Goal: Information Seeking & Learning: Find specific fact

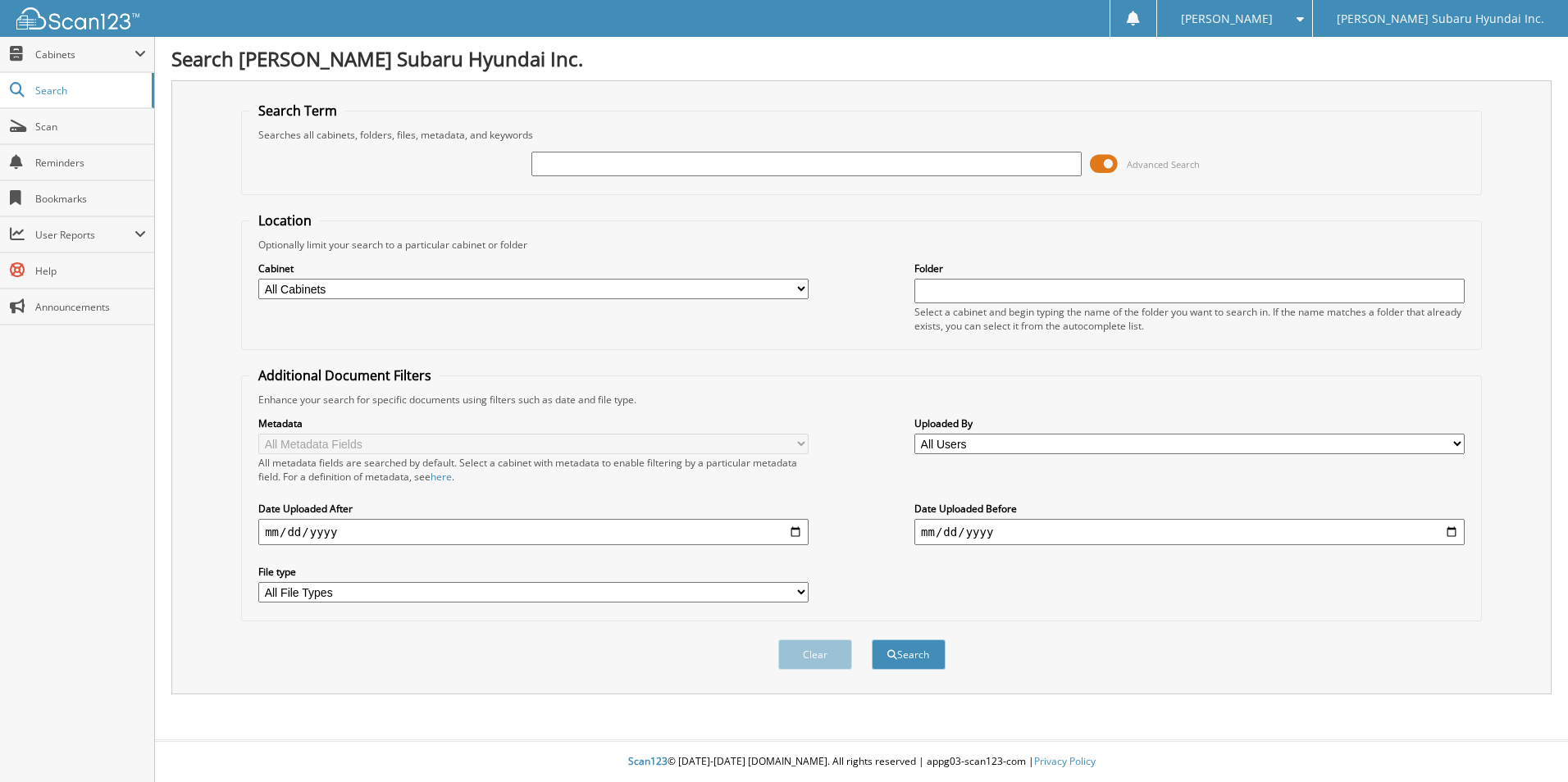
click at [608, 161] on input "text" at bounding box center [807, 164] width 550 height 24
type input "SLO5755A"
click at [872, 640] on button "Search" at bounding box center [908, 654] width 74 height 30
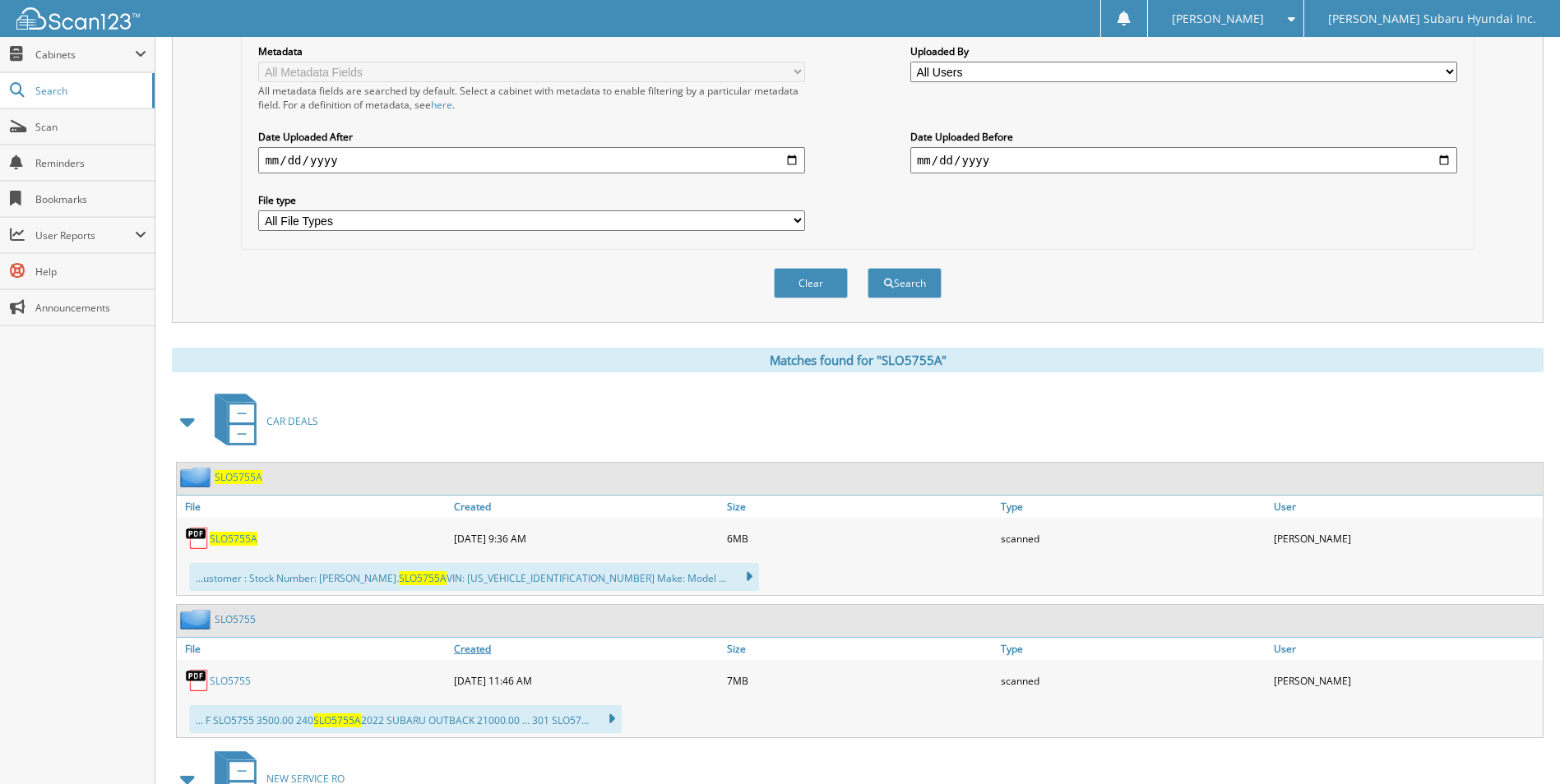
scroll to position [493, 0]
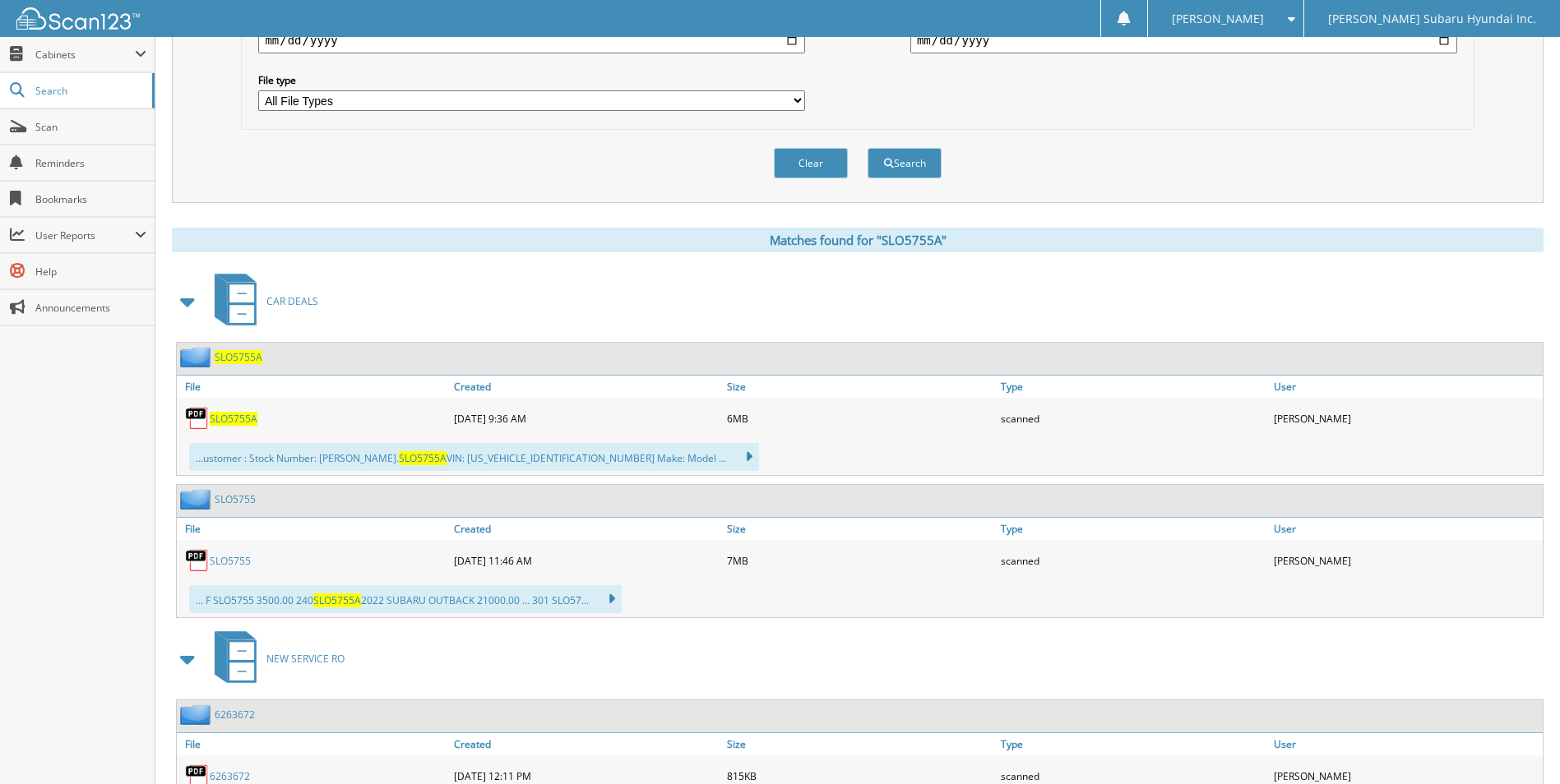
click at [244, 416] on span "SLO5755A" at bounding box center [234, 419] width 48 height 14
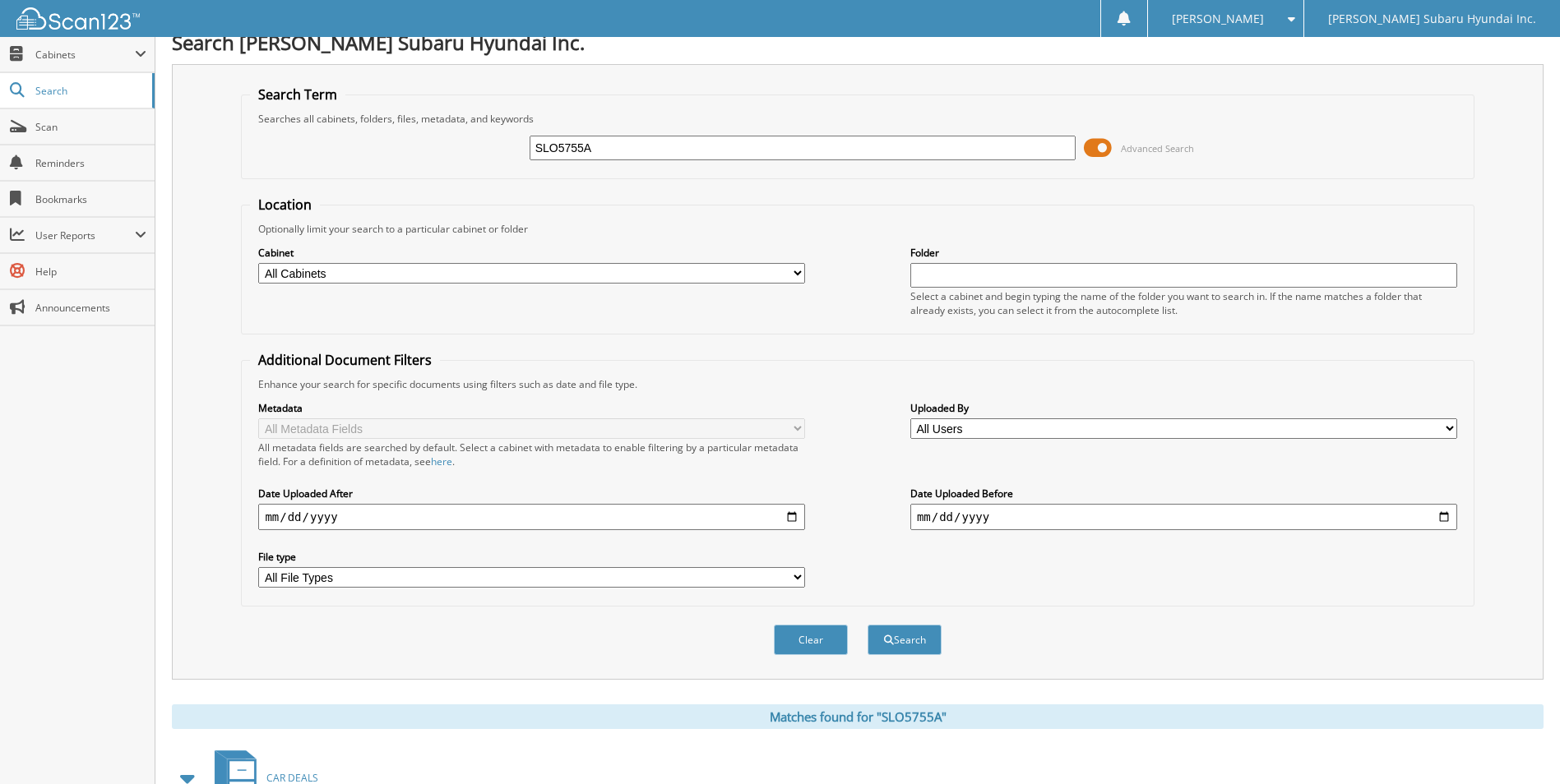
scroll to position [0, 0]
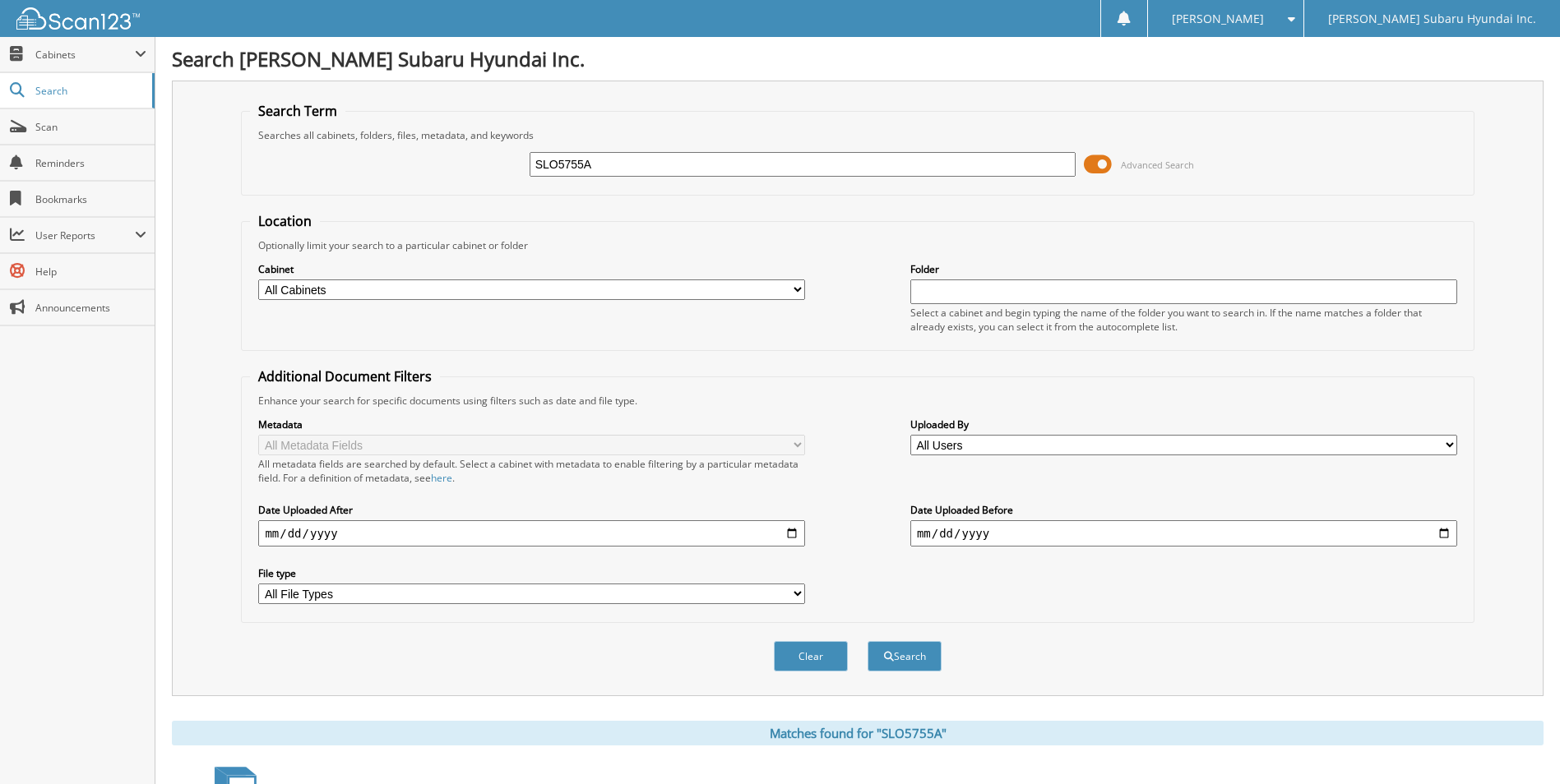
drag, startPoint x: 650, startPoint y: 167, endPoint x: 512, endPoint y: 168, distance: 138.0
click at [512, 168] on div "SLO5755A Advanced Search" at bounding box center [858, 164] width 1215 height 44
type input "hpa0644"
click at [868, 641] on button "Search" at bounding box center [905, 656] width 74 height 30
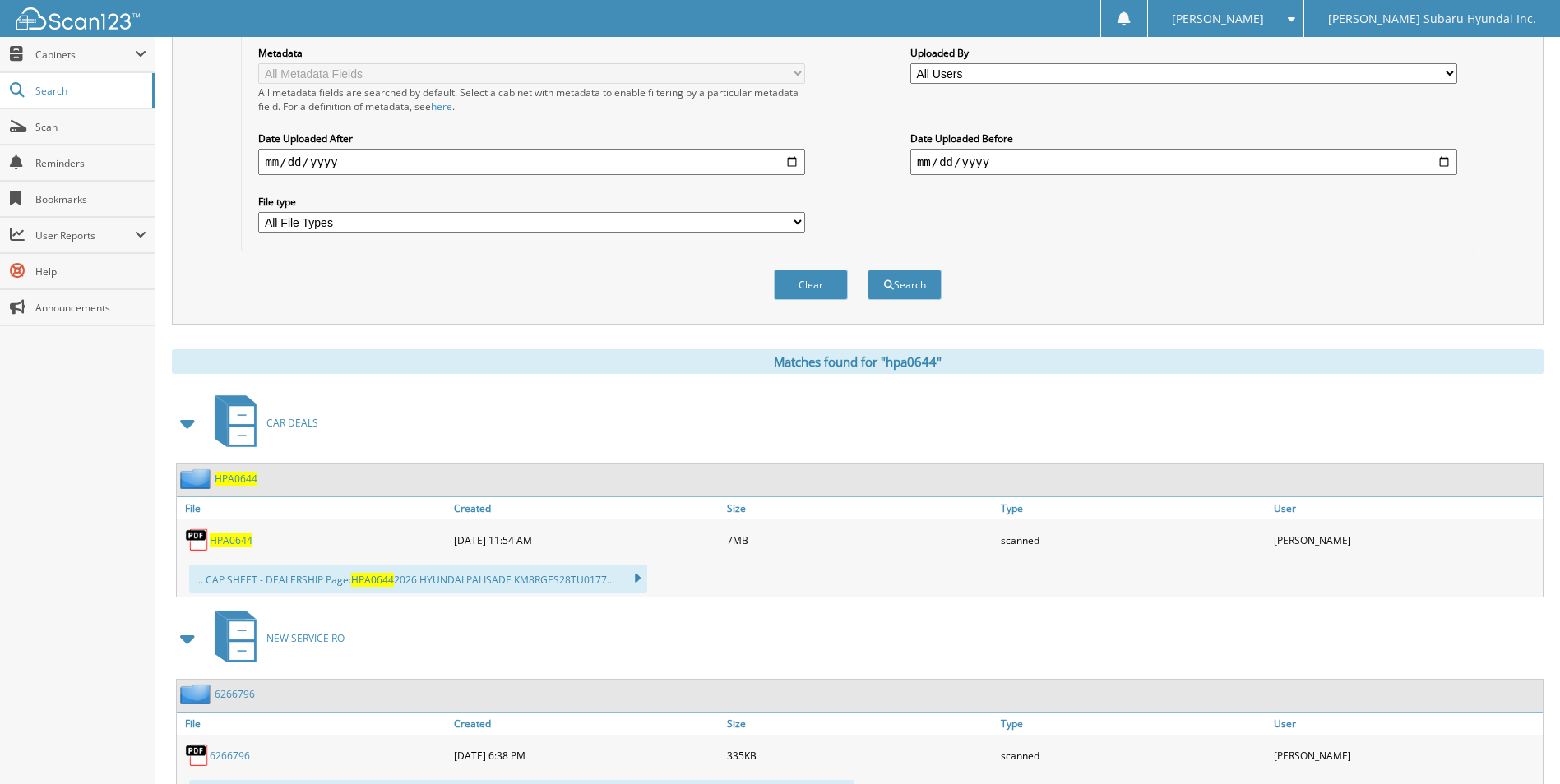
scroll to position [411, 0]
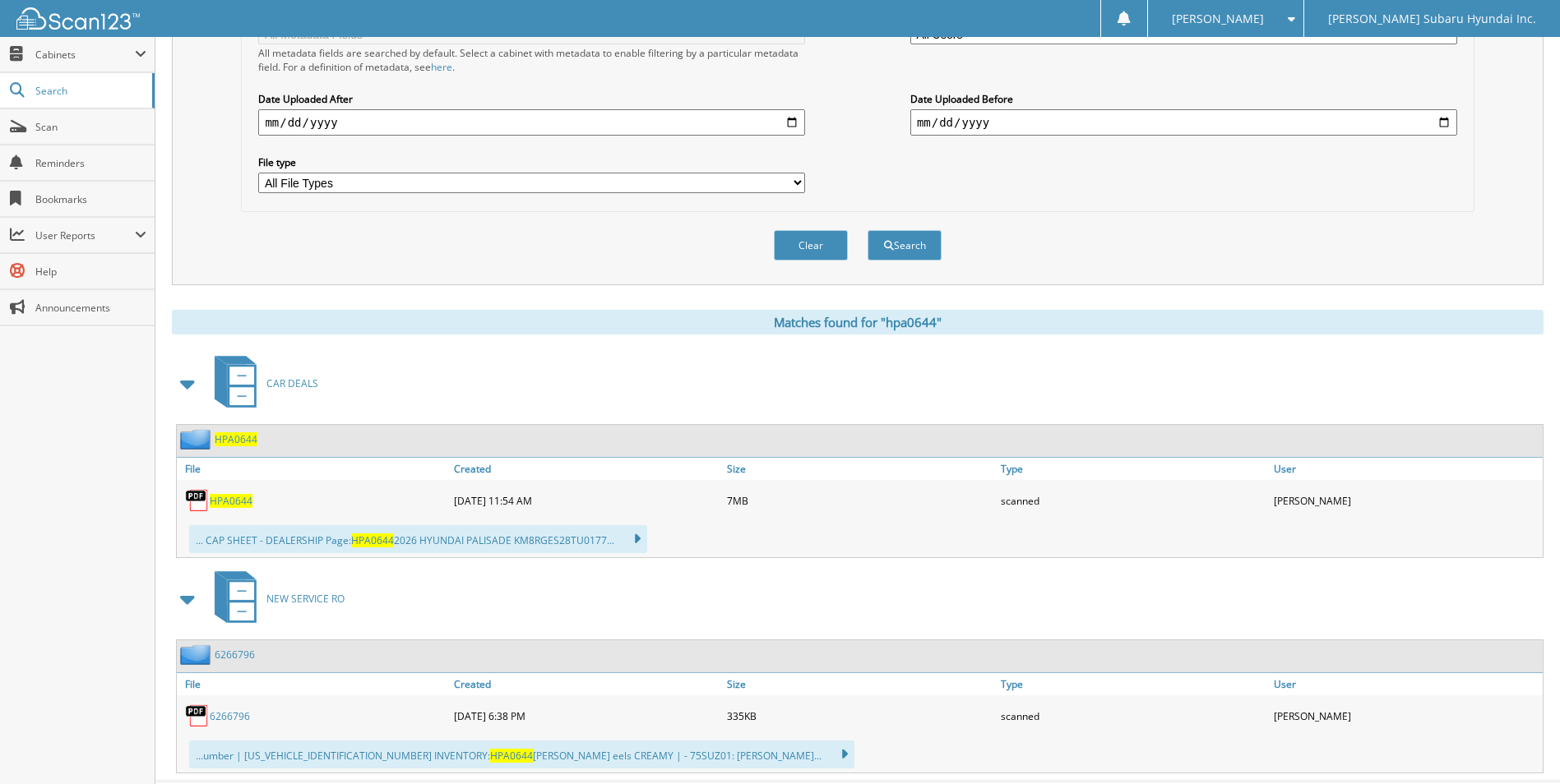
click at [244, 503] on span "HPA0644" at bounding box center [231, 501] width 43 height 14
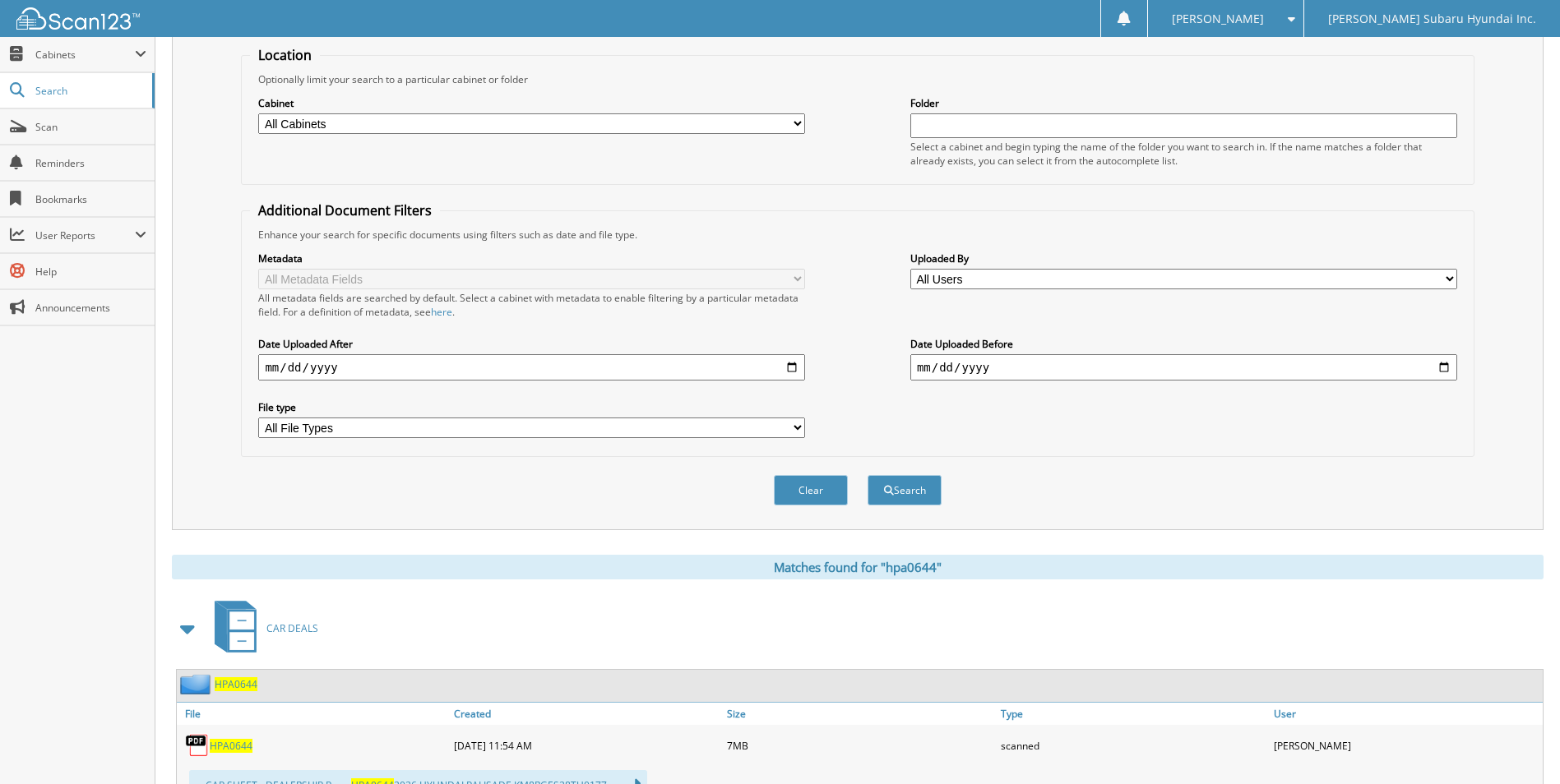
scroll to position [0, 0]
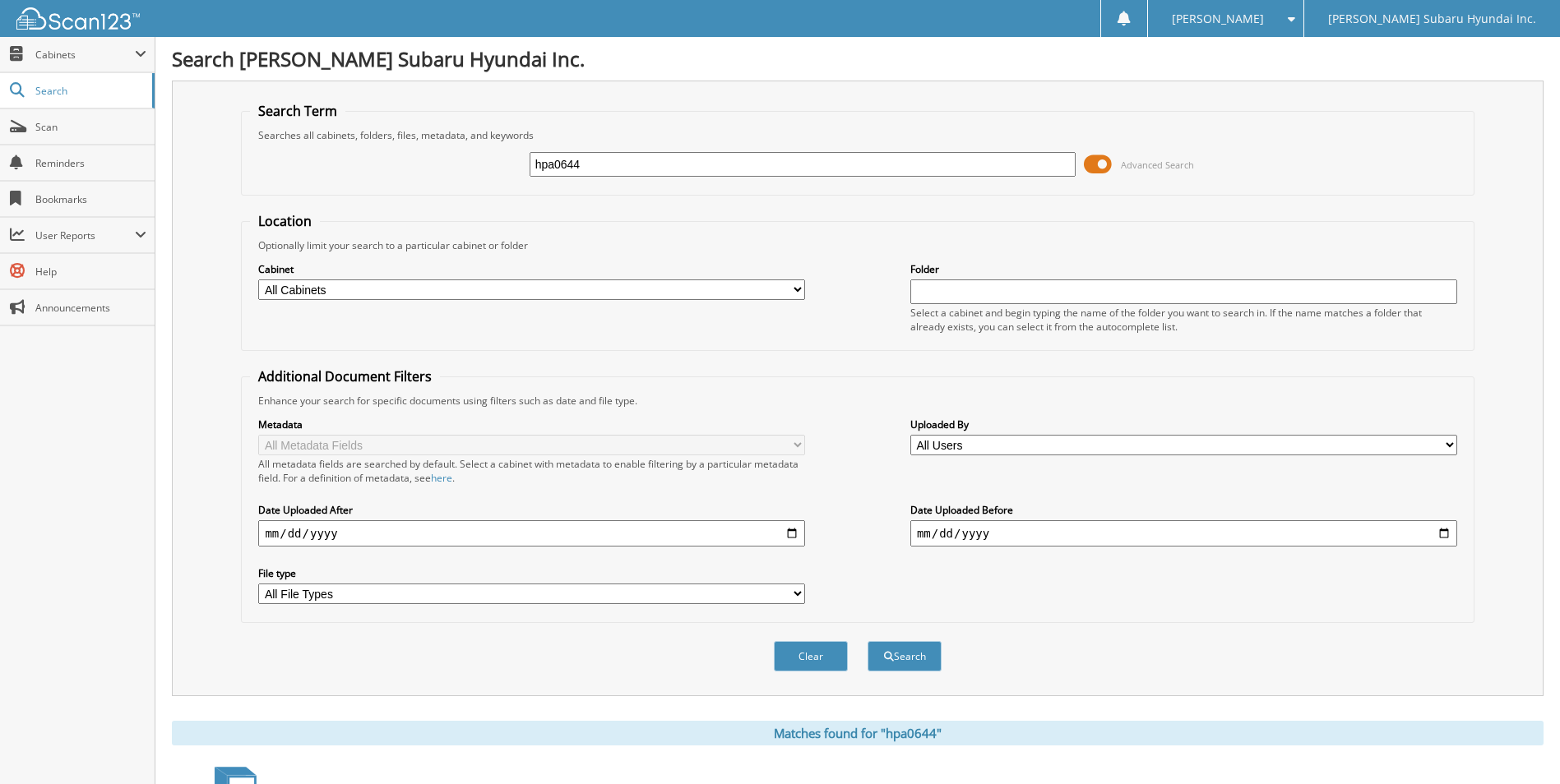
drag, startPoint x: 579, startPoint y: 167, endPoint x: 476, endPoint y: 164, distance: 103.0
click at [476, 164] on div "hpa0644 Advanced Search" at bounding box center [858, 164] width 1215 height 44
type input "slo5797a"
click at [868, 641] on button "Search" at bounding box center [905, 656] width 74 height 30
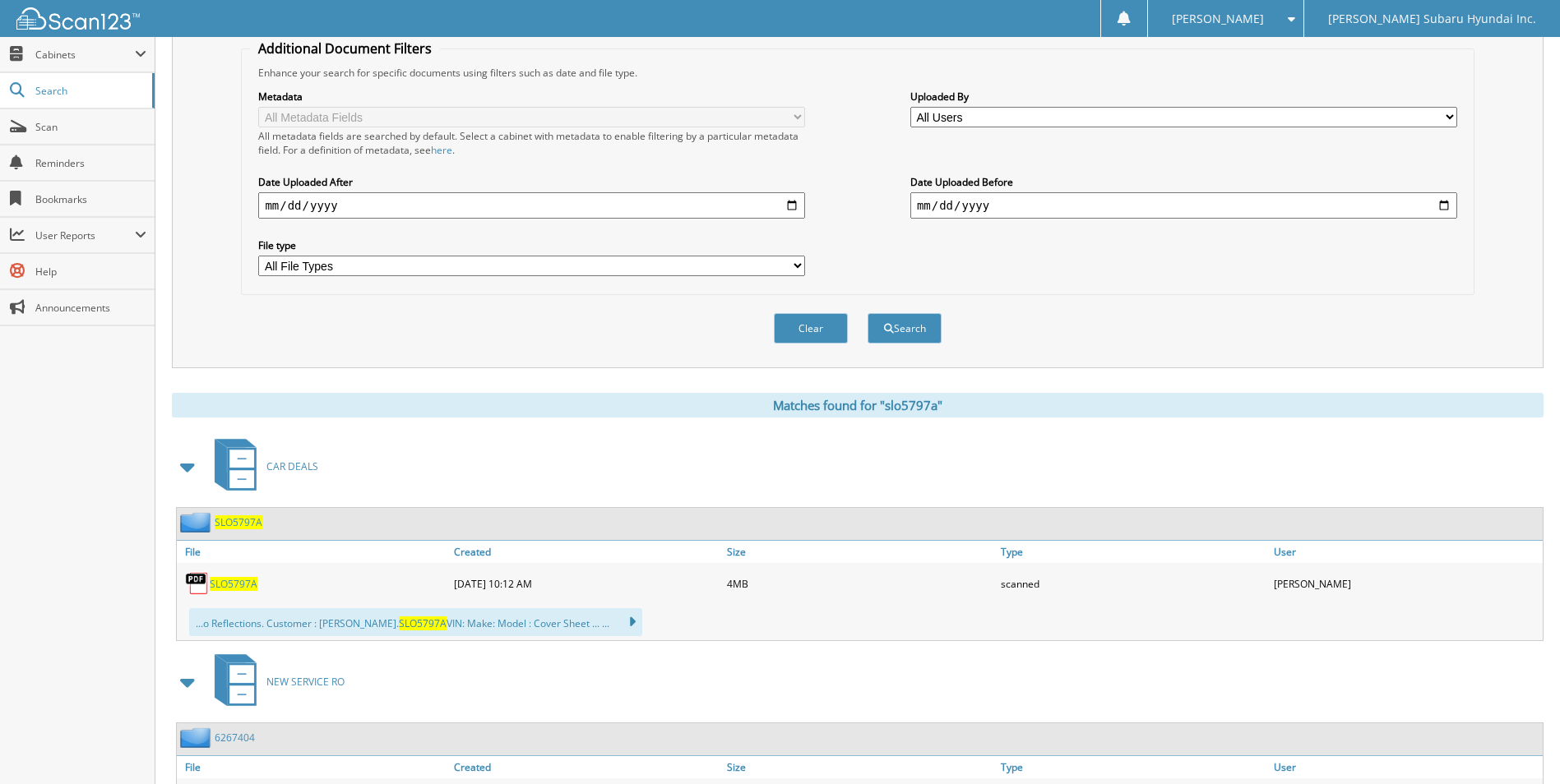
scroll to position [328, 0]
click at [252, 582] on span "SLO5797A" at bounding box center [234, 584] width 48 height 14
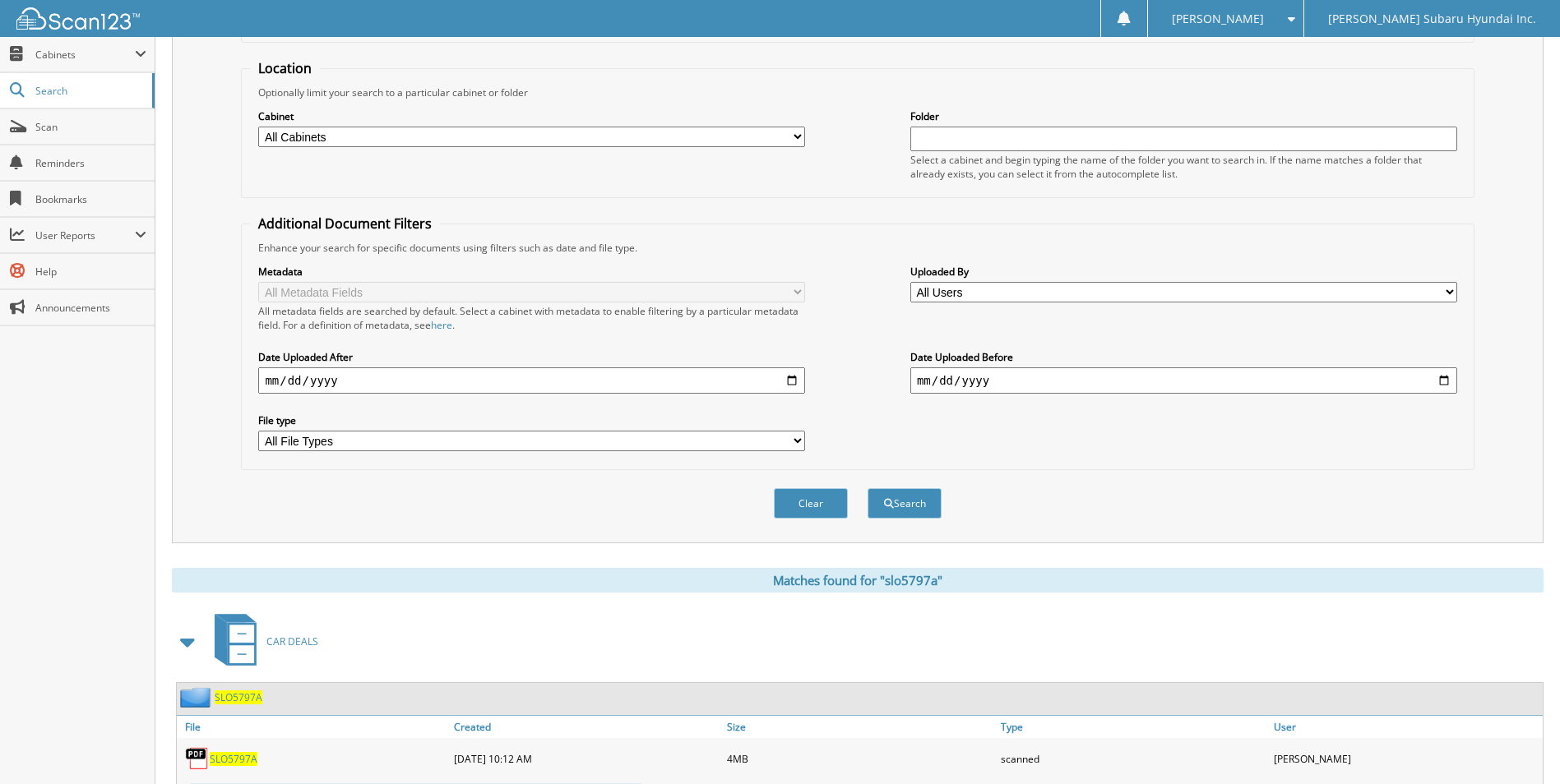
scroll to position [0, 0]
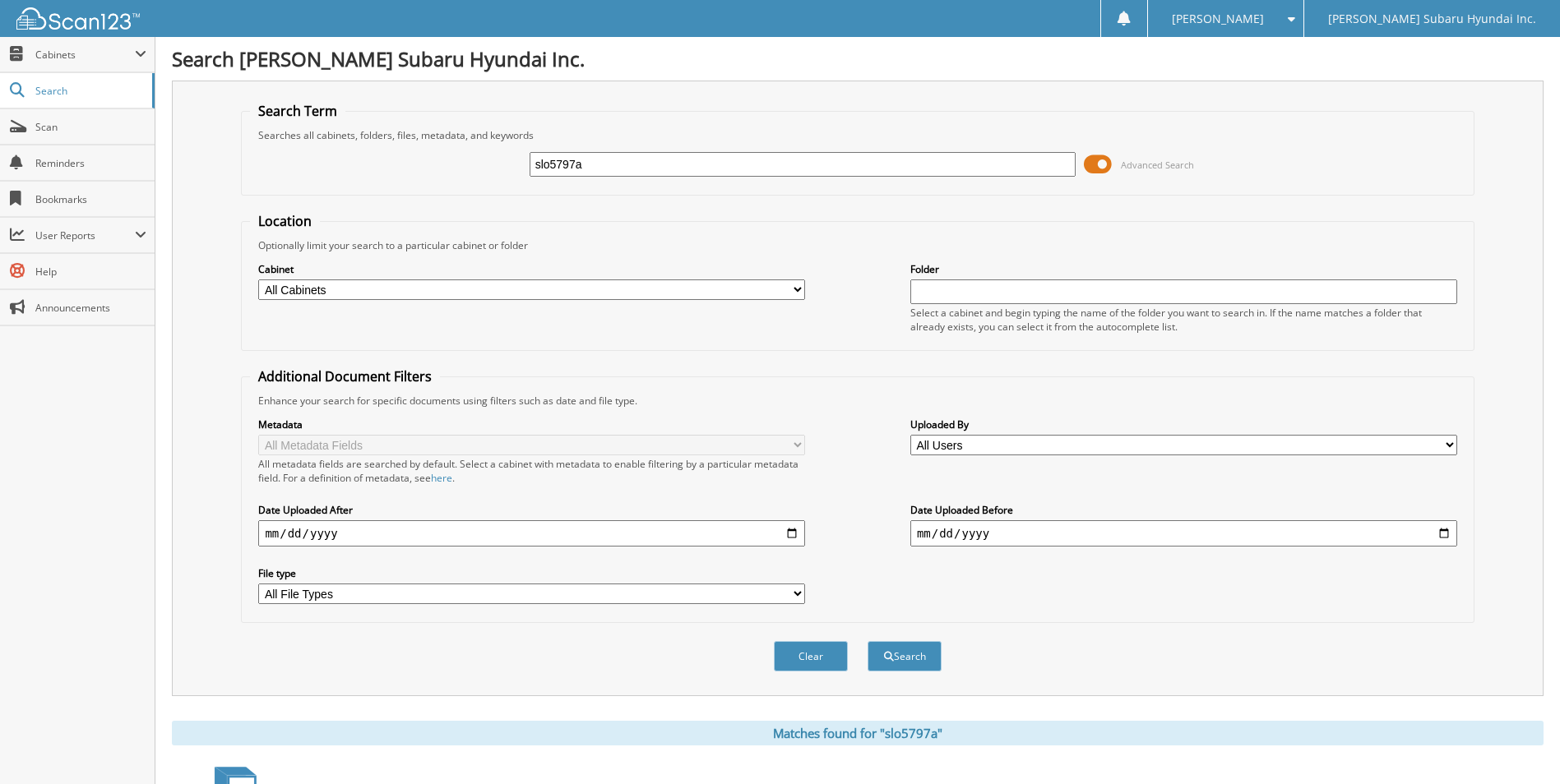
drag, startPoint x: 550, startPoint y: 168, endPoint x: 501, endPoint y: 175, distance: 49.5
click at [501, 175] on div "slo5797a Advanced Search" at bounding box center [858, 164] width 1215 height 44
type input "htu2321"
click at [868, 641] on button "Search" at bounding box center [905, 656] width 74 height 30
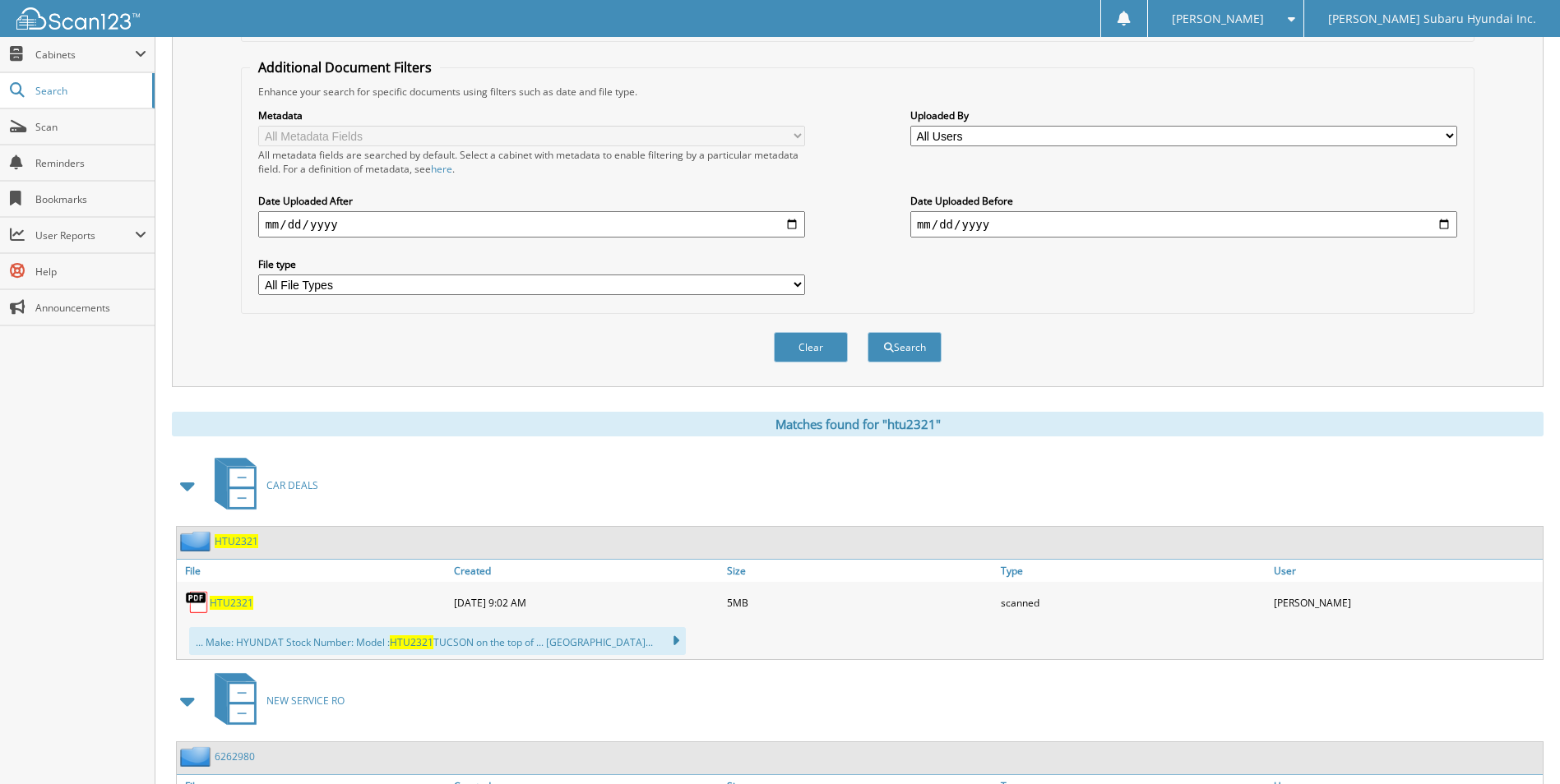
scroll to position [411, 0]
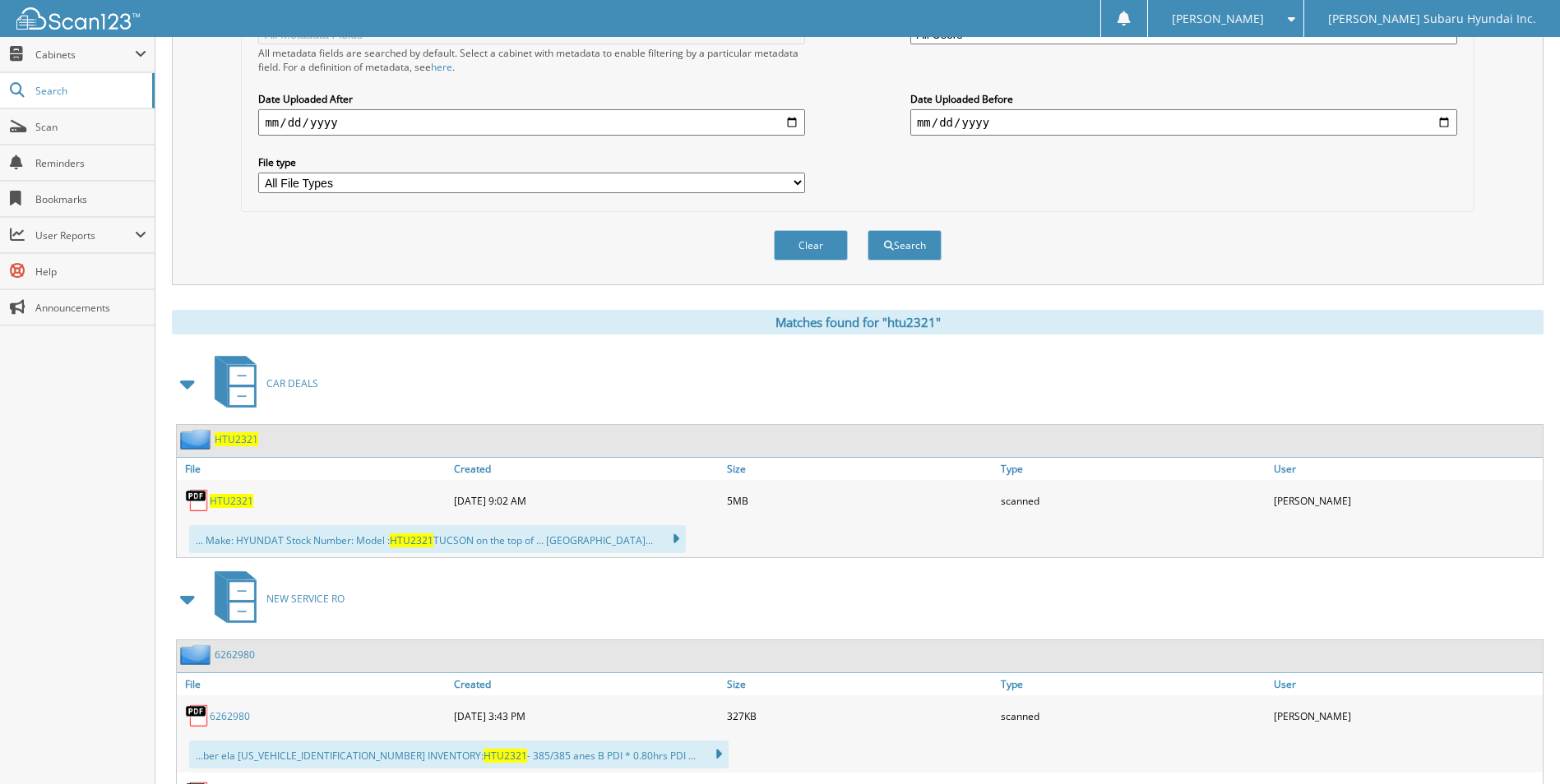
click at [240, 502] on span "HTU2321" at bounding box center [232, 501] width 44 height 14
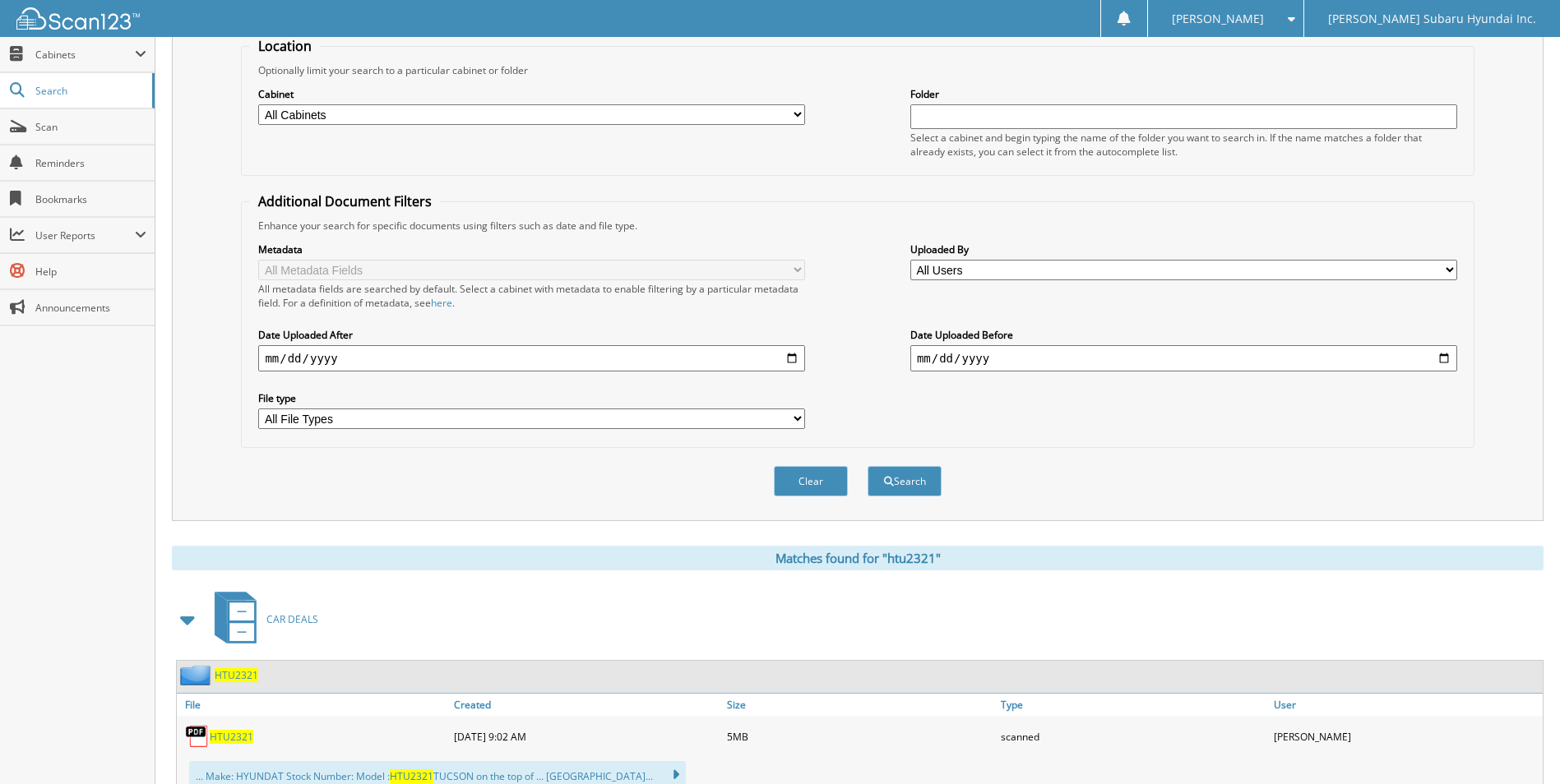
scroll to position [0, 0]
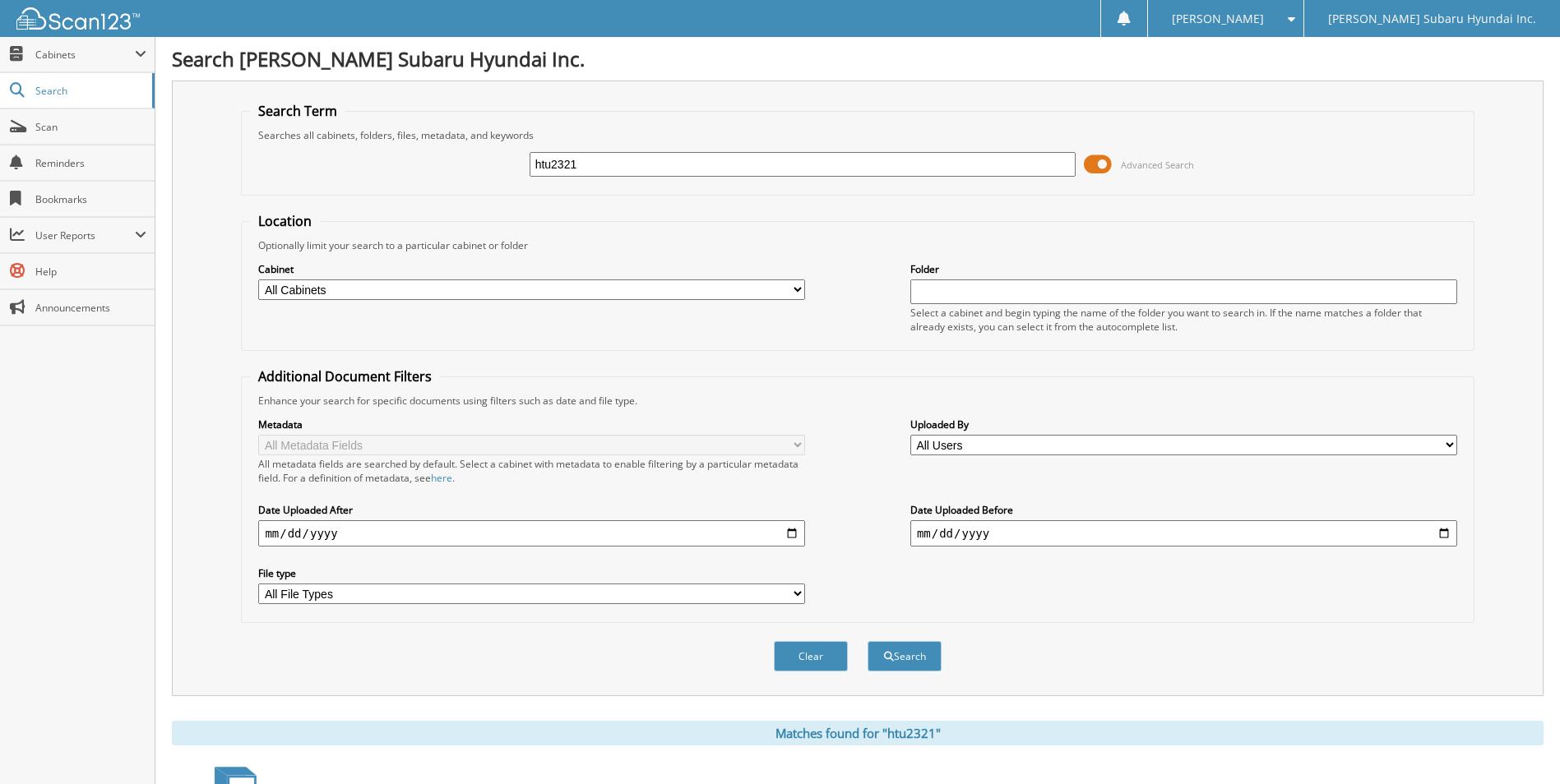
drag, startPoint x: 622, startPoint y: 167, endPoint x: 460, endPoint y: 145, distance: 163.5
click at [460, 145] on div "htu2321 Advanced Search" at bounding box center [858, 164] width 1215 height 44
type input "hsc0260"
click at [868, 641] on button "Search" at bounding box center [905, 656] width 74 height 30
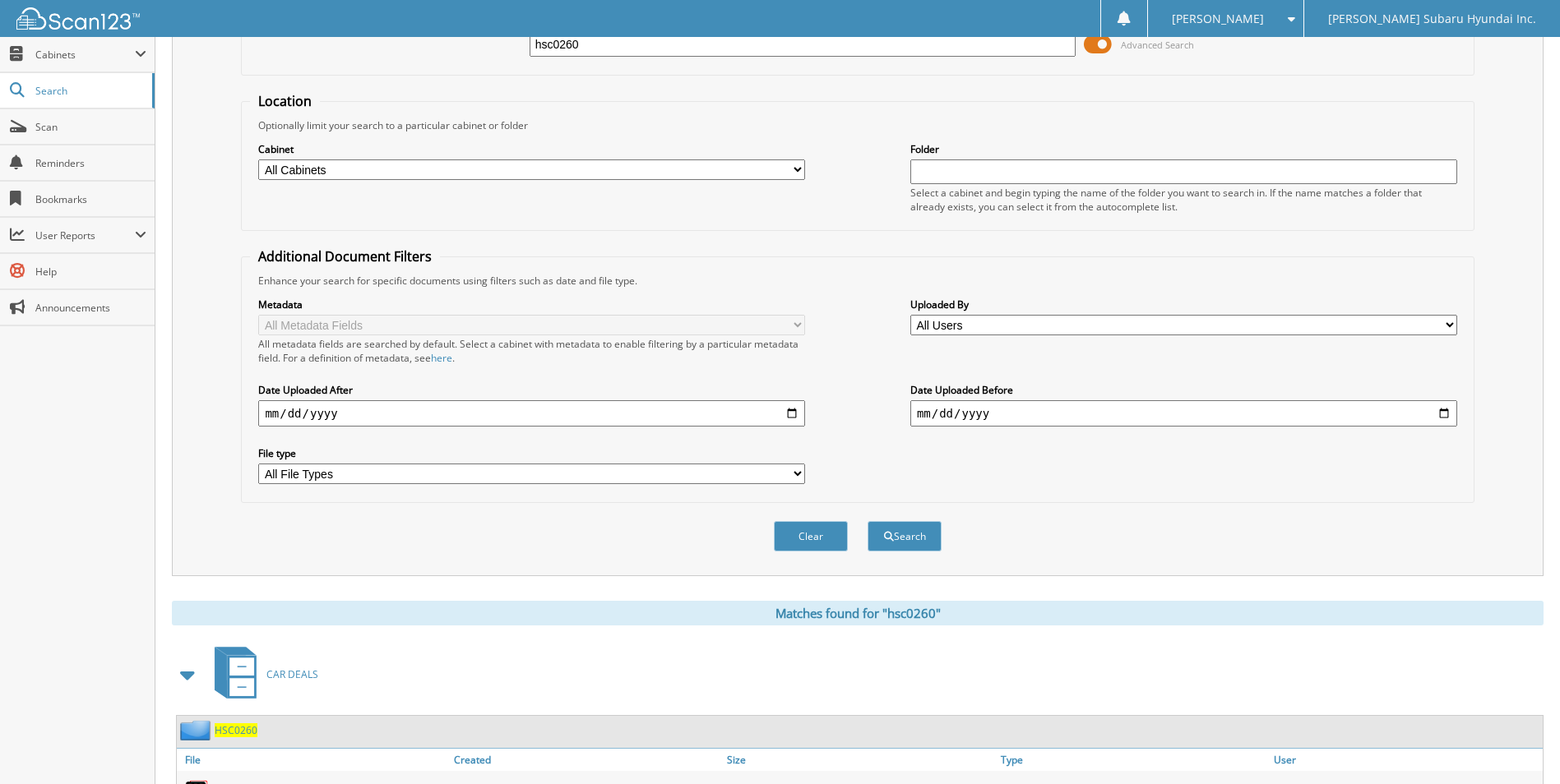
scroll to position [411, 0]
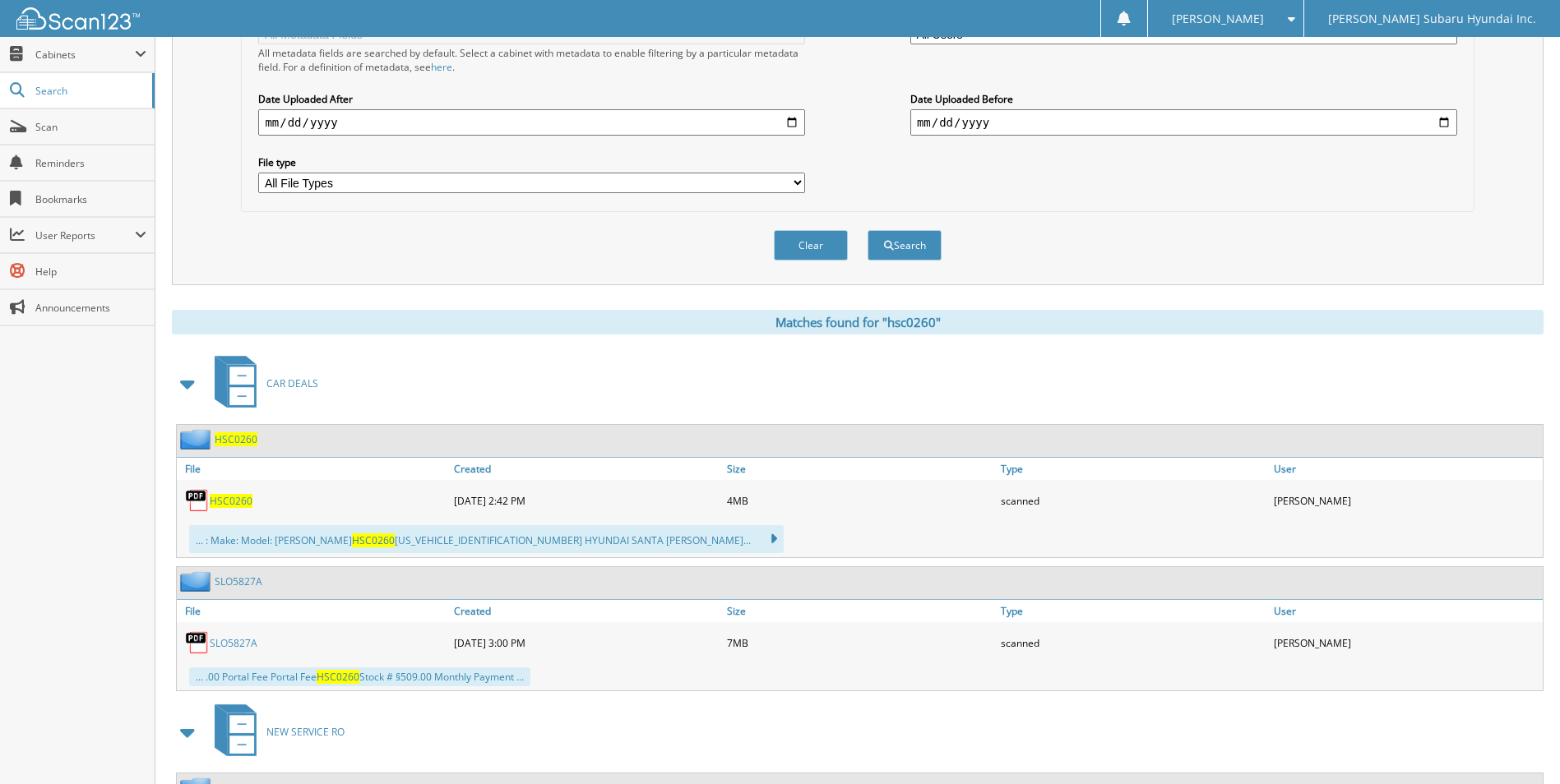
click at [233, 501] on span "HSC0260" at bounding box center [231, 501] width 43 height 14
click at [66, 585] on div "Close Cabinets My Company Email Addresses Search Scan" at bounding box center [78, 410] width 155 height 747
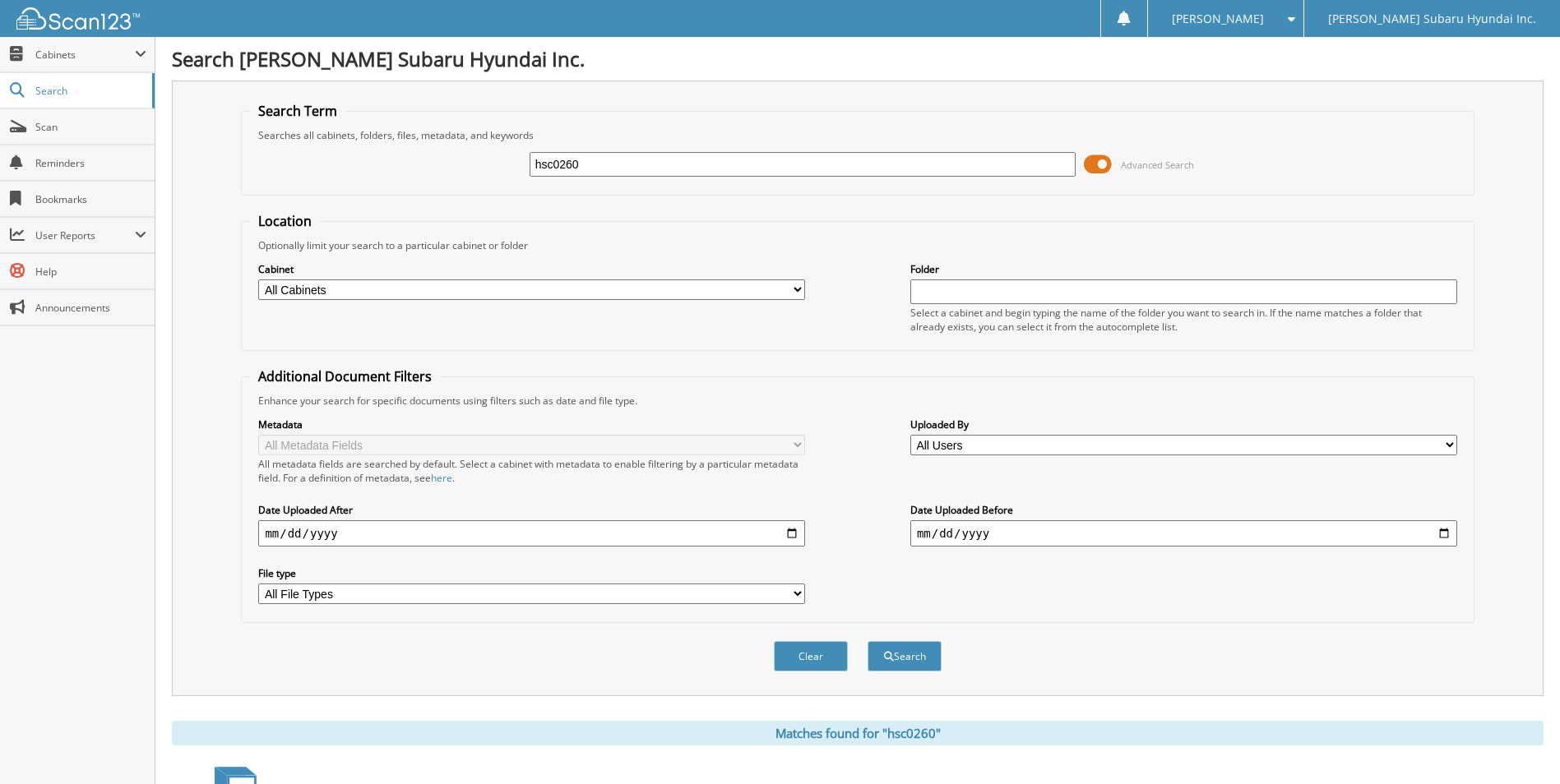
click at [1031, 229] on fieldset "Location Optionally limit your search to a particular cabinet or folder Cabinet…" at bounding box center [858, 280] width 1233 height 139
drag, startPoint x: 844, startPoint y: 170, endPoint x: 349, endPoint y: 170, distance: 495.0
click at [349, 170] on div "hsc0260 Advanced Search" at bounding box center [858, 164] width 1215 height 44
type input "hsc0284"
click at [868, 641] on button "Search" at bounding box center [905, 656] width 74 height 30
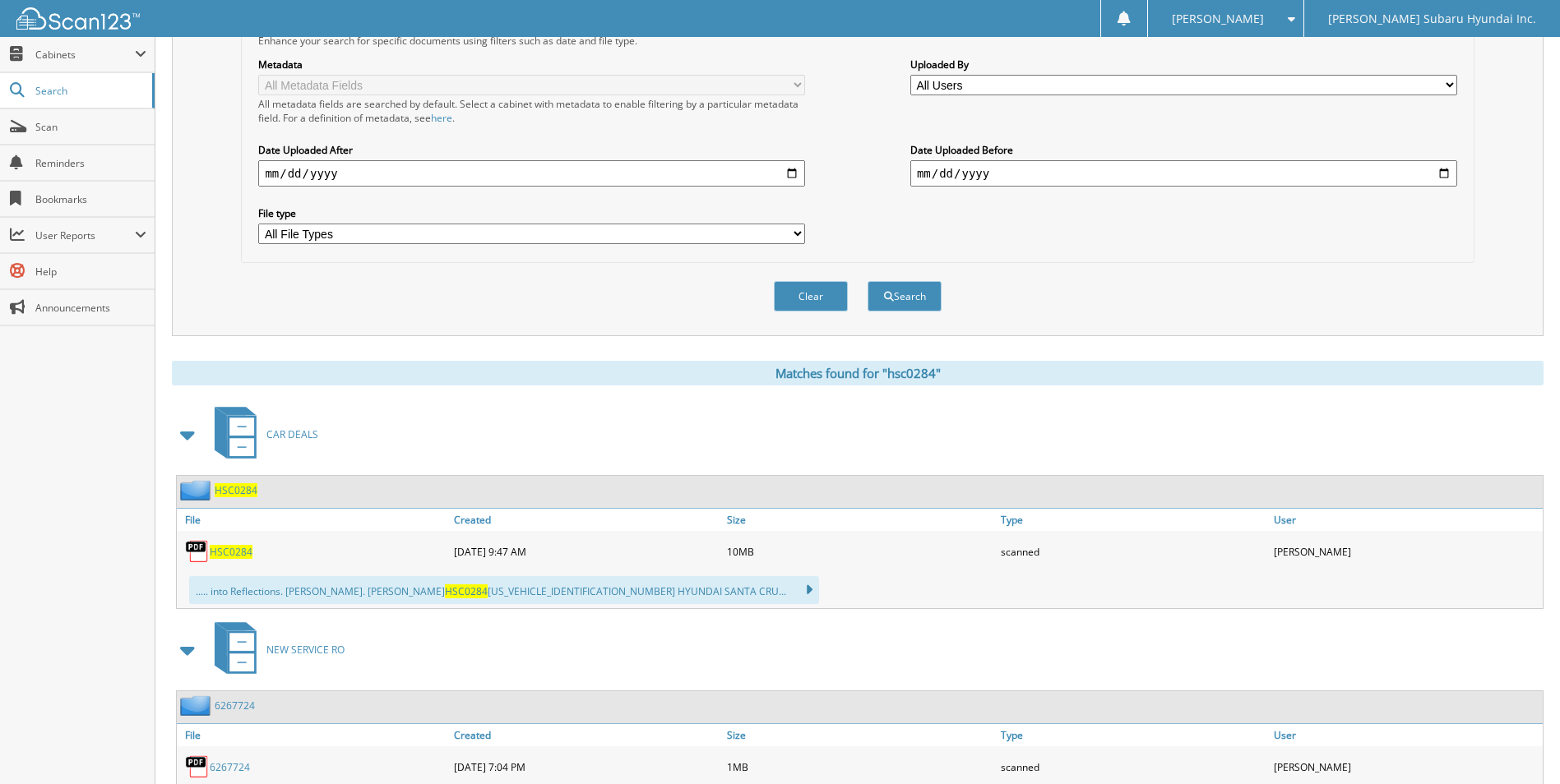
scroll to position [411, 0]
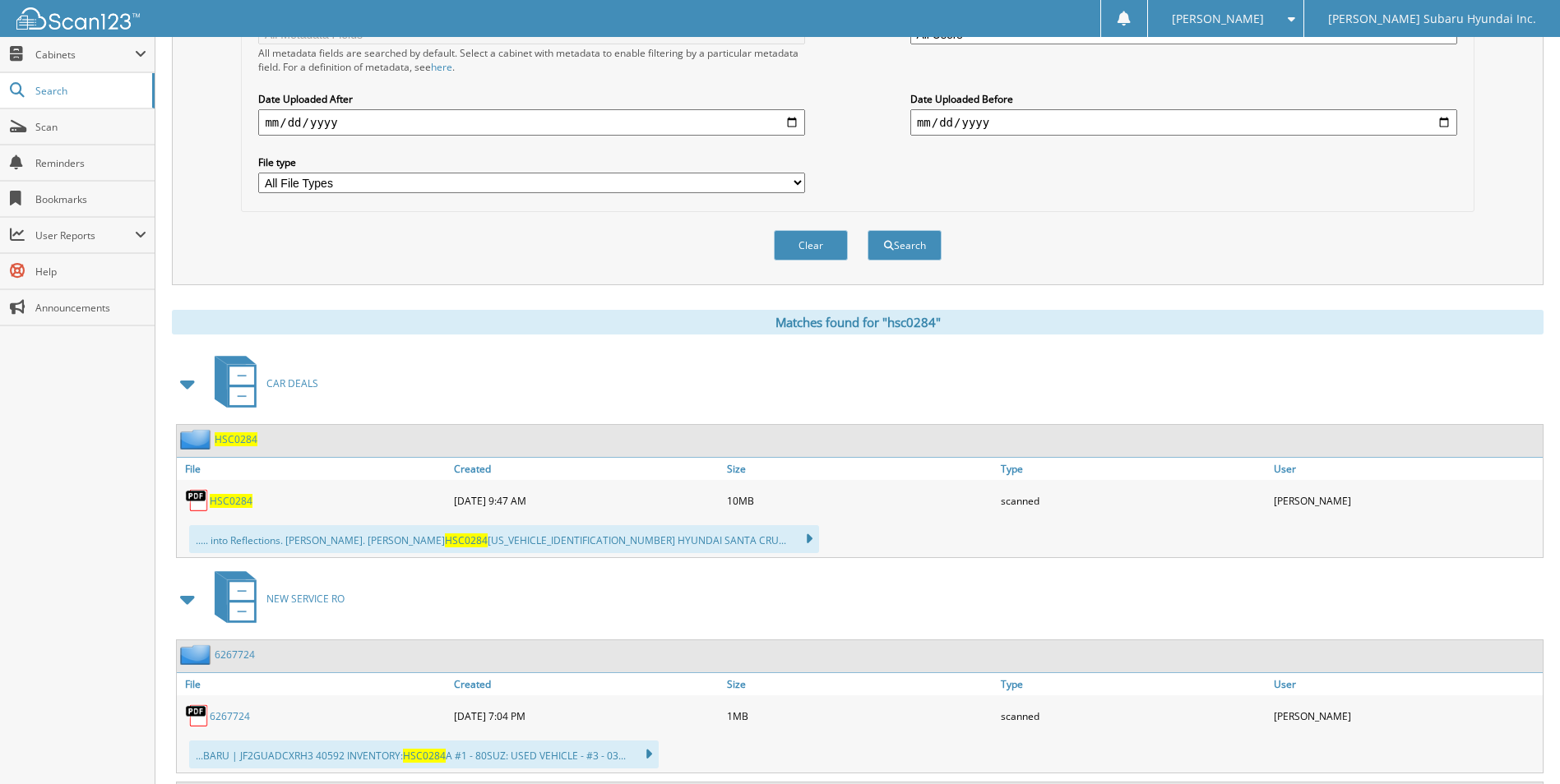
click at [236, 505] on span "HSC0284" at bounding box center [231, 501] width 43 height 14
click at [647, 373] on div "CAR DEALS" at bounding box center [858, 383] width 1372 height 65
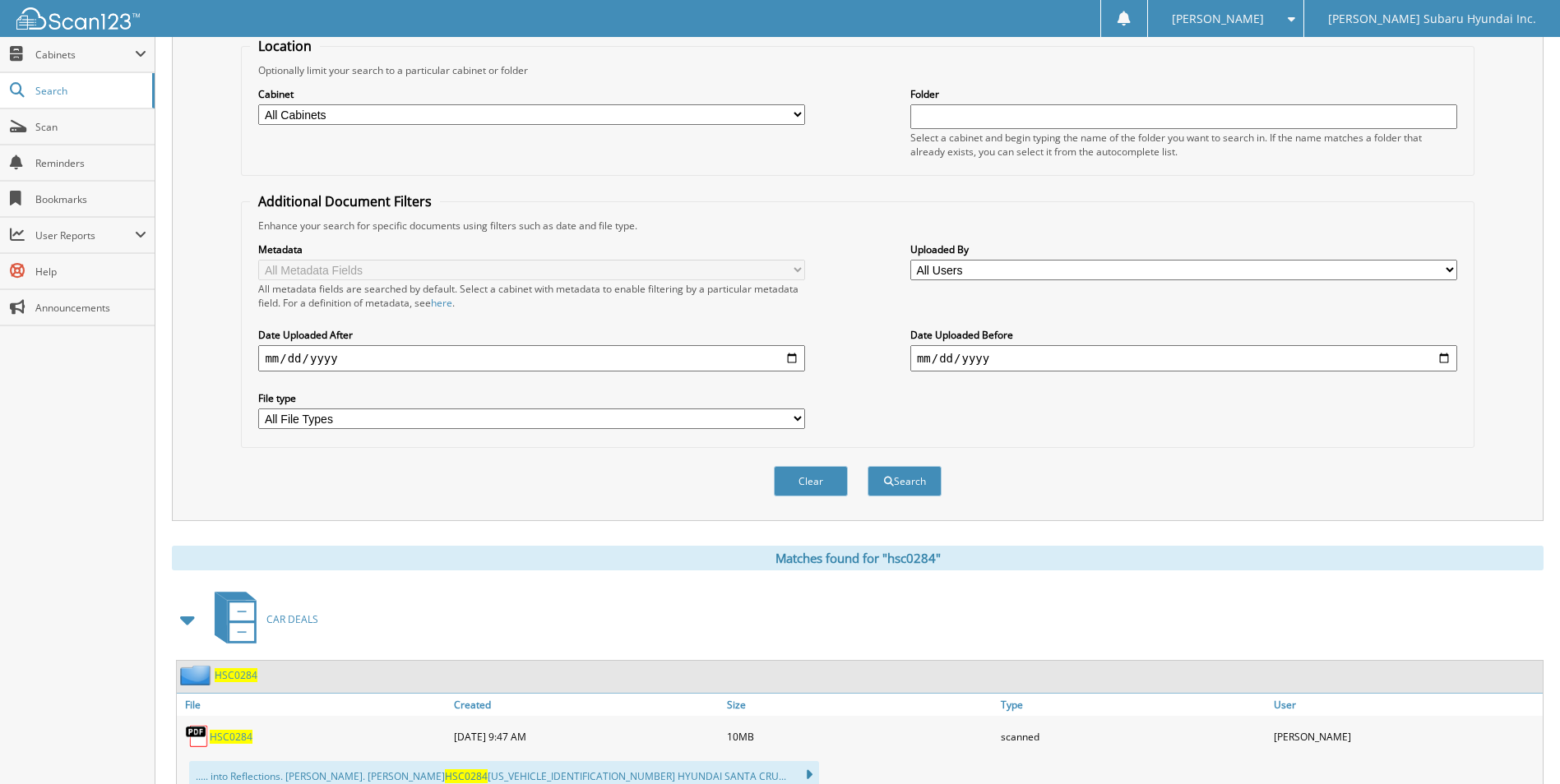
scroll to position [0, 0]
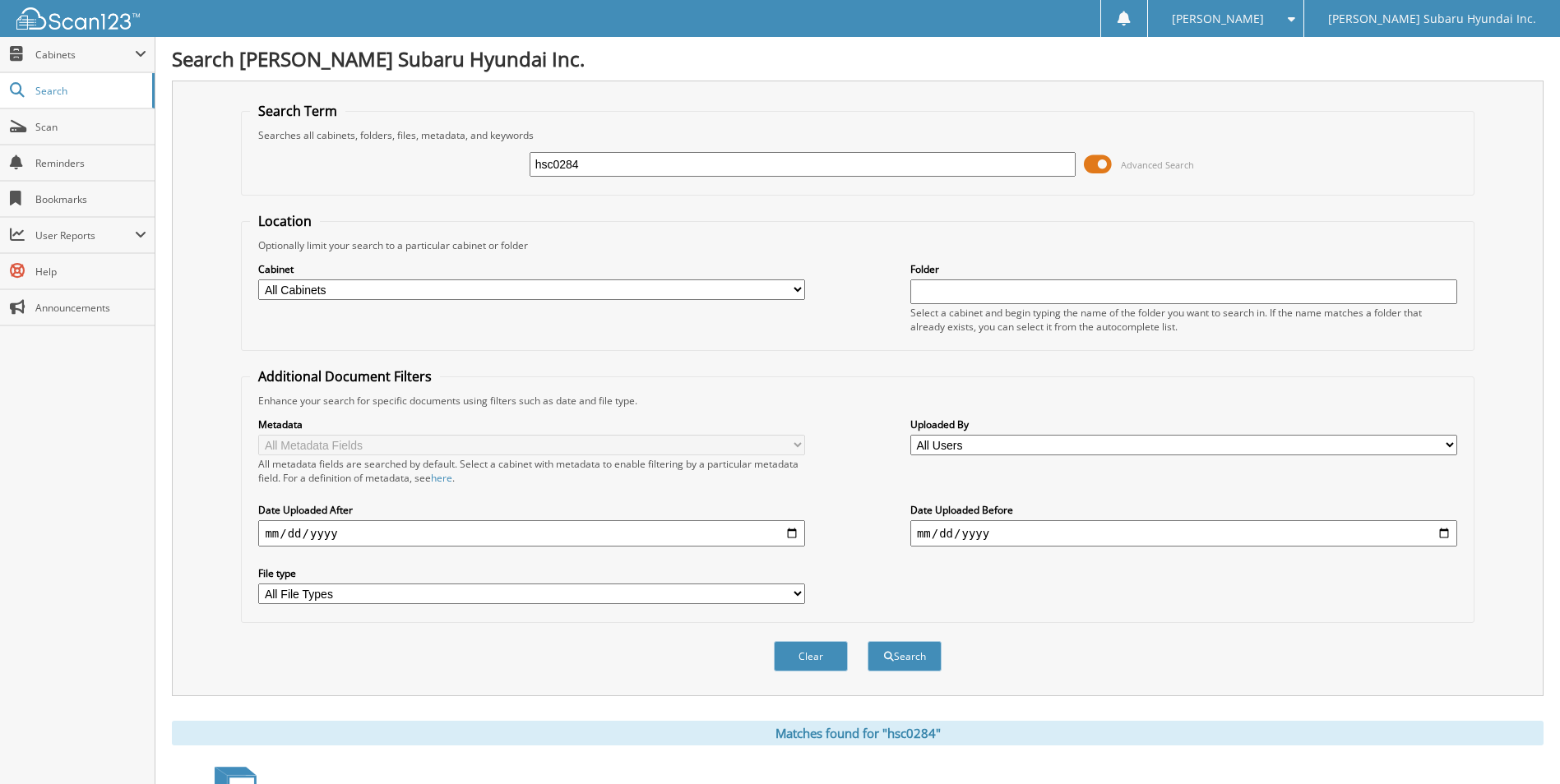
drag, startPoint x: 669, startPoint y: 159, endPoint x: 456, endPoint y: 170, distance: 213.3
click at [456, 170] on div "hsc0284 Advanced Search" at bounding box center [858, 164] width 1215 height 44
type input "5098001"
click at [868, 641] on button "Search" at bounding box center [905, 656] width 74 height 30
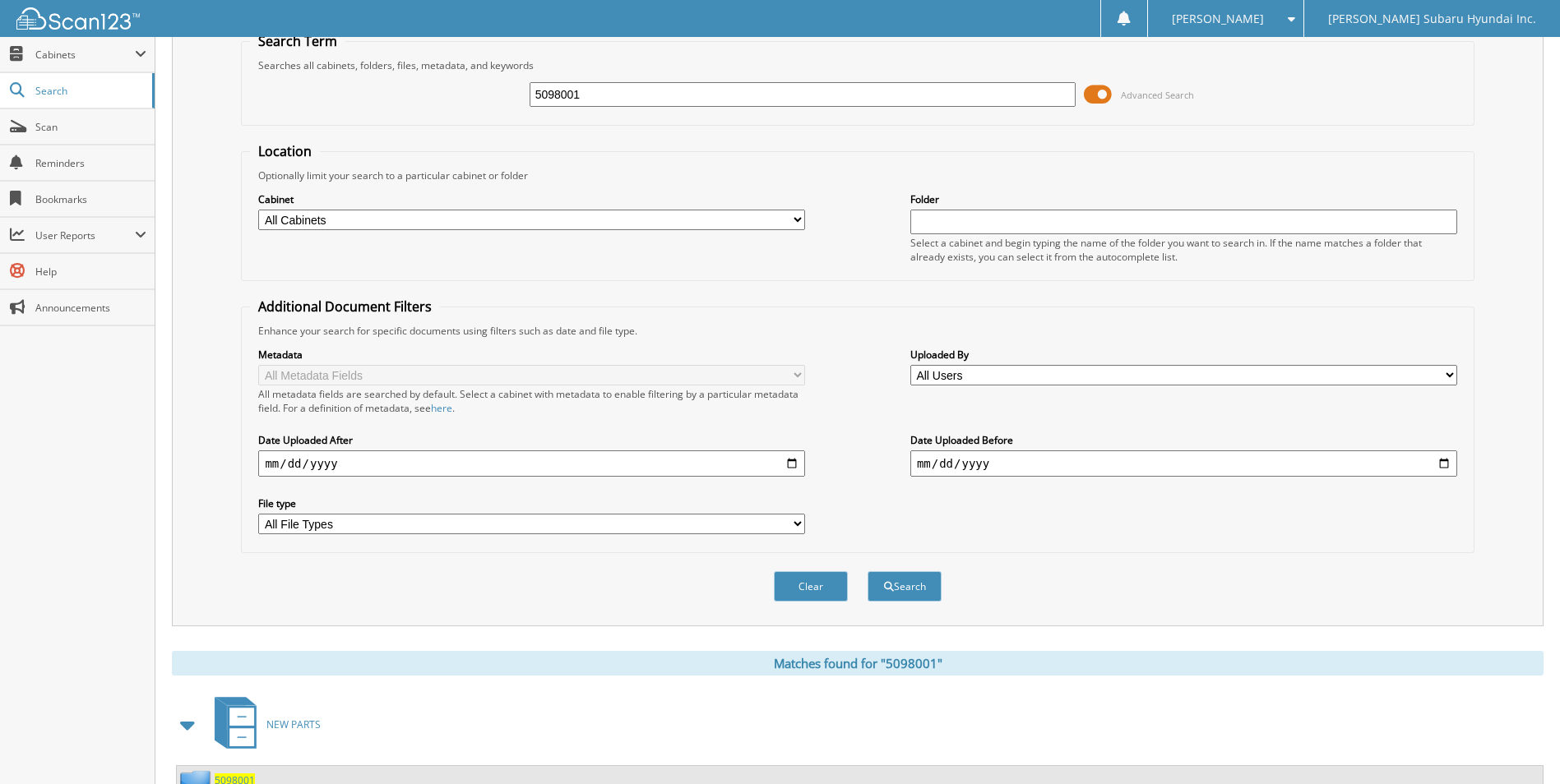
scroll to position [235, 0]
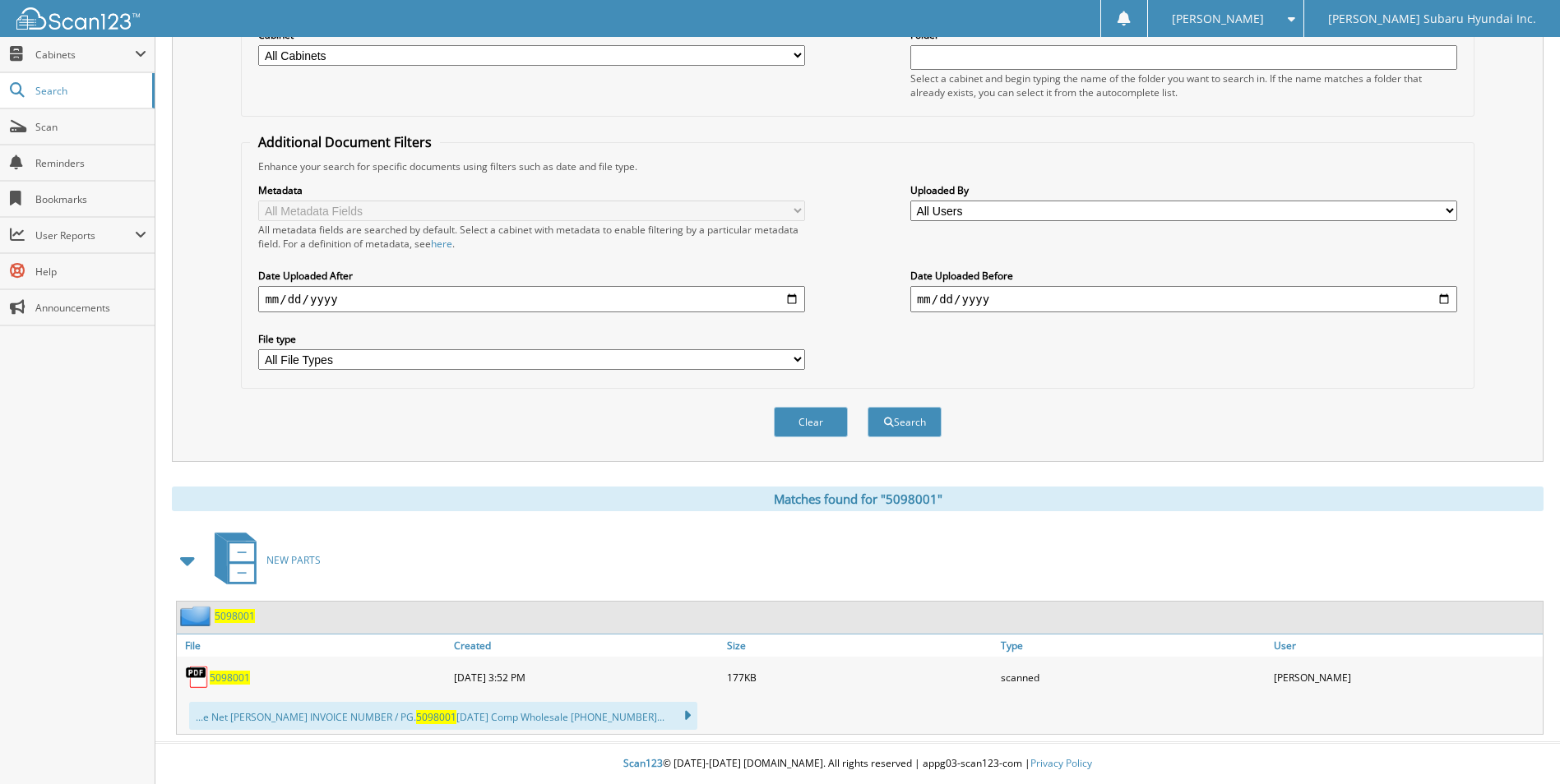
click at [235, 673] on span "5098001" at bounding box center [230, 678] width 40 height 14
click at [103, 532] on div "Close Cabinets My Company Email Addresses Search Scan" at bounding box center [78, 410] width 155 height 747
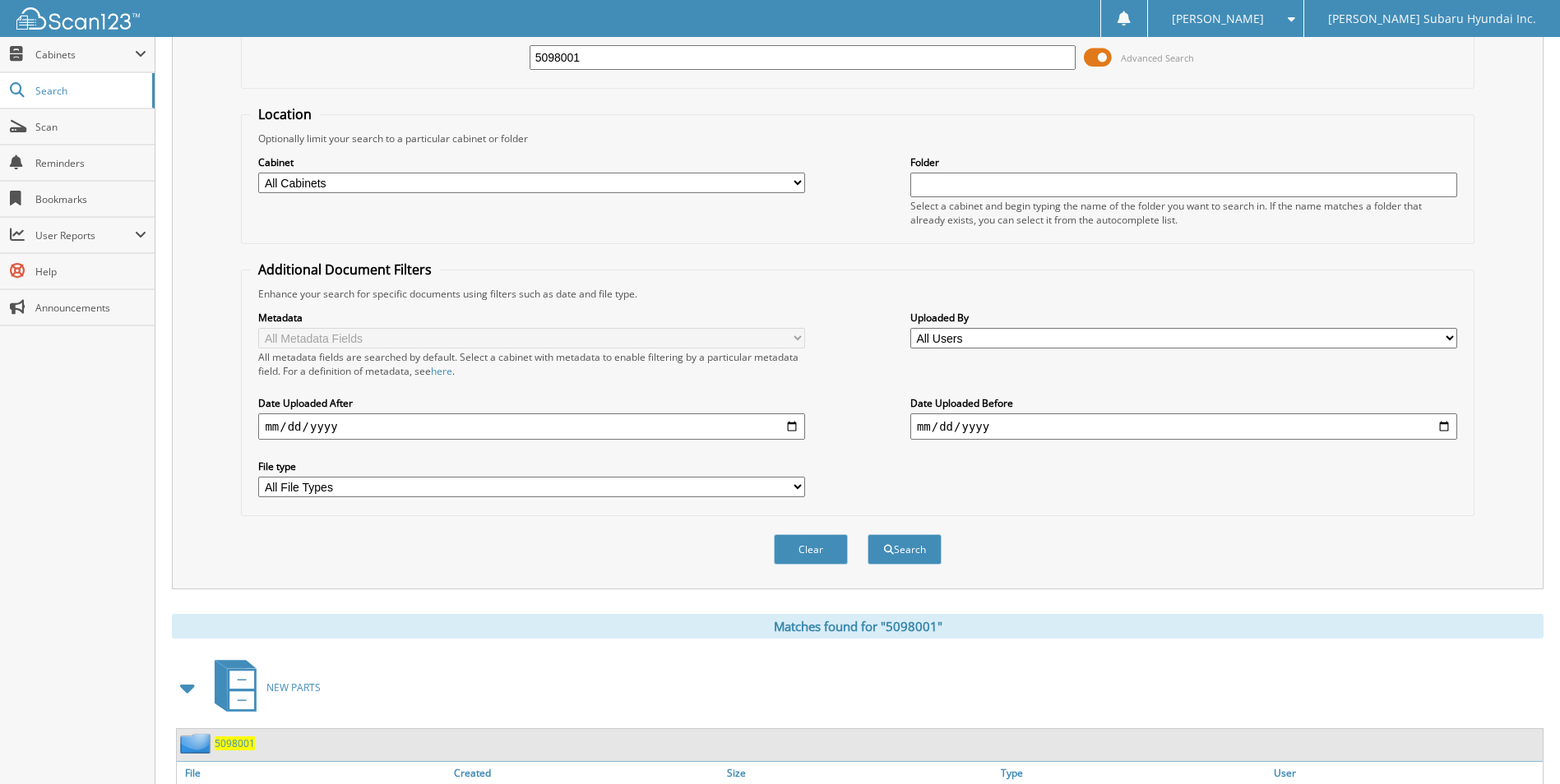
scroll to position [0, 0]
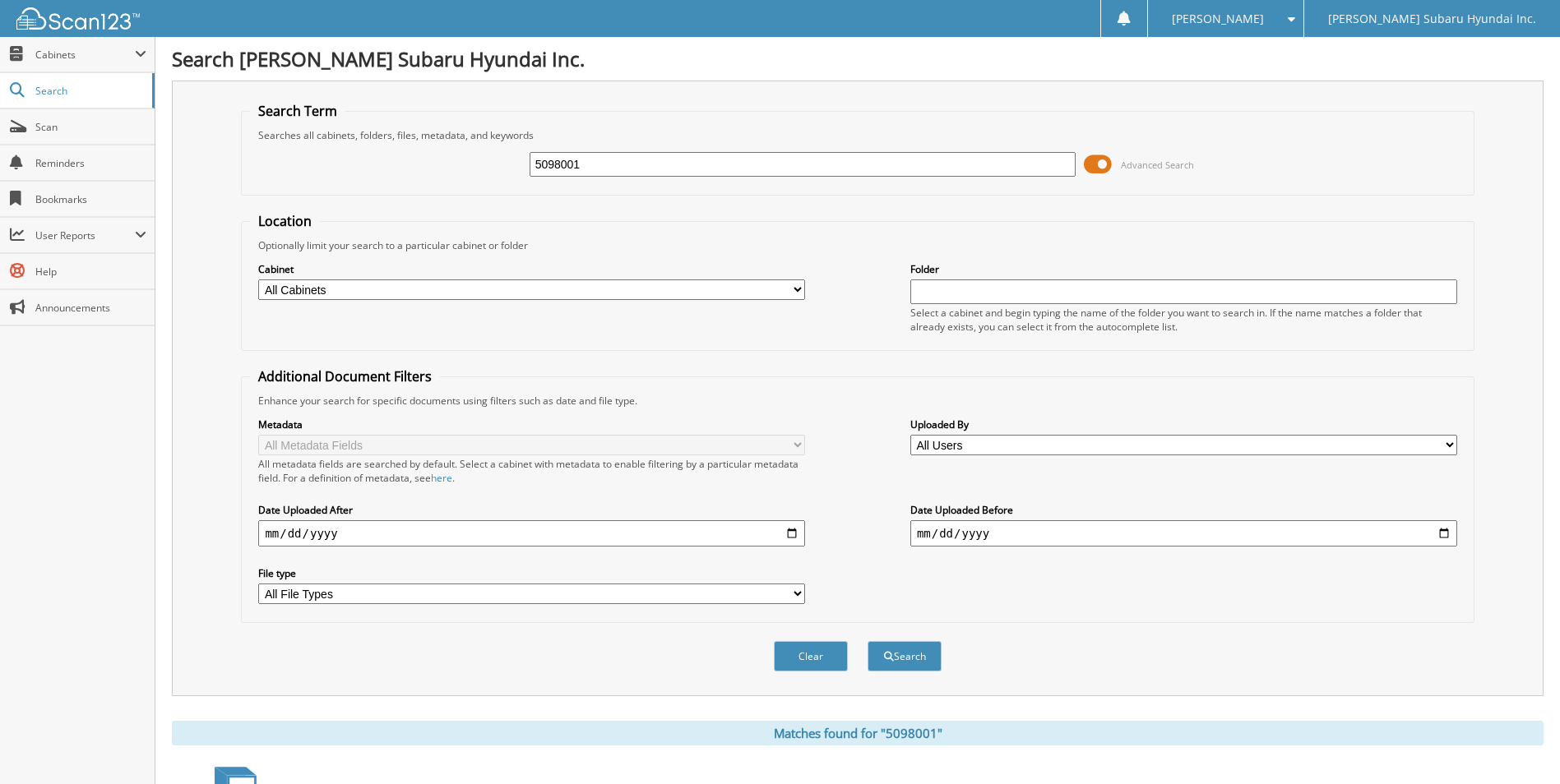
drag, startPoint x: 578, startPoint y: 173, endPoint x: 490, endPoint y: 173, distance: 88.0
click at [490, 173] on div "5098001 Advanced Search" at bounding box center [858, 164] width 1215 height 44
type input "sfo5081"
click at [868, 641] on button "Search" at bounding box center [905, 656] width 74 height 30
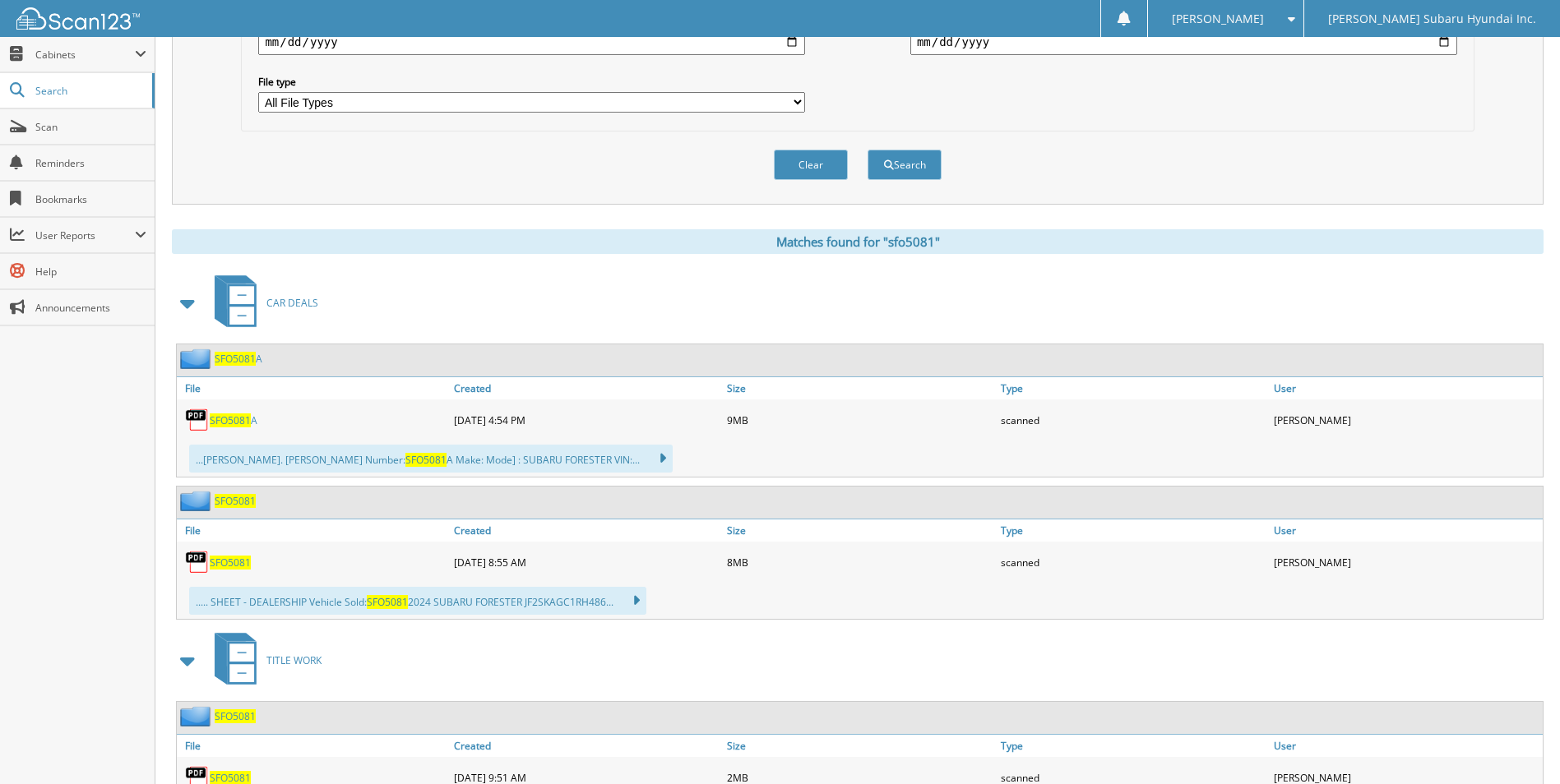
scroll to position [493, 0]
click at [227, 562] on span "SFO5081" at bounding box center [230, 561] width 41 height 14
click at [1035, 224] on div "Search Term Searches all cabinets, folders, files, metadata, and keywords sfo50…" at bounding box center [858, 735] width 1372 height 2296
click at [1083, 127] on fieldset "Additional Document Filters Enhance your search for specific documents using fi…" at bounding box center [858, 2] width 1233 height 255
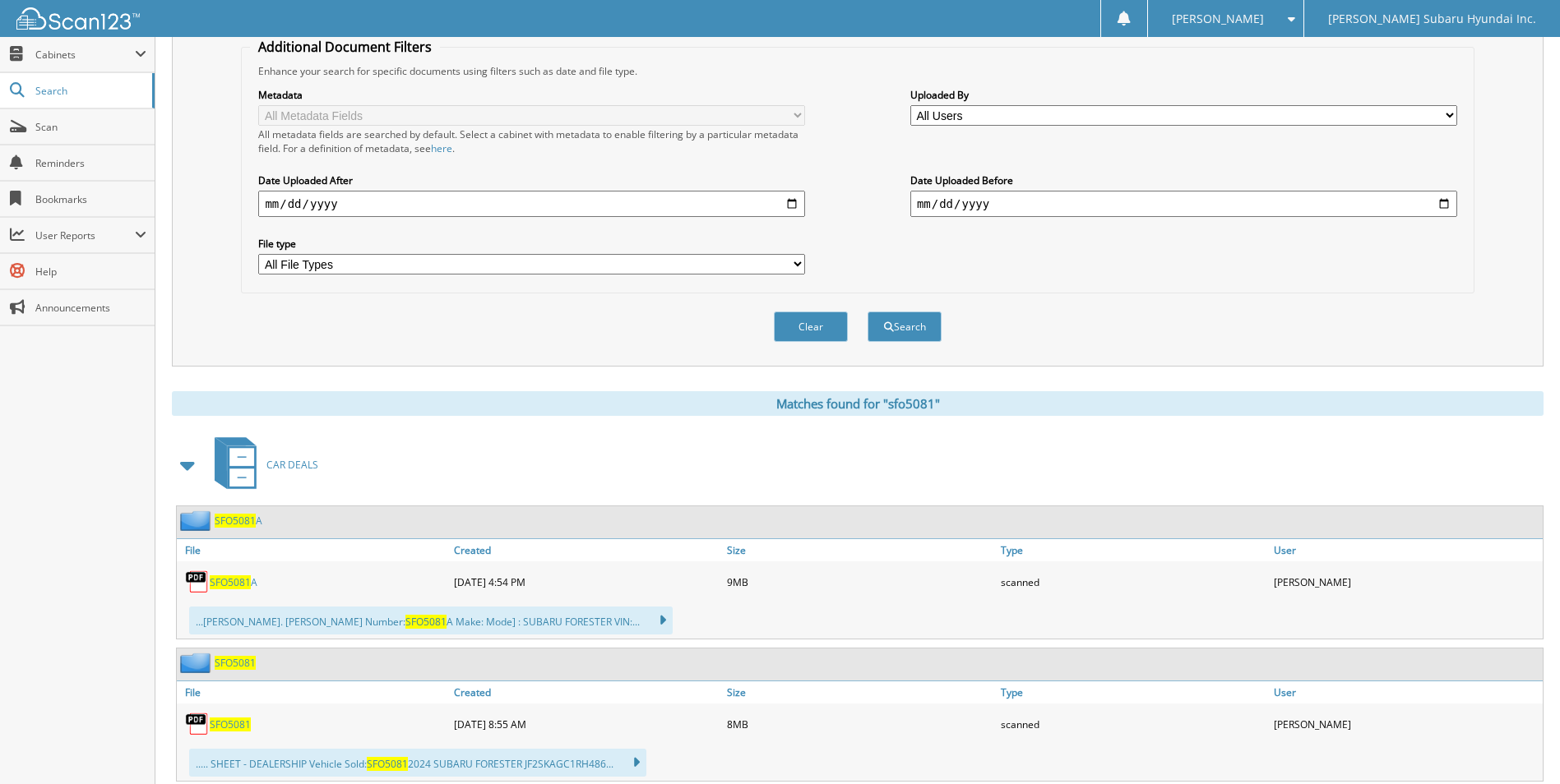
scroll to position [0, 0]
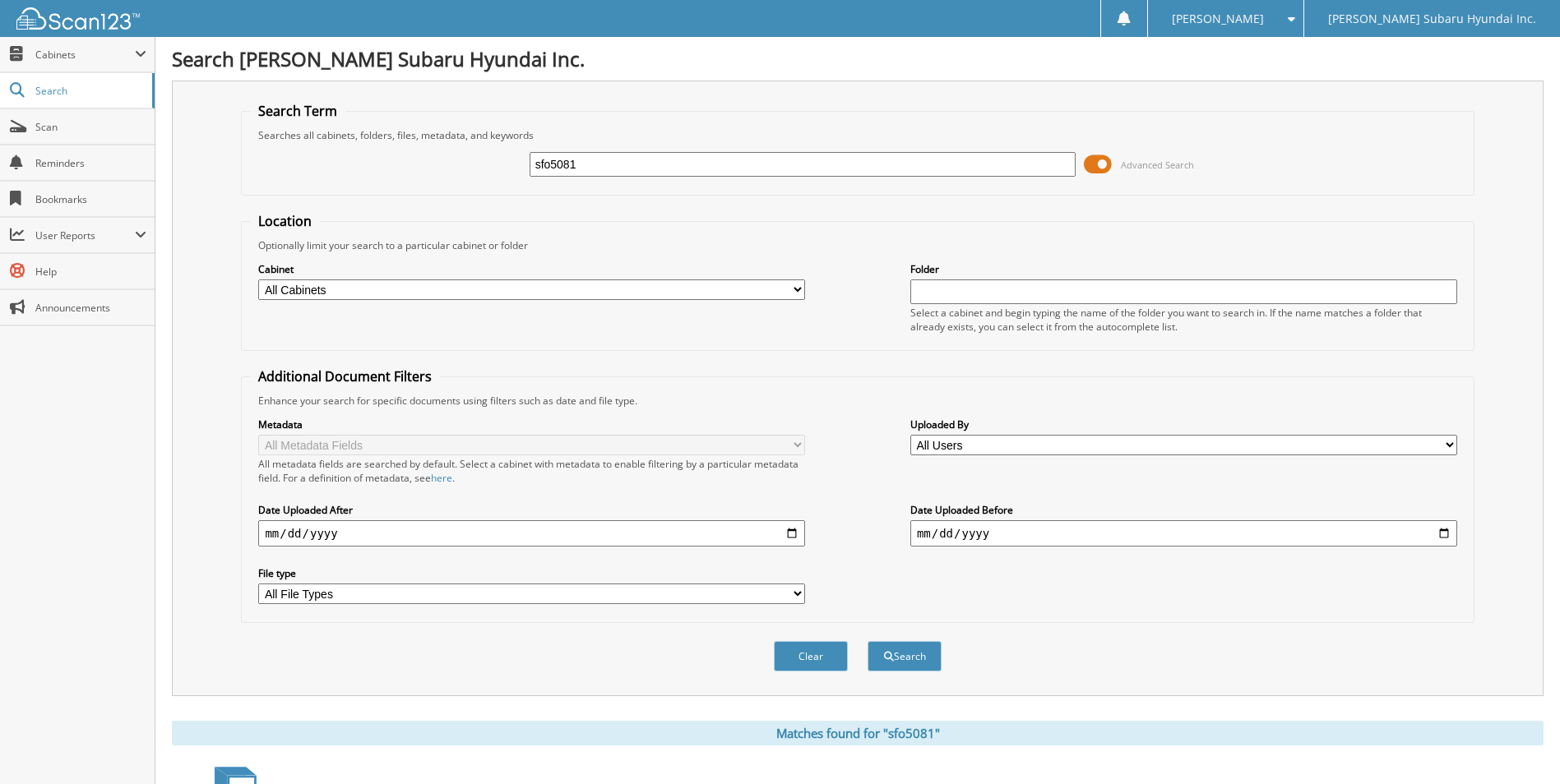
drag, startPoint x: 594, startPoint y: 170, endPoint x: 465, endPoint y: 163, distance: 129.2
click at [465, 163] on div "sfo5081 Advanced Search" at bounding box center [858, 164] width 1215 height 44
type input "sfo5559d"
click at [868, 641] on button "Search" at bounding box center [905, 656] width 74 height 30
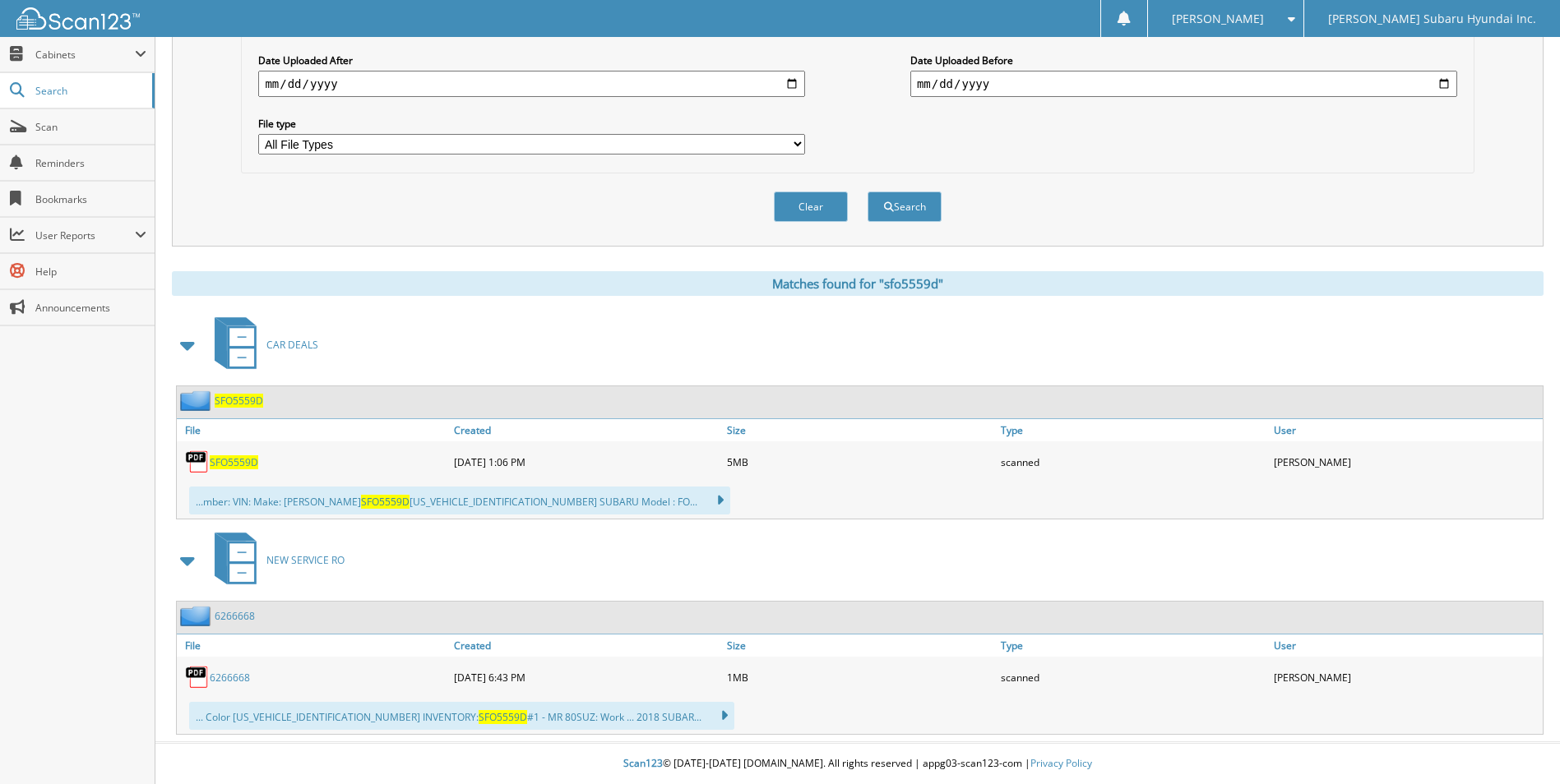
click at [241, 463] on span "SFO5559D" at bounding box center [234, 463] width 49 height 14
click at [572, 342] on div "CAR DEALS" at bounding box center [858, 345] width 1372 height 65
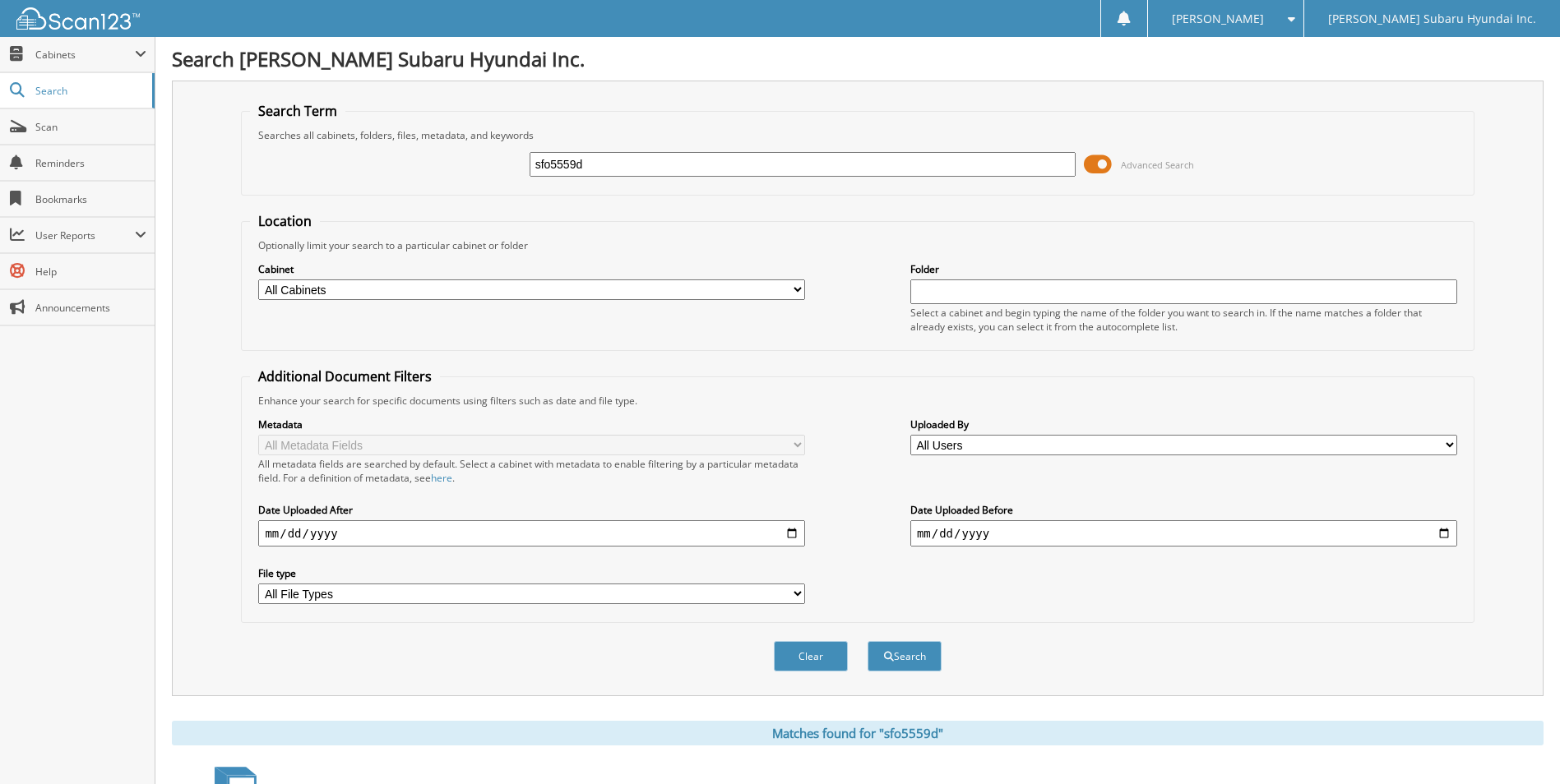
drag, startPoint x: 1124, startPoint y: 199, endPoint x: 1112, endPoint y: 198, distance: 12.0
click at [1124, 199] on form "Search Term Searches all cabinets, folders, files, metadata, and keywords sfo55…" at bounding box center [858, 395] width 1233 height 588
drag, startPoint x: 944, startPoint y: 165, endPoint x: 471, endPoint y: 189, distance: 473.6
click at [471, 189] on fieldset "Search Term Searches all cabinets, folders, files, metadata, and keywords sfo55…" at bounding box center [858, 149] width 1233 height 94
type input "hsf2242"
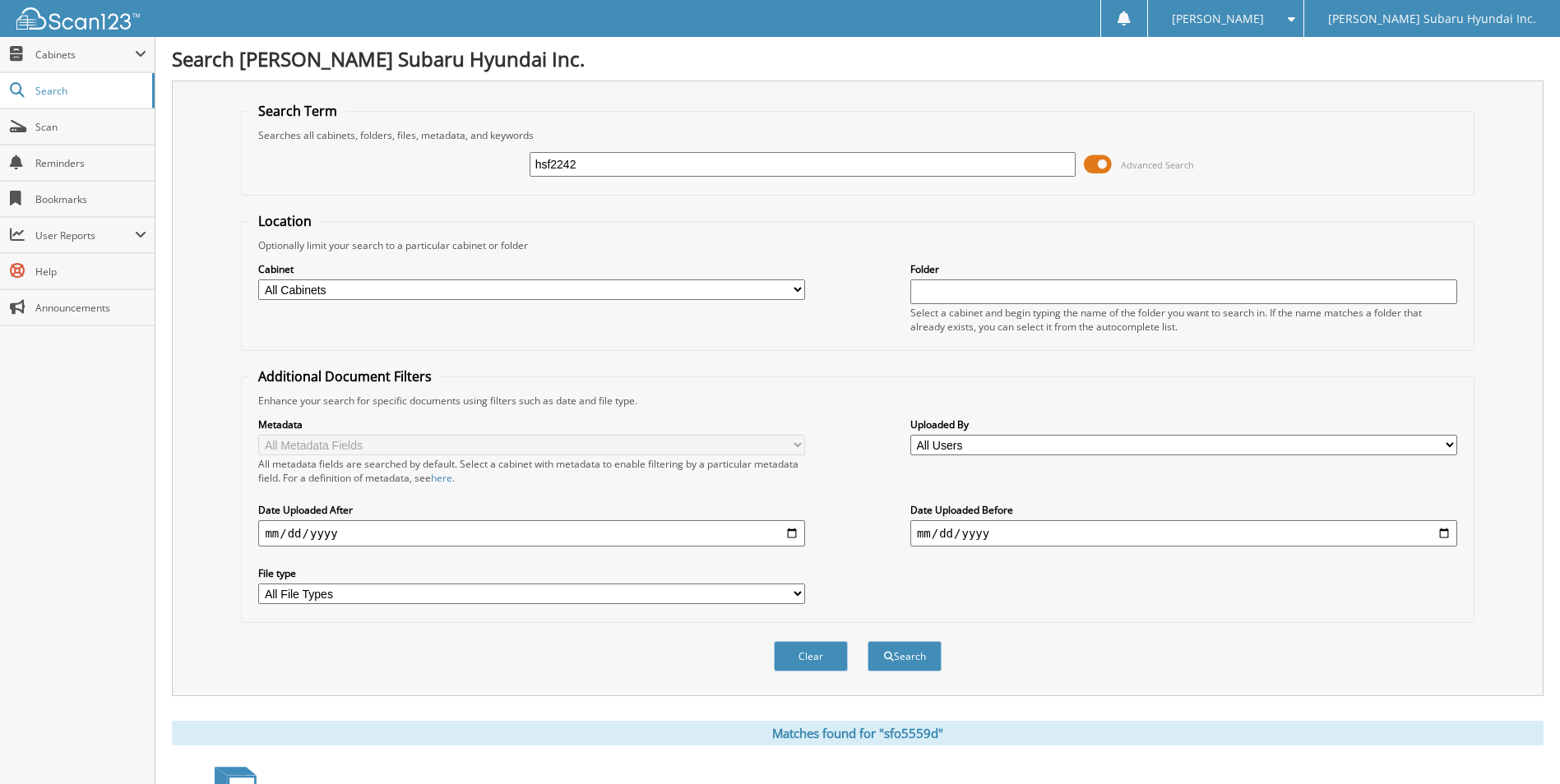
click at [868, 641] on button "Search" at bounding box center [905, 656] width 74 height 30
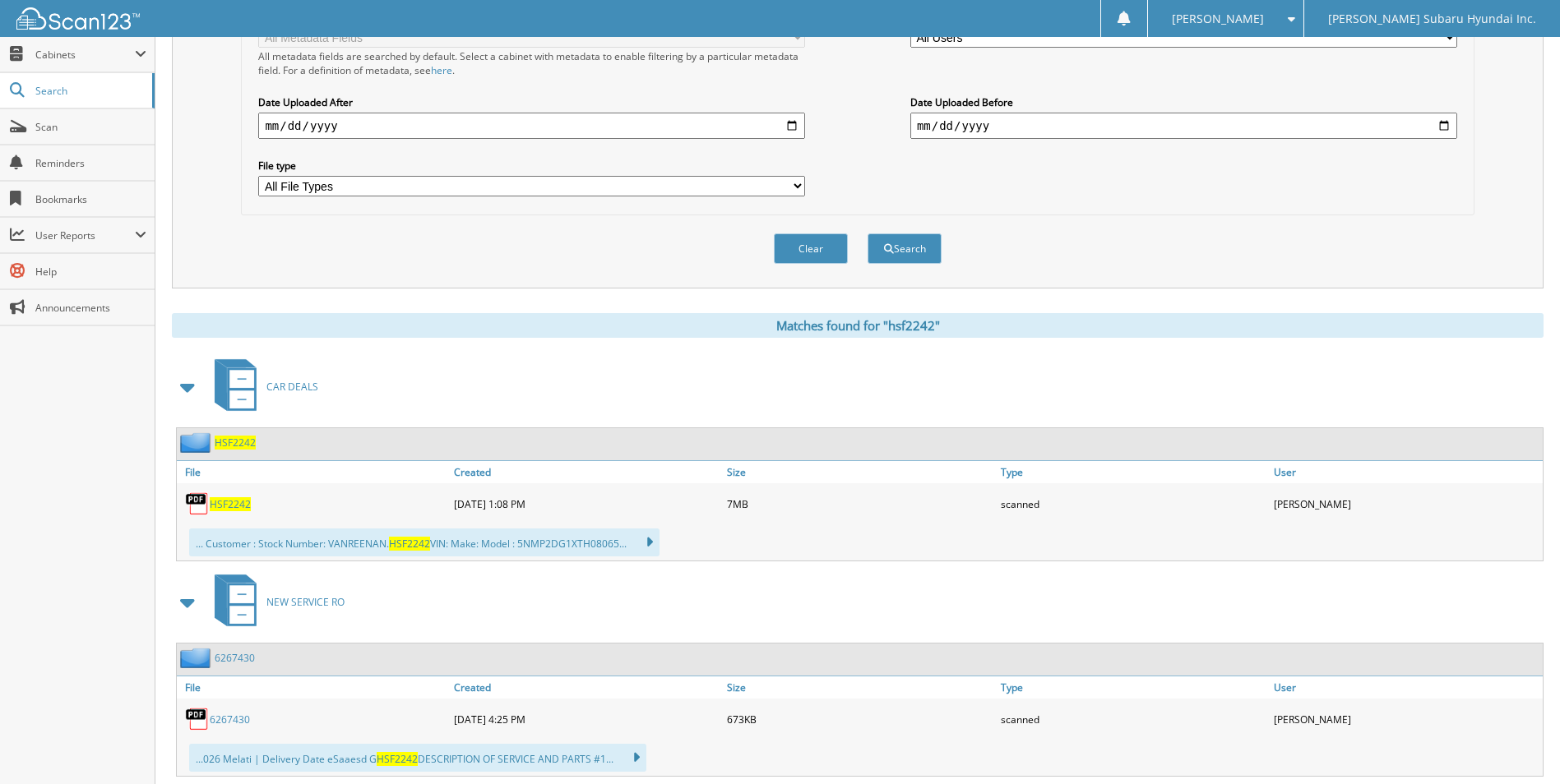
scroll to position [493, 0]
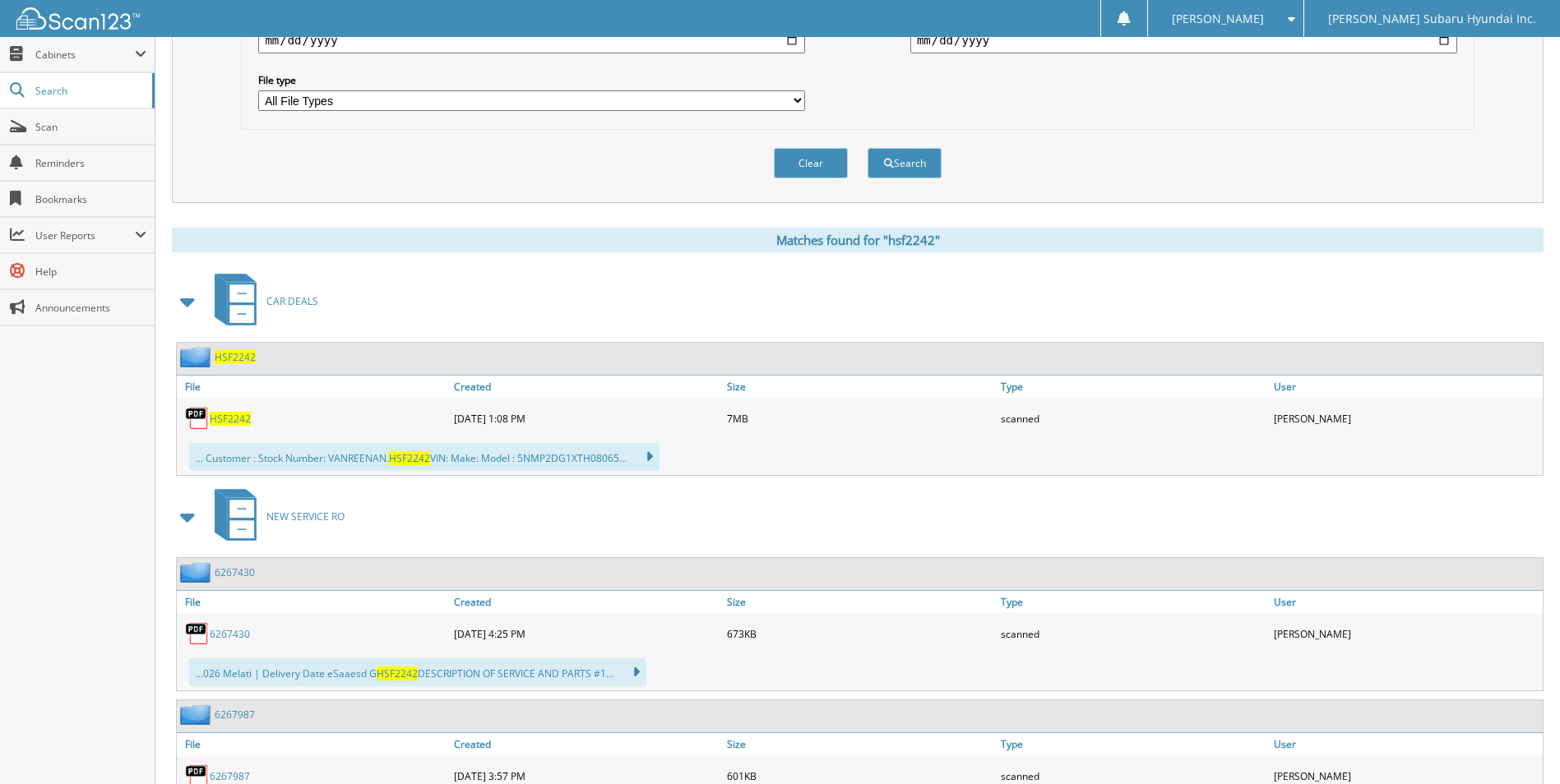
click at [238, 422] on span "HSF2242" at bounding box center [230, 419] width 41 height 14
click at [711, 335] on div "CAR DEALS HSF2242 File Created 7MB" at bounding box center [858, 551] width 1372 height 564
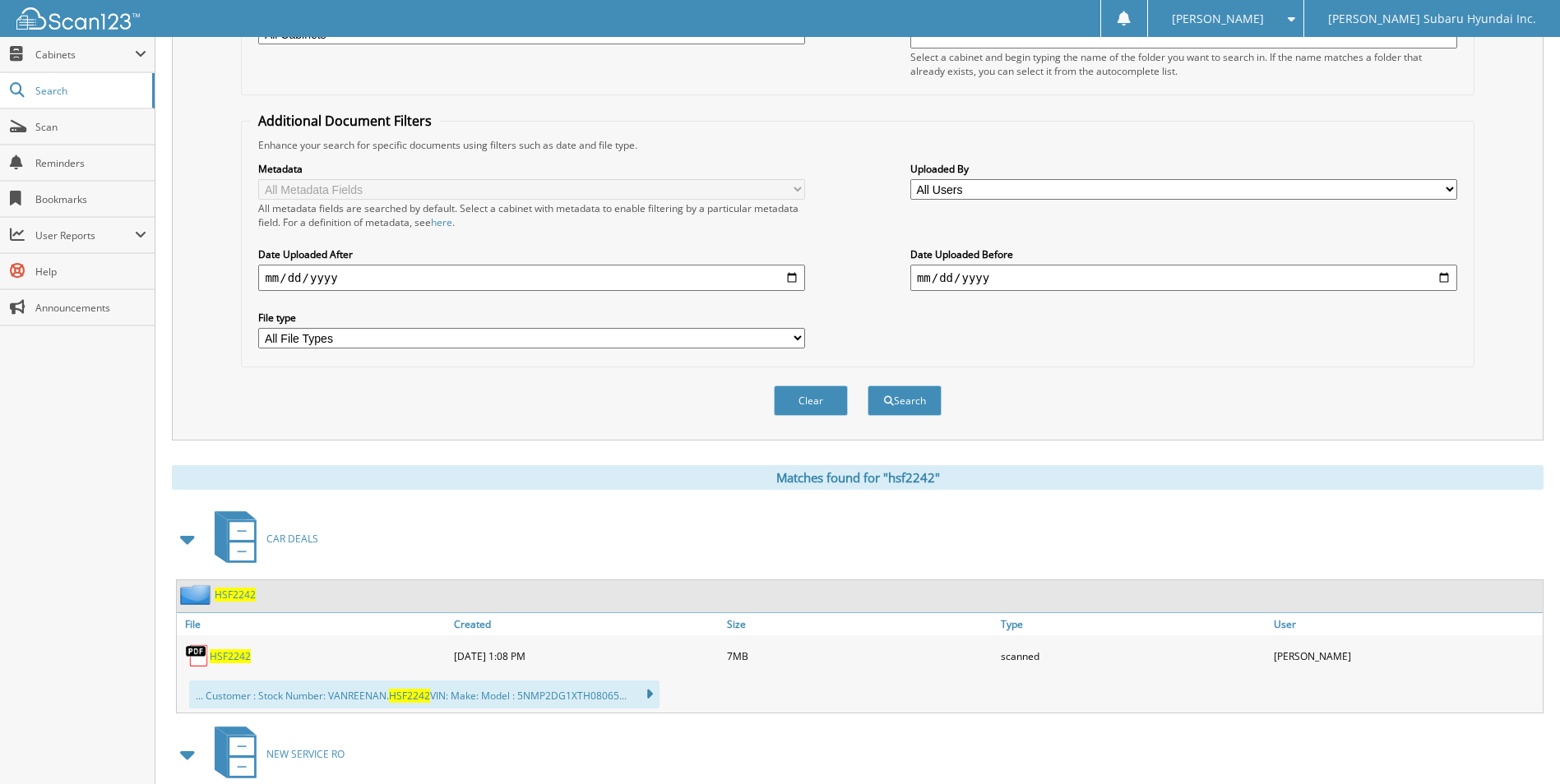
scroll to position [0, 0]
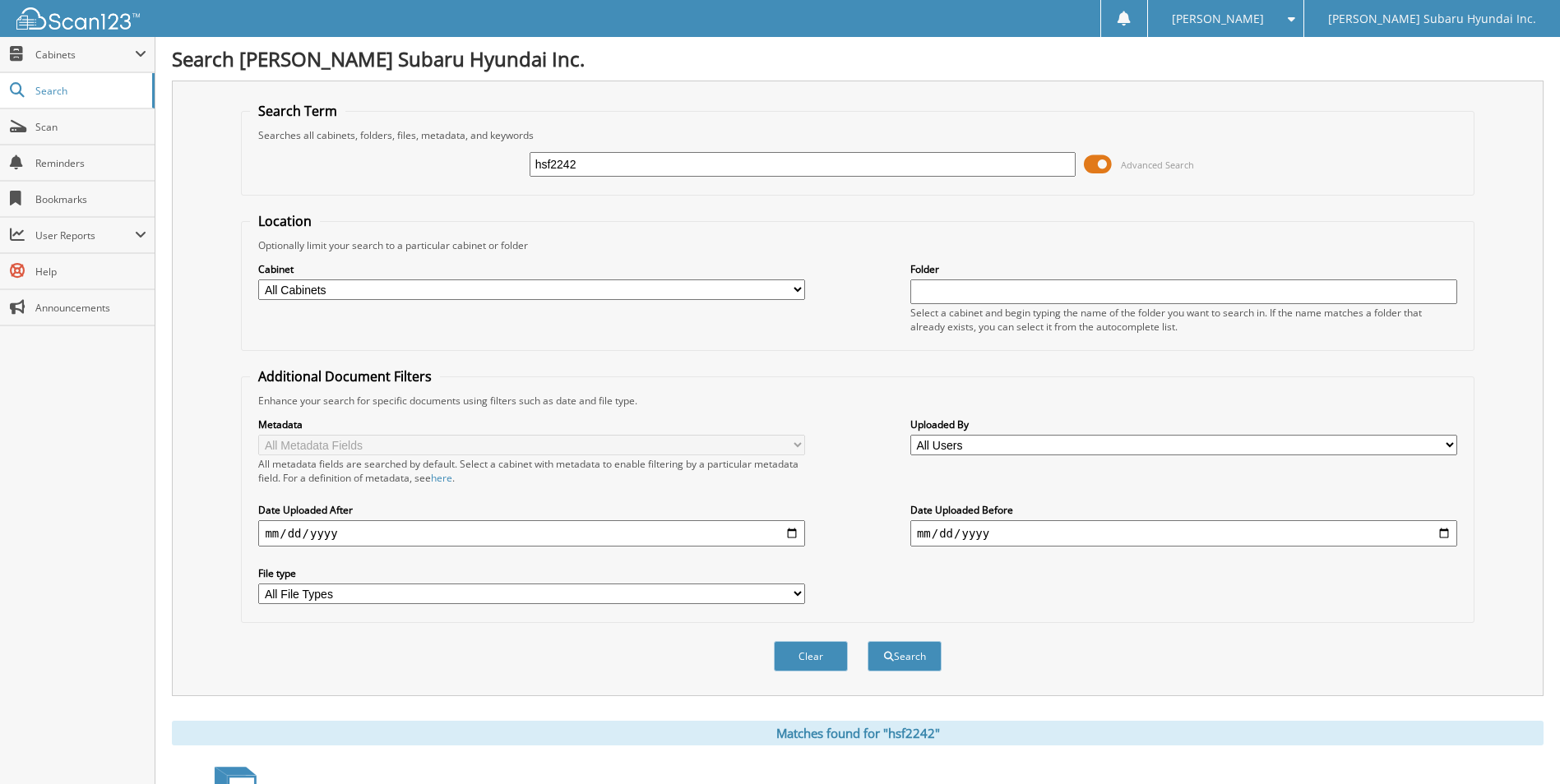
drag, startPoint x: 579, startPoint y: 170, endPoint x: 510, endPoint y: 179, distance: 69.6
click at [510, 180] on div "hsf2242 Advanced Search" at bounding box center [858, 164] width 1215 height 44
type input "hsf2212"
click at [868, 641] on button "Search" at bounding box center [905, 656] width 74 height 30
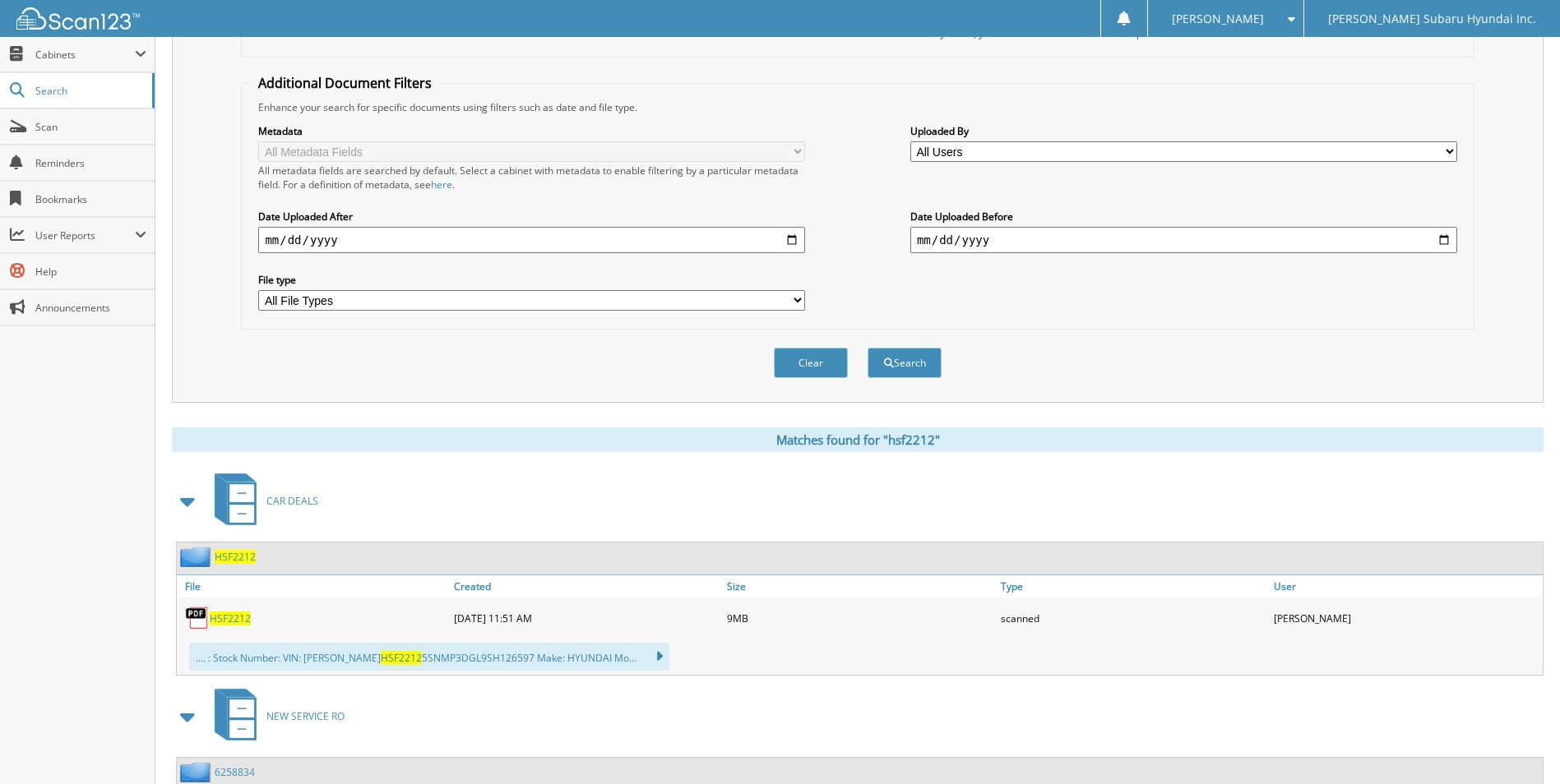
scroll to position [328, 0]
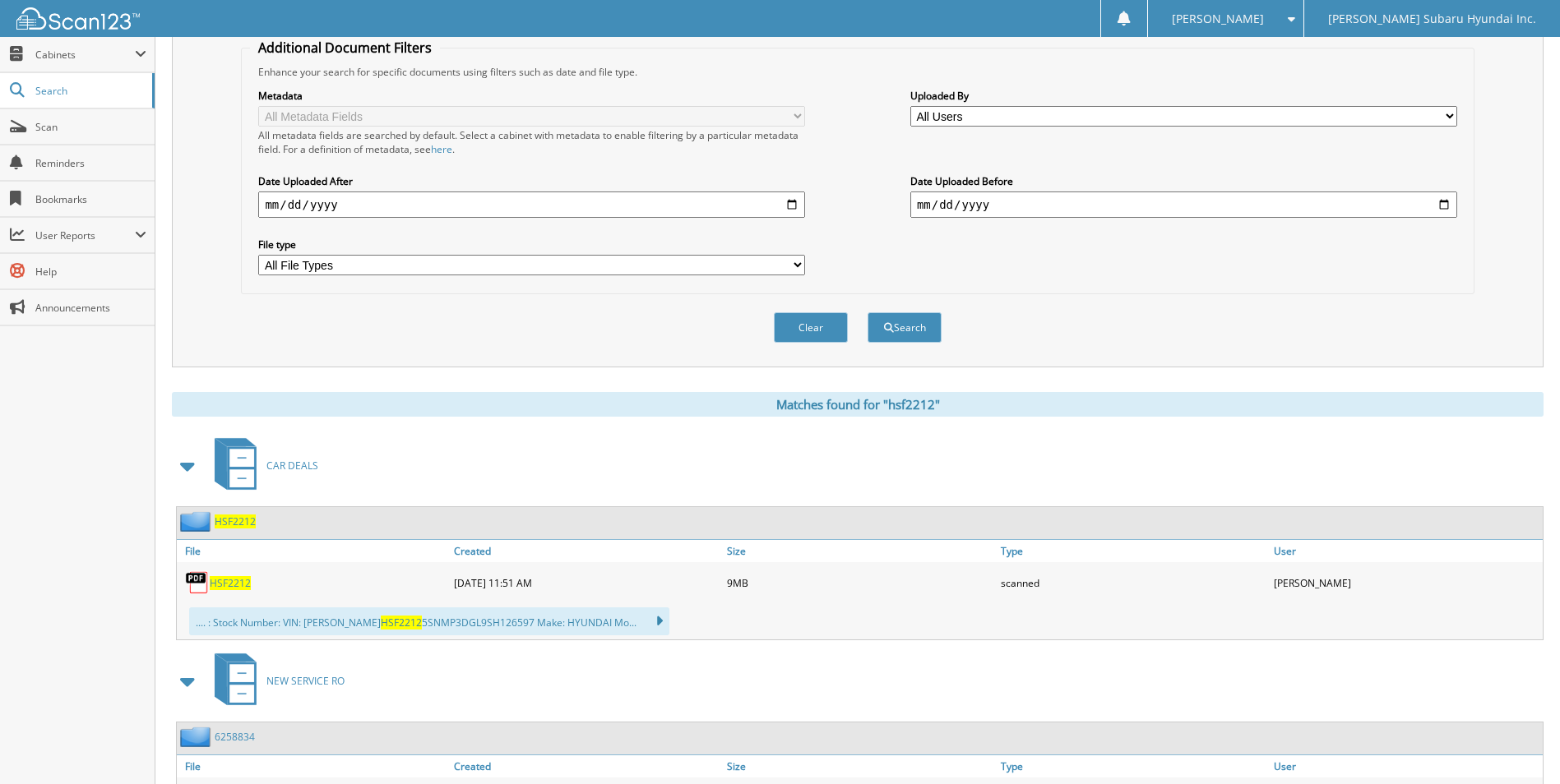
click at [227, 590] on span "HSF2212" at bounding box center [230, 584] width 41 height 14
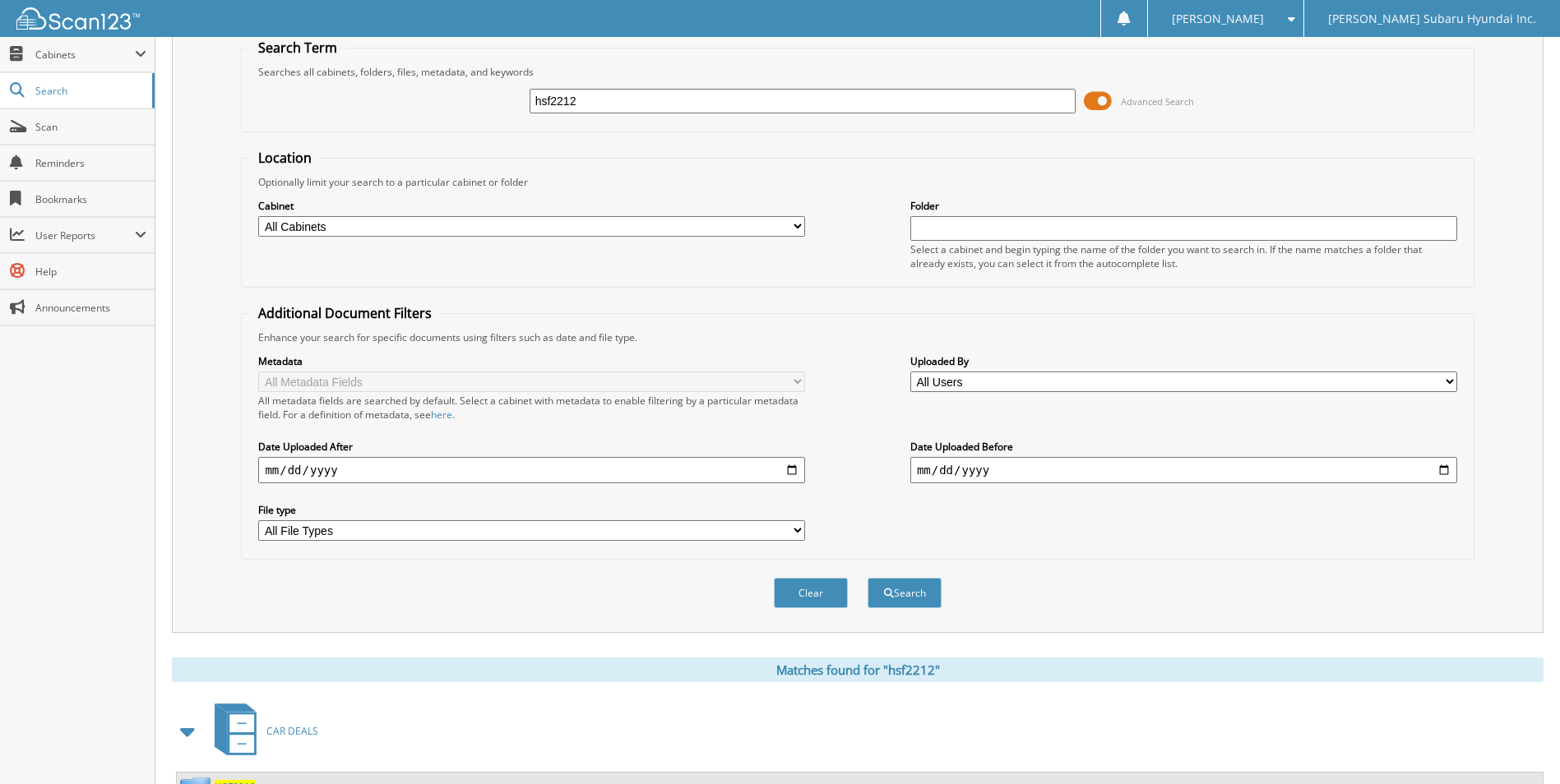
scroll to position [0, 0]
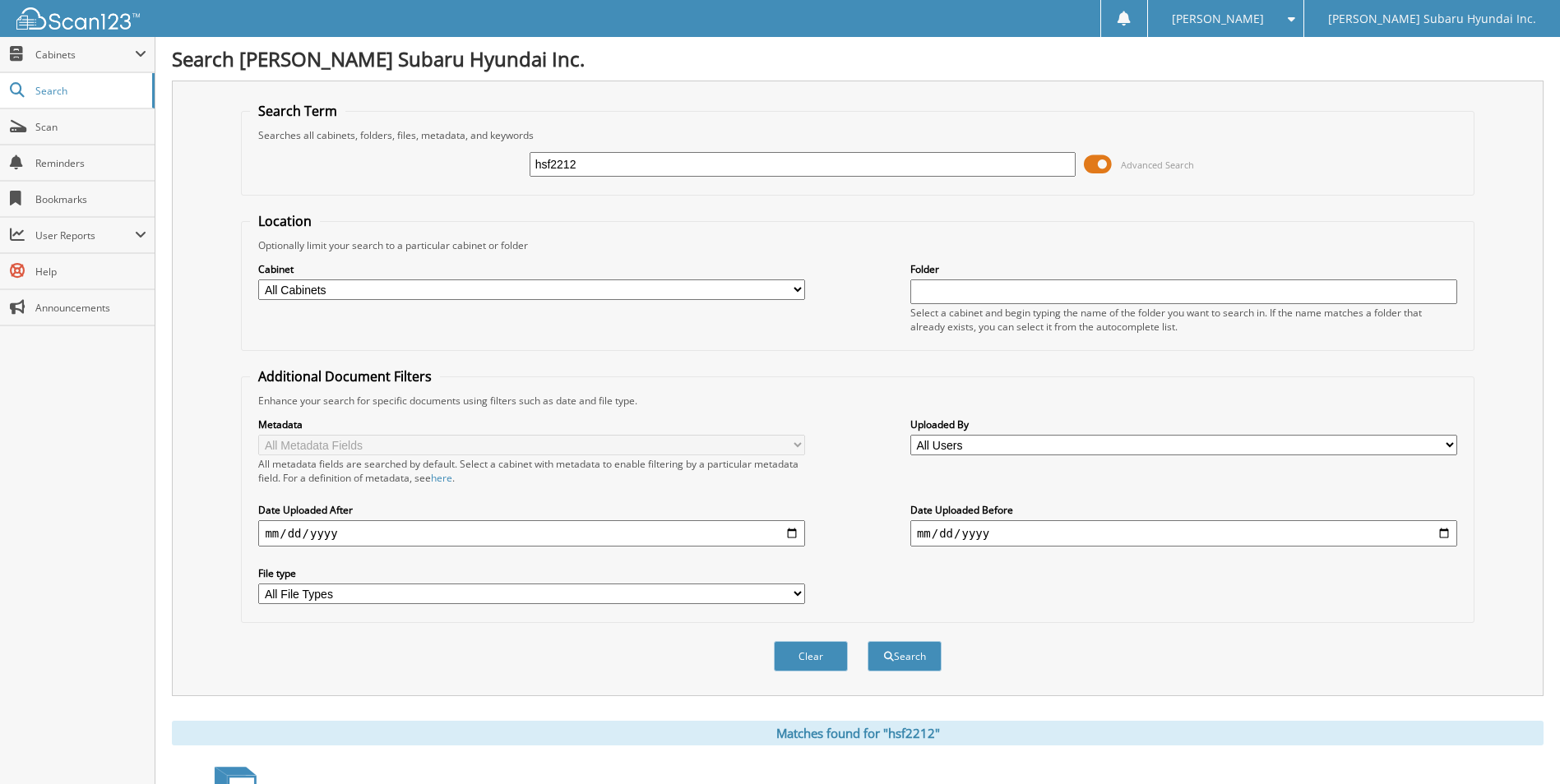
drag, startPoint x: 597, startPoint y: 161, endPoint x: 505, endPoint y: 157, distance: 92.1
click at [505, 157] on div "hsf2212 Advanced Search" at bounding box center [858, 164] width 1215 height 44
type input "slo8889"
click at [868, 641] on button "Search" at bounding box center [905, 656] width 74 height 30
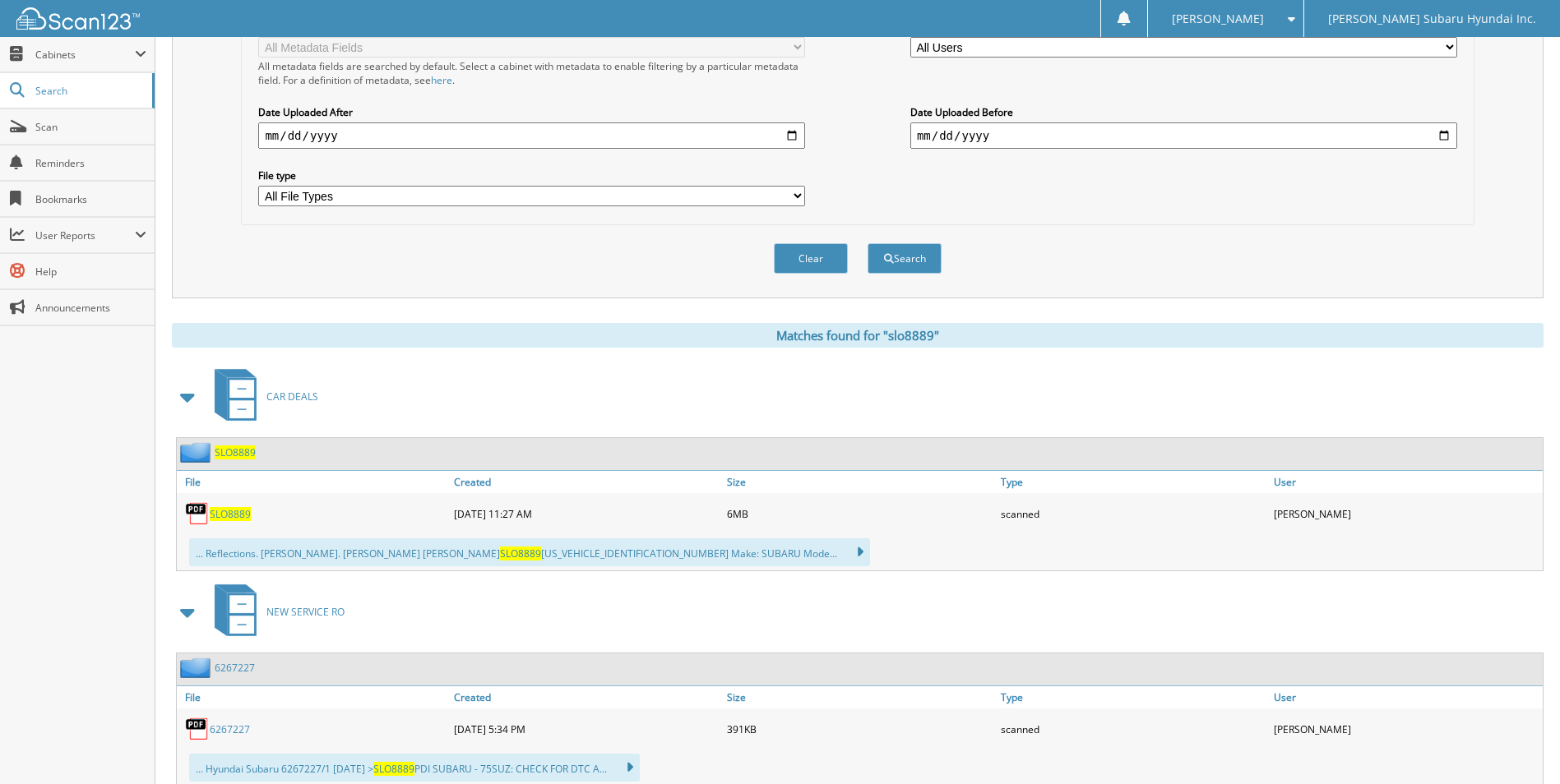
scroll to position [411, 0]
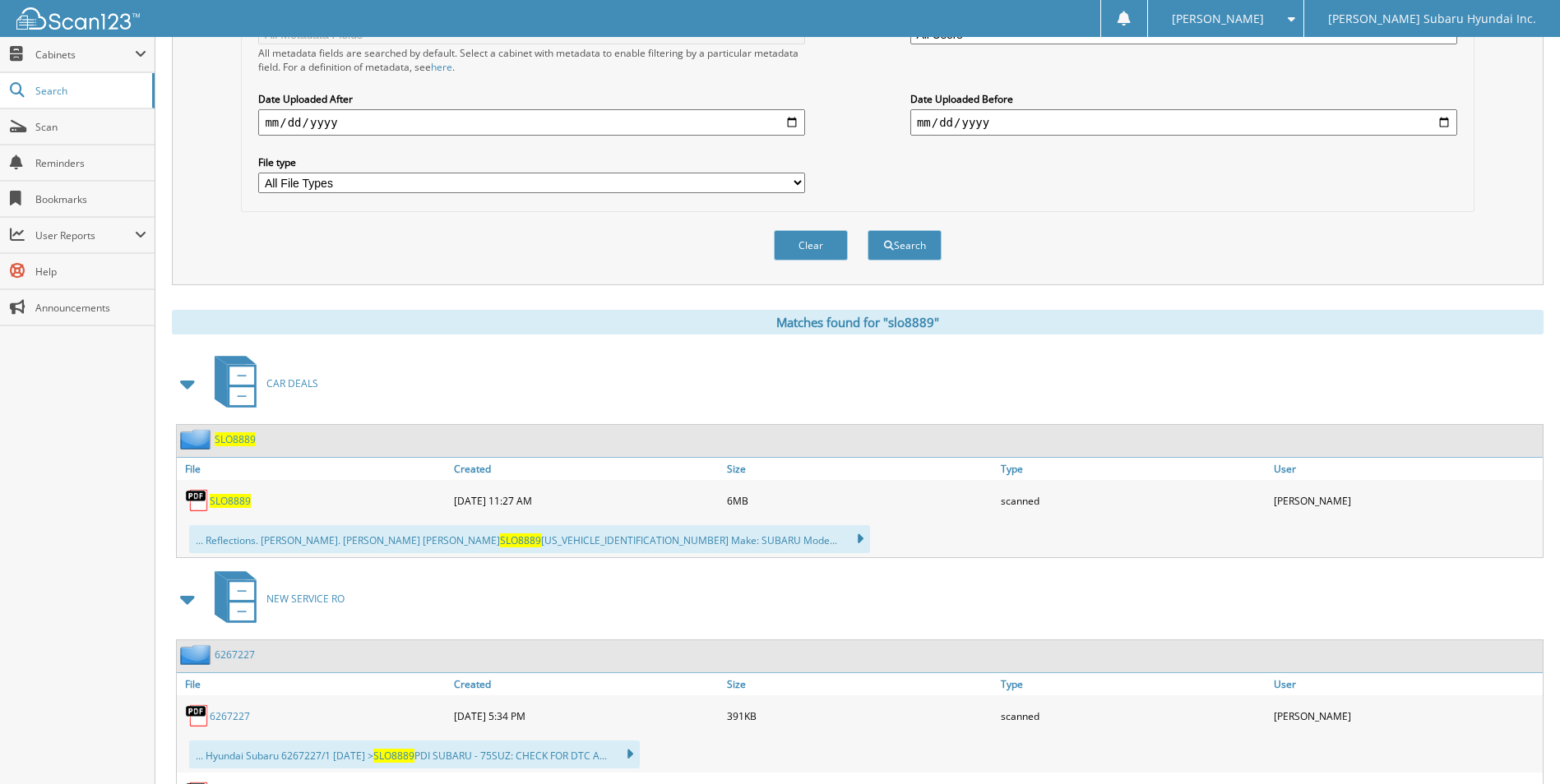
click at [236, 497] on span "SLO8889" at bounding box center [230, 501] width 41 height 14
click at [1013, 261] on div "Clear Search" at bounding box center [858, 245] width 1233 height 66
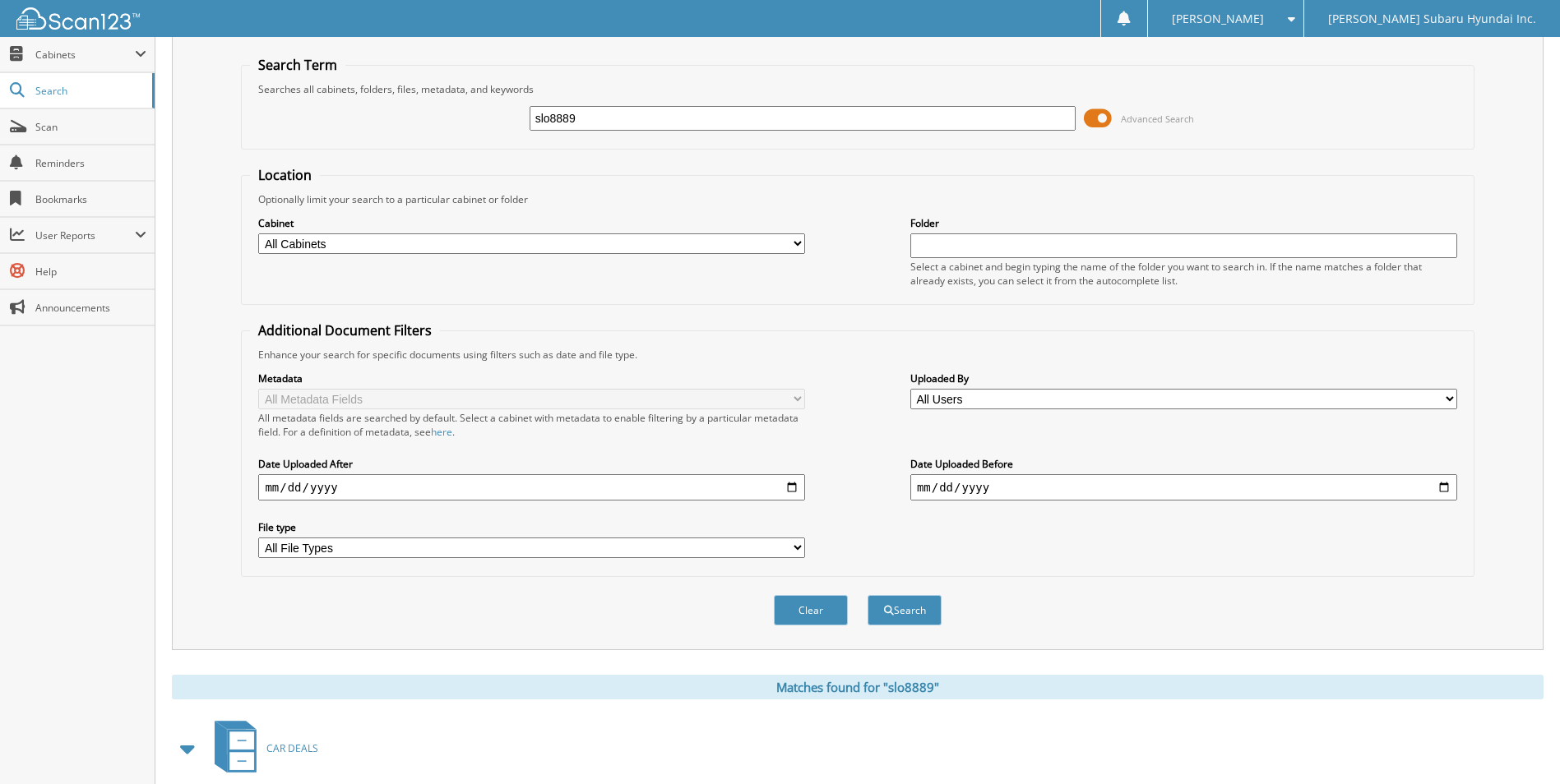
scroll to position [0, 0]
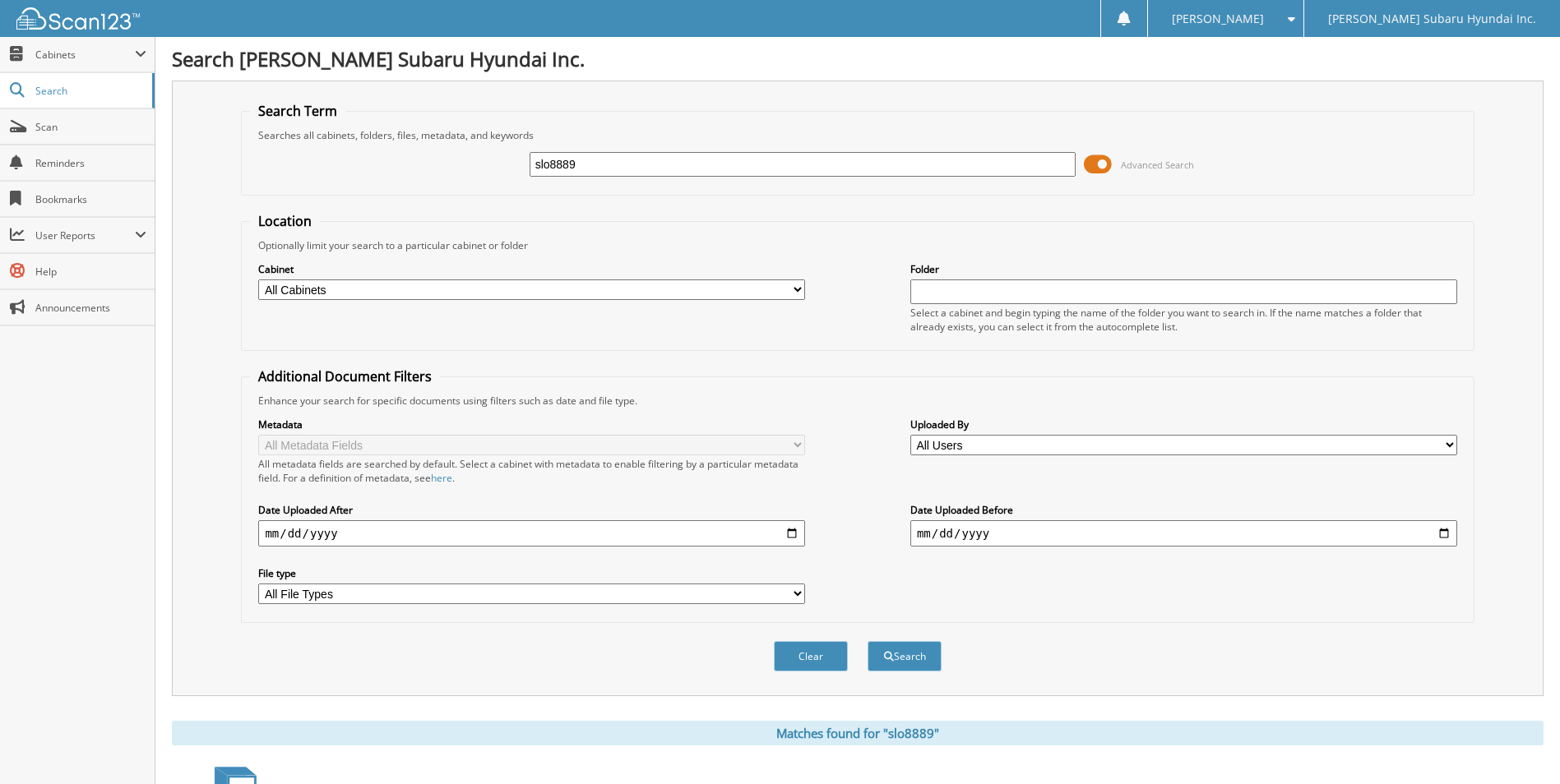
drag, startPoint x: 722, startPoint y: 153, endPoint x: 500, endPoint y: 166, distance: 222.4
click at [500, 166] on div "slo8889 Advanced Search" at bounding box center [858, 164] width 1215 height 44
type input "sct5911"
click at [868, 641] on button "Search" at bounding box center [905, 656] width 74 height 30
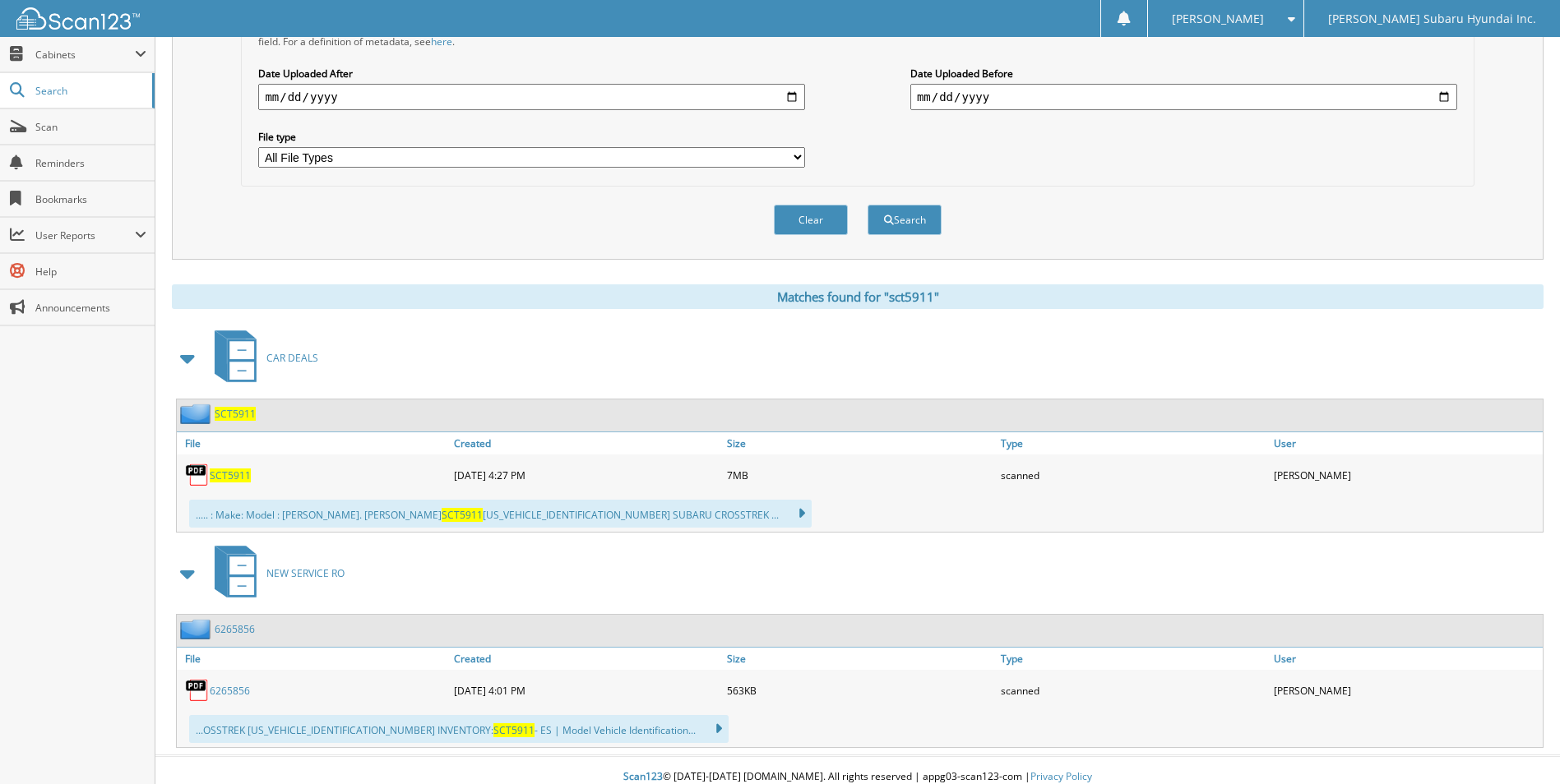
scroll to position [450, 0]
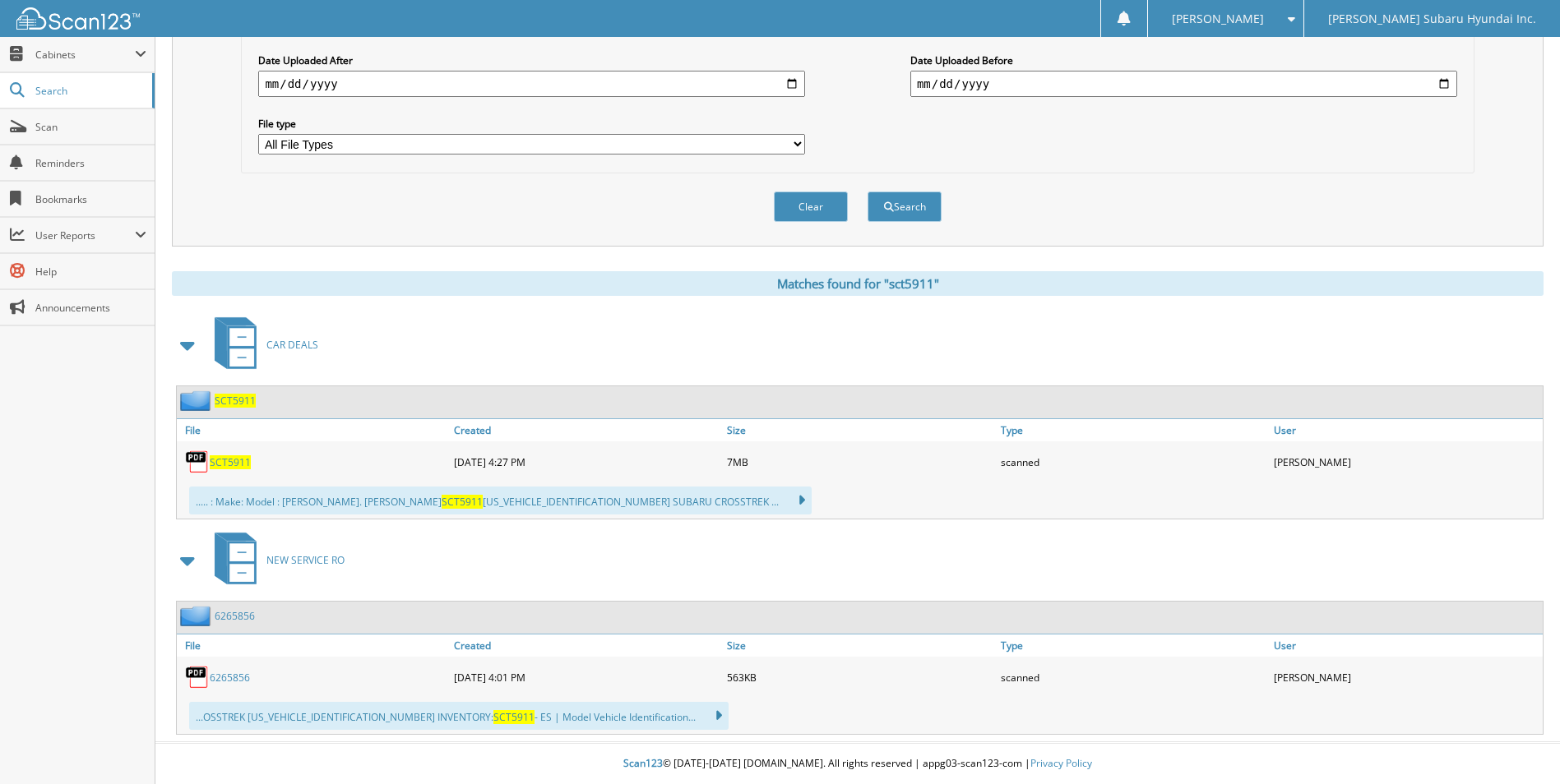
click at [226, 465] on span "SCT5911" at bounding box center [230, 463] width 41 height 14
click at [101, 497] on div "Close Cabinets My Company Email Addresses Search Scan" at bounding box center [78, 410] width 155 height 747
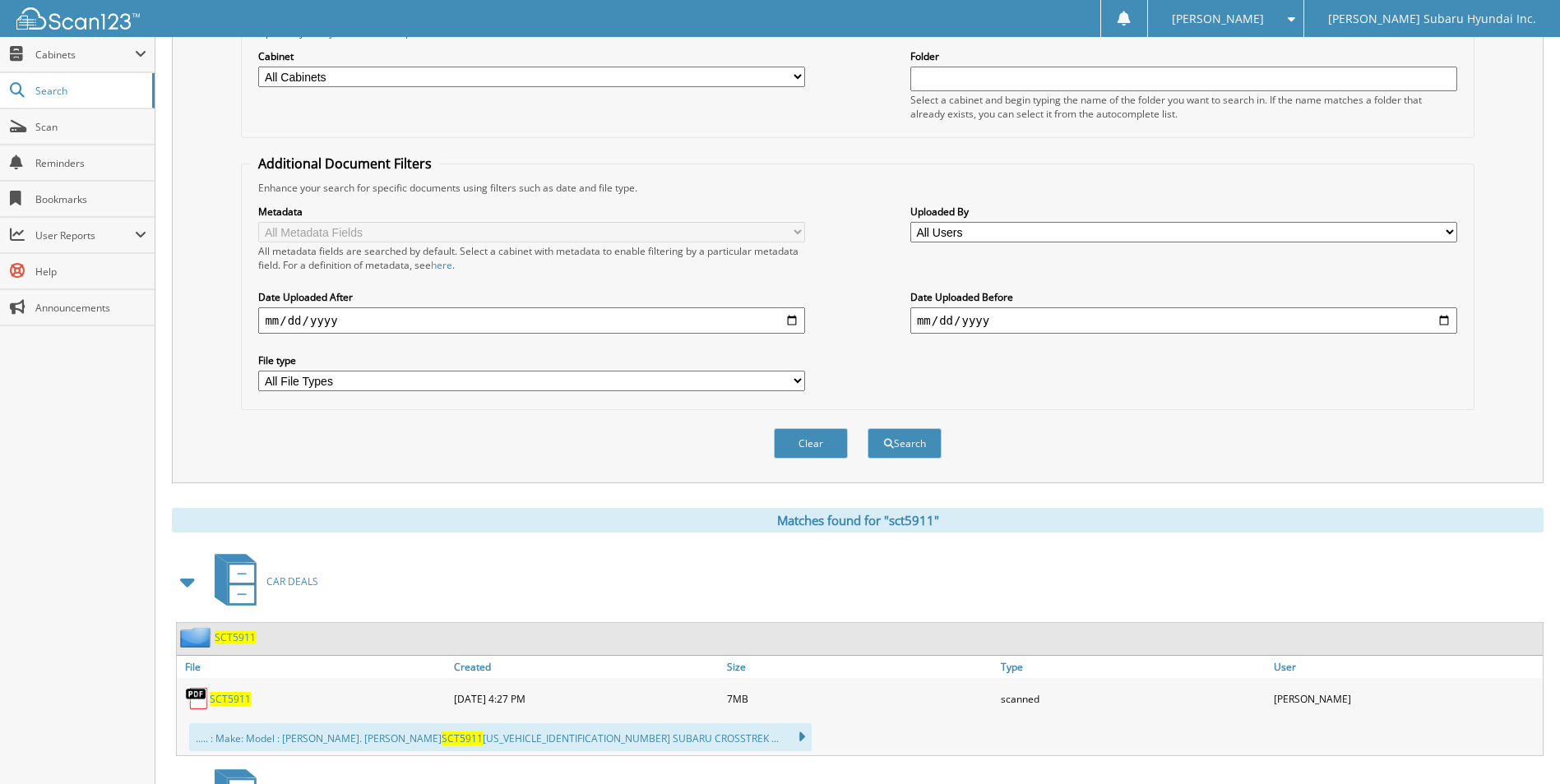
scroll to position [0, 0]
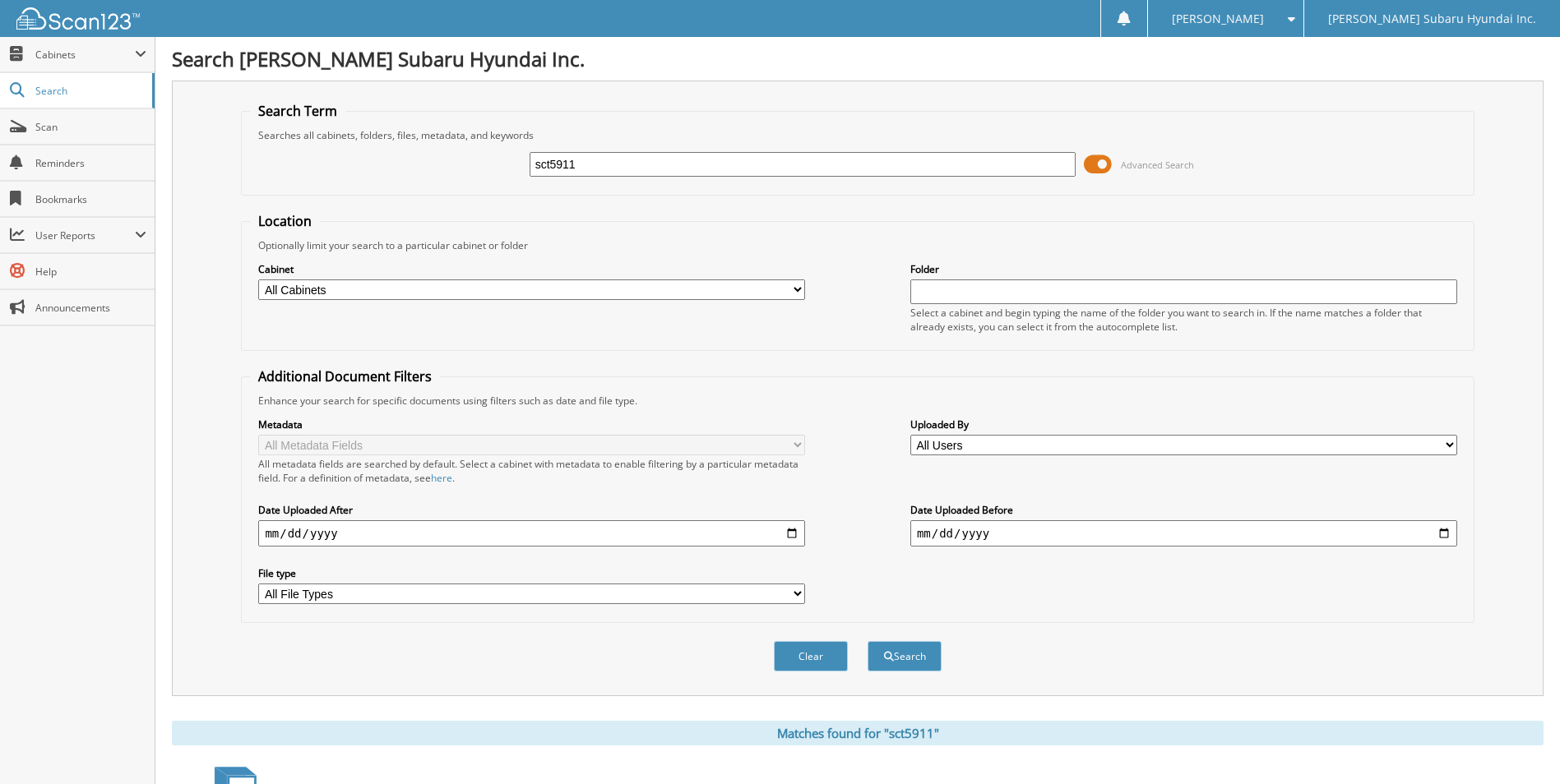
drag, startPoint x: 624, startPoint y: 171, endPoint x: 519, endPoint y: 179, distance: 105.3
click at [519, 179] on div "sct5911 Advanced Search" at bounding box center [858, 164] width 1215 height 44
type input "hpa0641a"
click at [868, 641] on button "Search" at bounding box center [905, 656] width 74 height 30
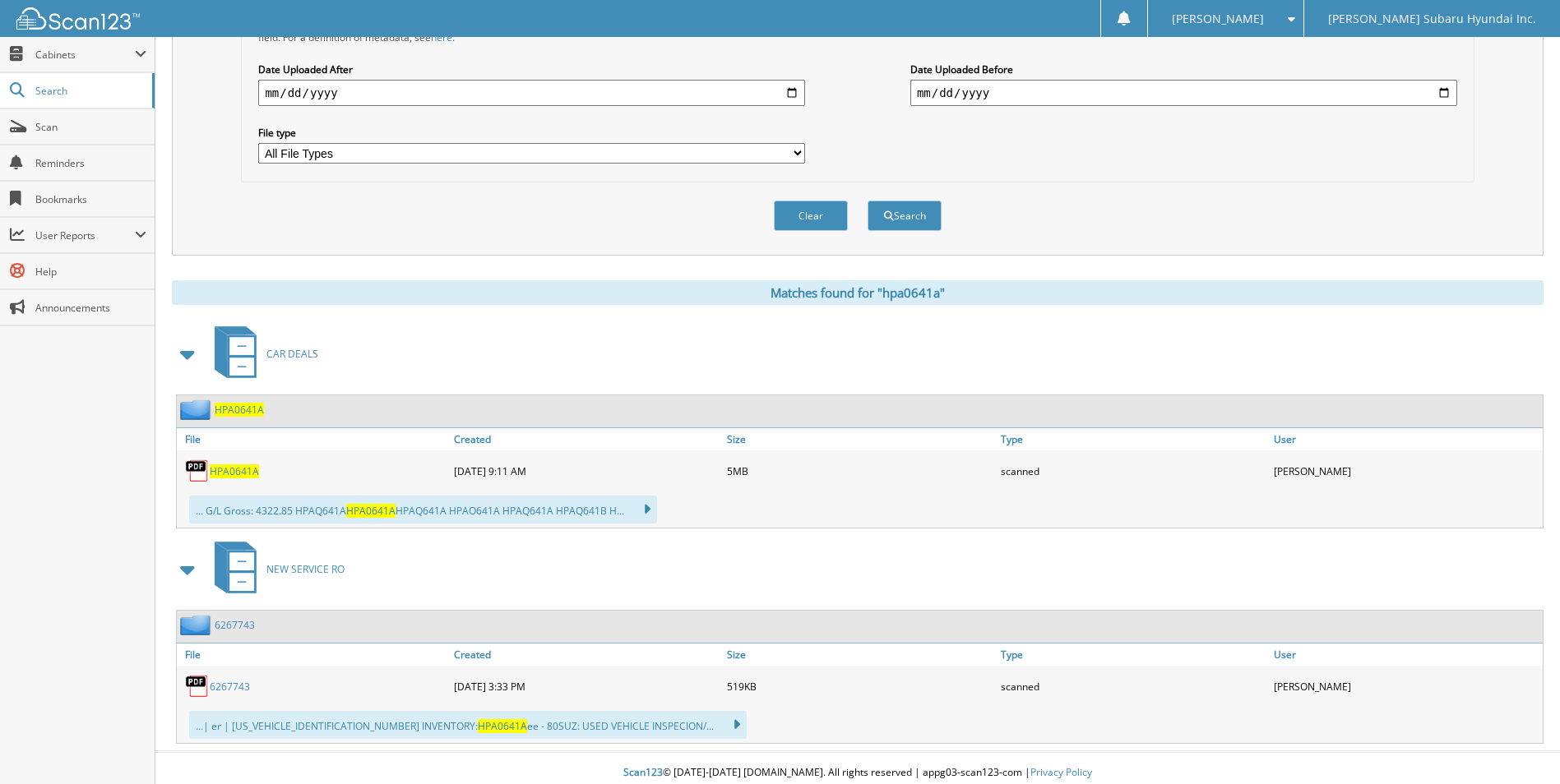
scroll to position [450, 0]
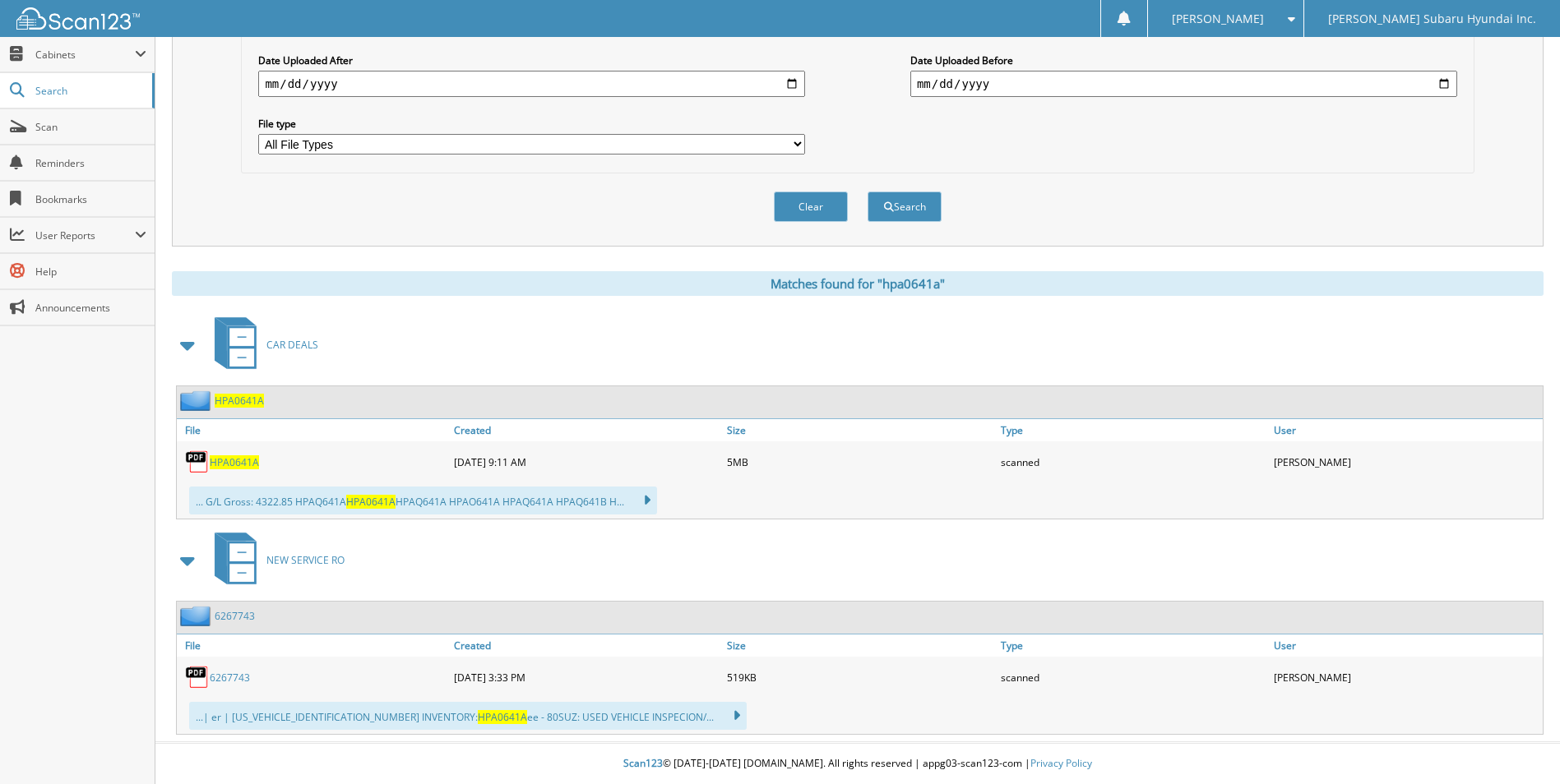
click at [241, 456] on span "HPA0641A" at bounding box center [234, 463] width 50 height 14
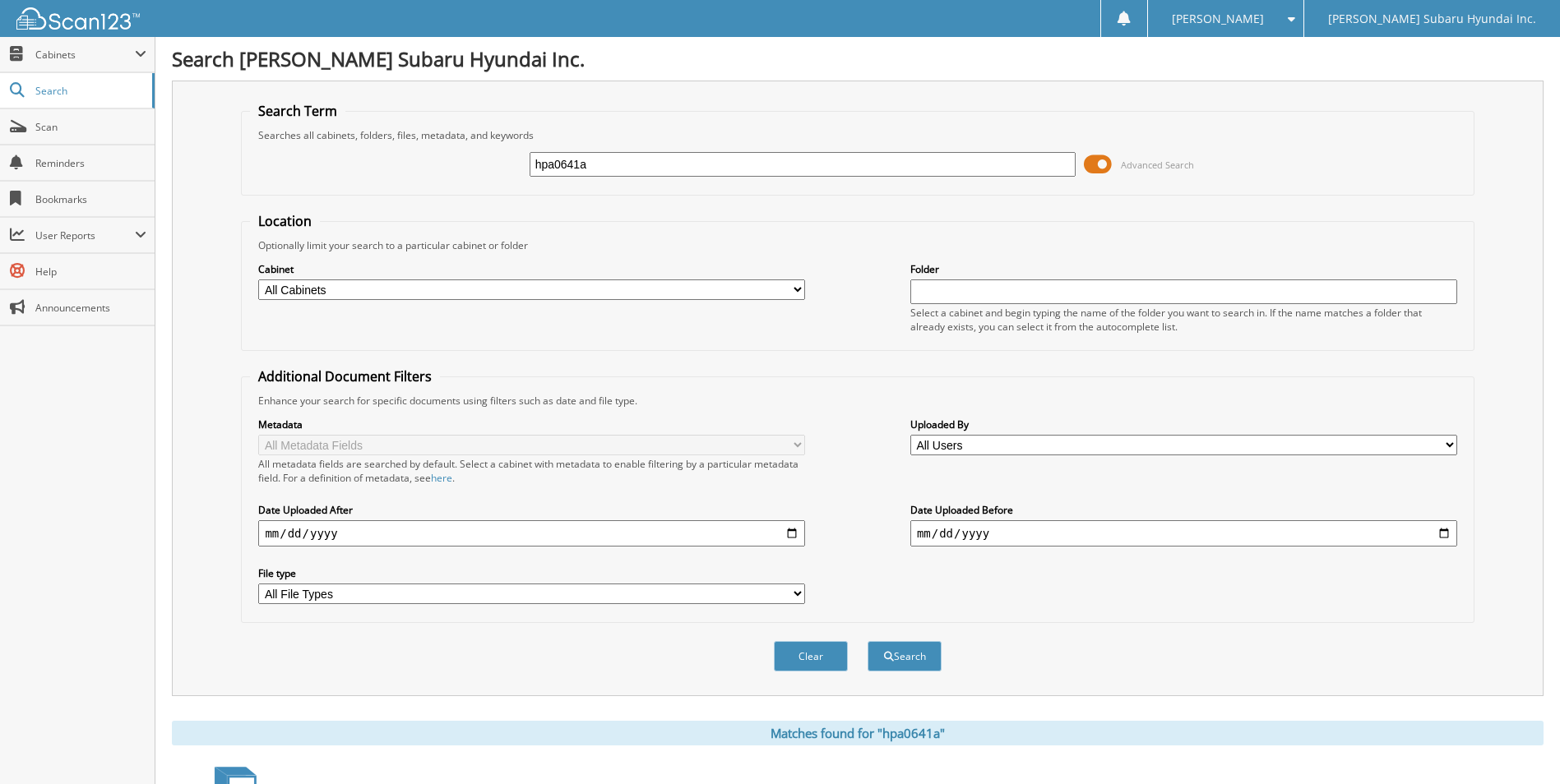
drag, startPoint x: 562, startPoint y: 171, endPoint x: 489, endPoint y: 178, distance: 73.3
click at [489, 178] on div "hpa0641a Advanced Search" at bounding box center [858, 164] width 1215 height 44
click at [637, 175] on input "hpa0641a" at bounding box center [804, 165] width 547 height 24
type input "slg3982a"
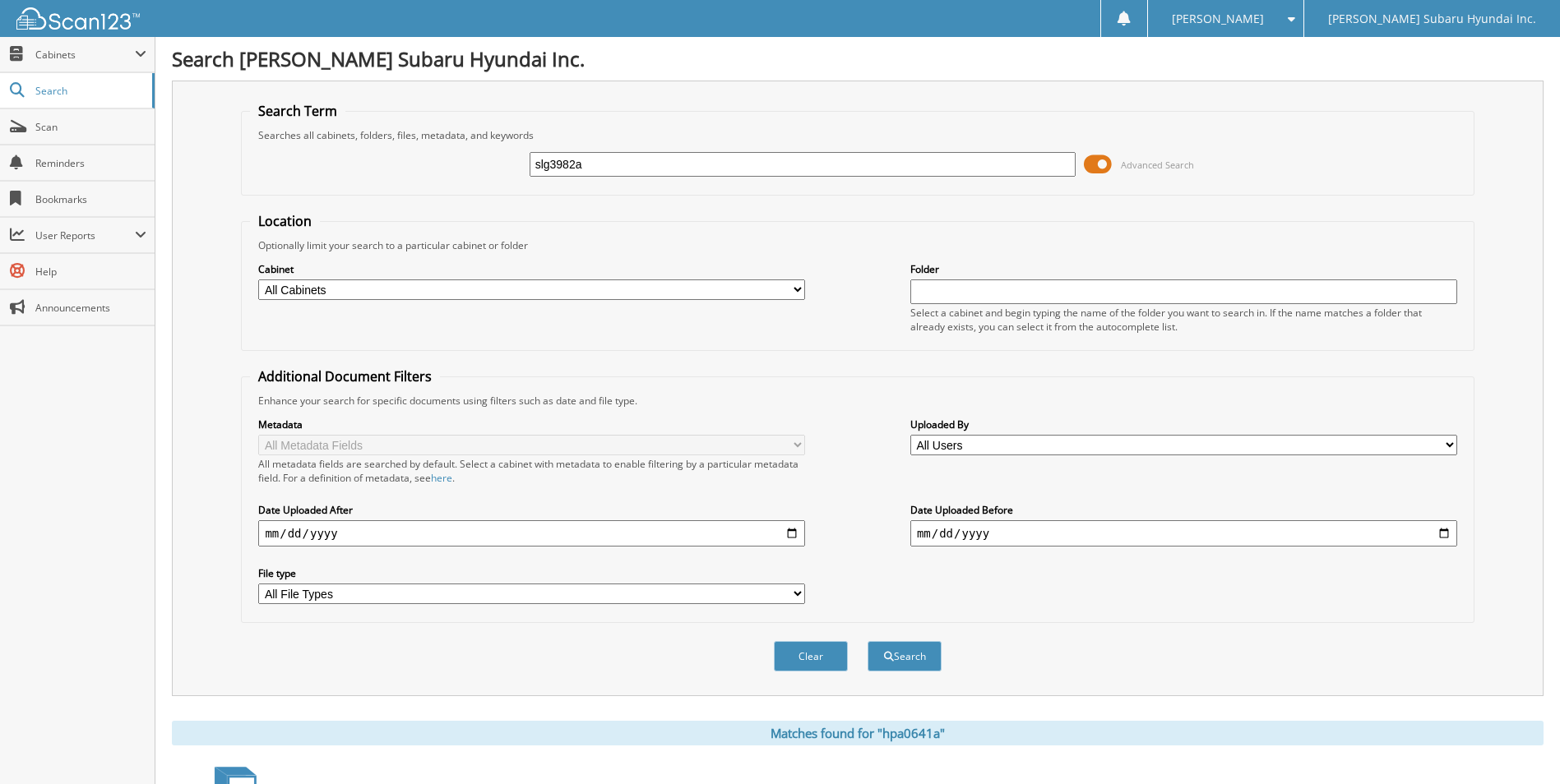
click at [868, 641] on button "Search" at bounding box center [905, 656] width 74 height 30
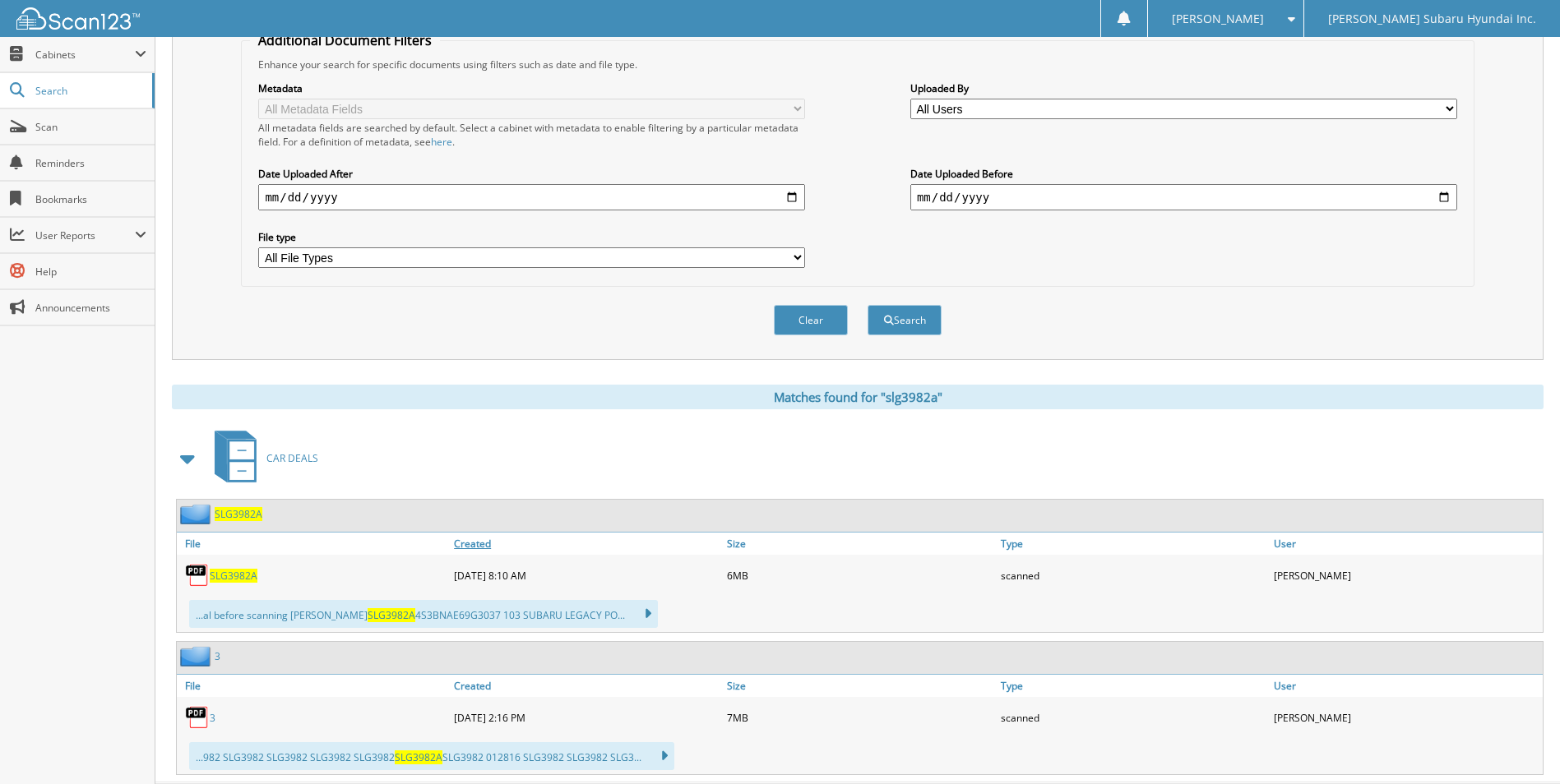
scroll to position [377, 0]
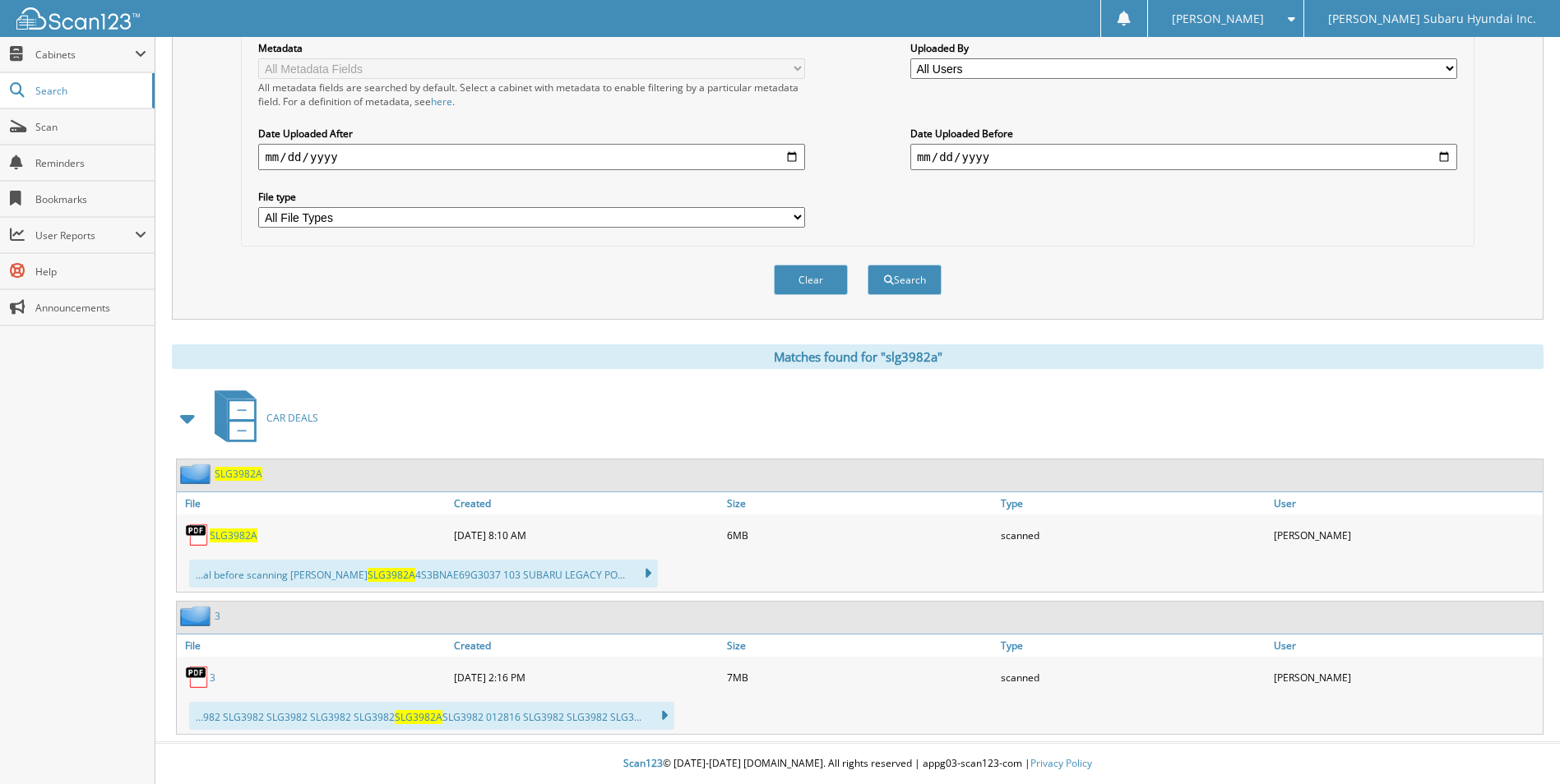
click at [242, 535] on span "SLG3982A" at bounding box center [234, 536] width 48 height 14
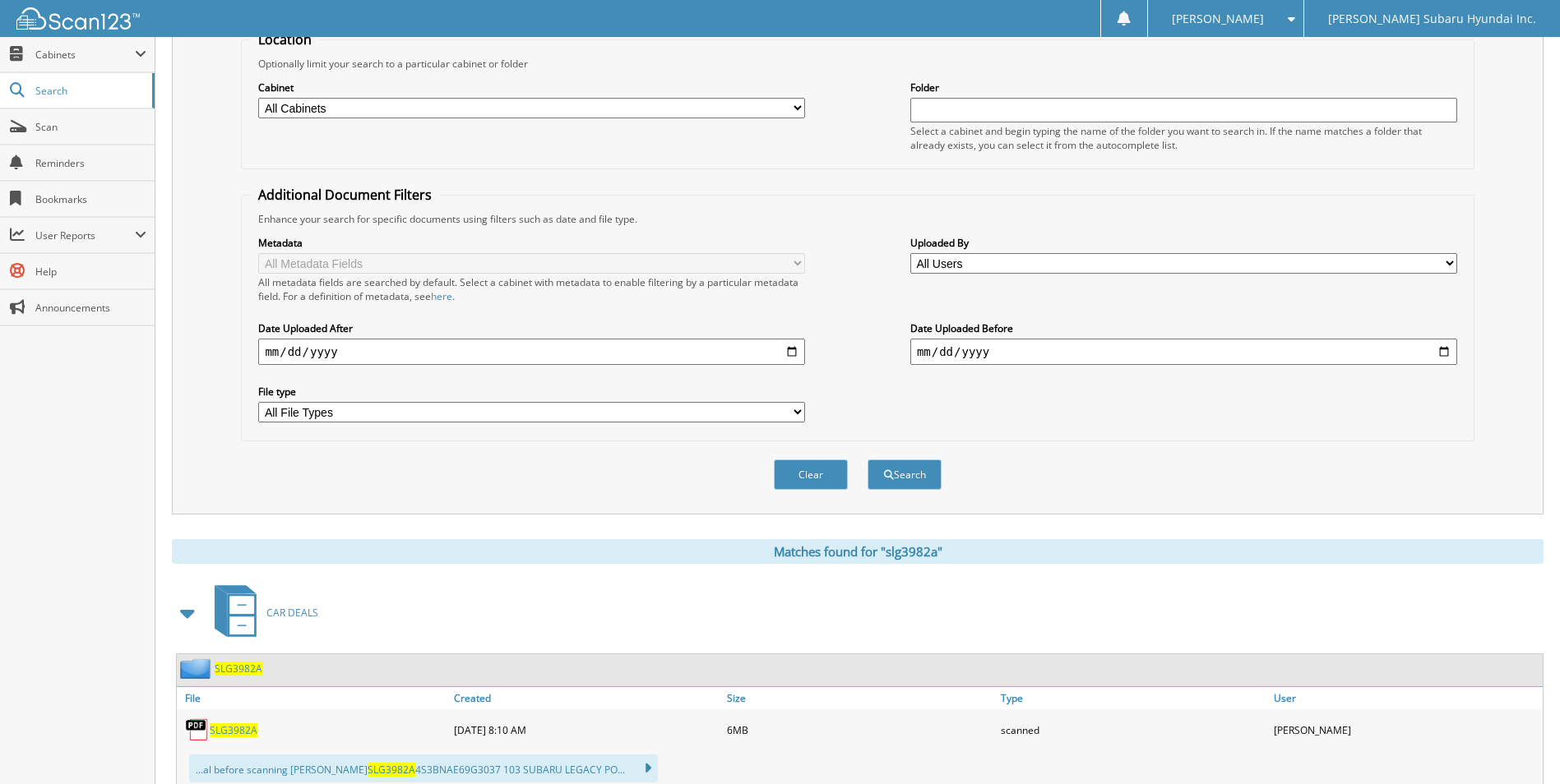
scroll to position [0, 0]
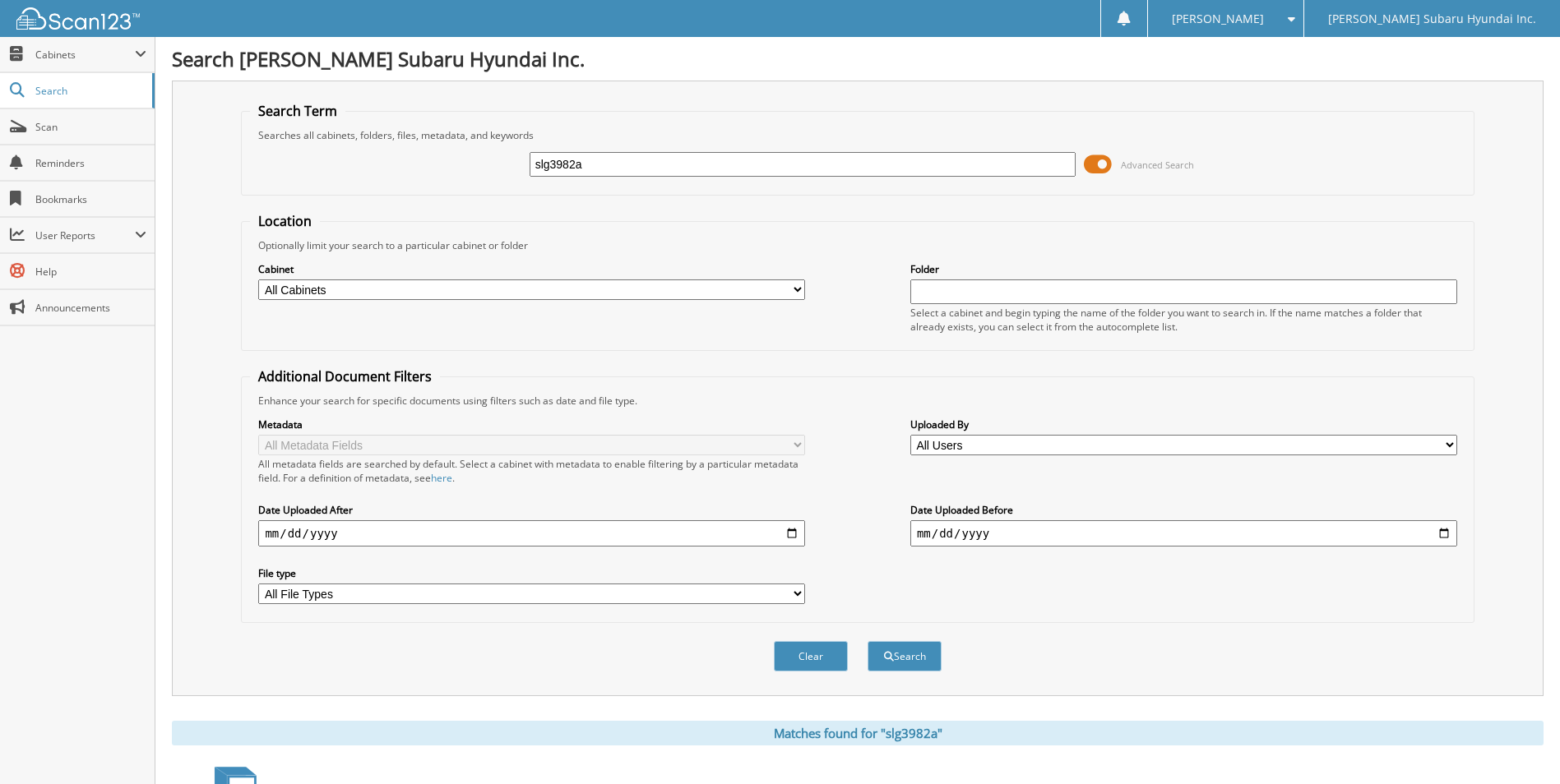
drag, startPoint x: 591, startPoint y: 170, endPoint x: 496, endPoint y: 179, distance: 95.4
click at [496, 179] on div "slg3982a Advanced Search" at bounding box center [858, 164] width 1215 height 44
type input "sct5751a"
click at [868, 641] on button "Search" at bounding box center [905, 656] width 74 height 30
click at [63, 64] on span "Cabinets" at bounding box center [77, 54] width 154 height 36
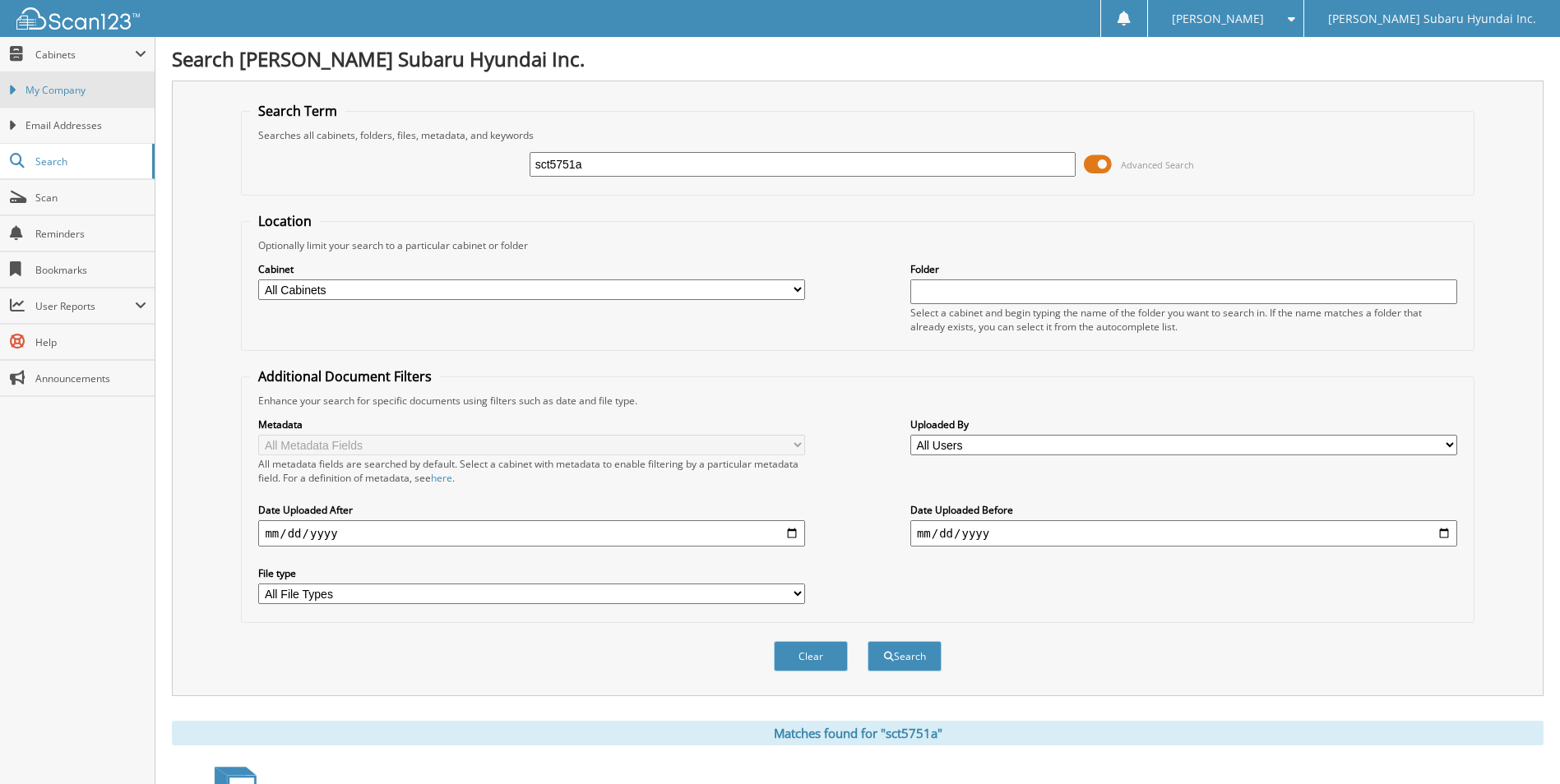
click at [67, 81] on link "My Company" at bounding box center [77, 90] width 154 height 36
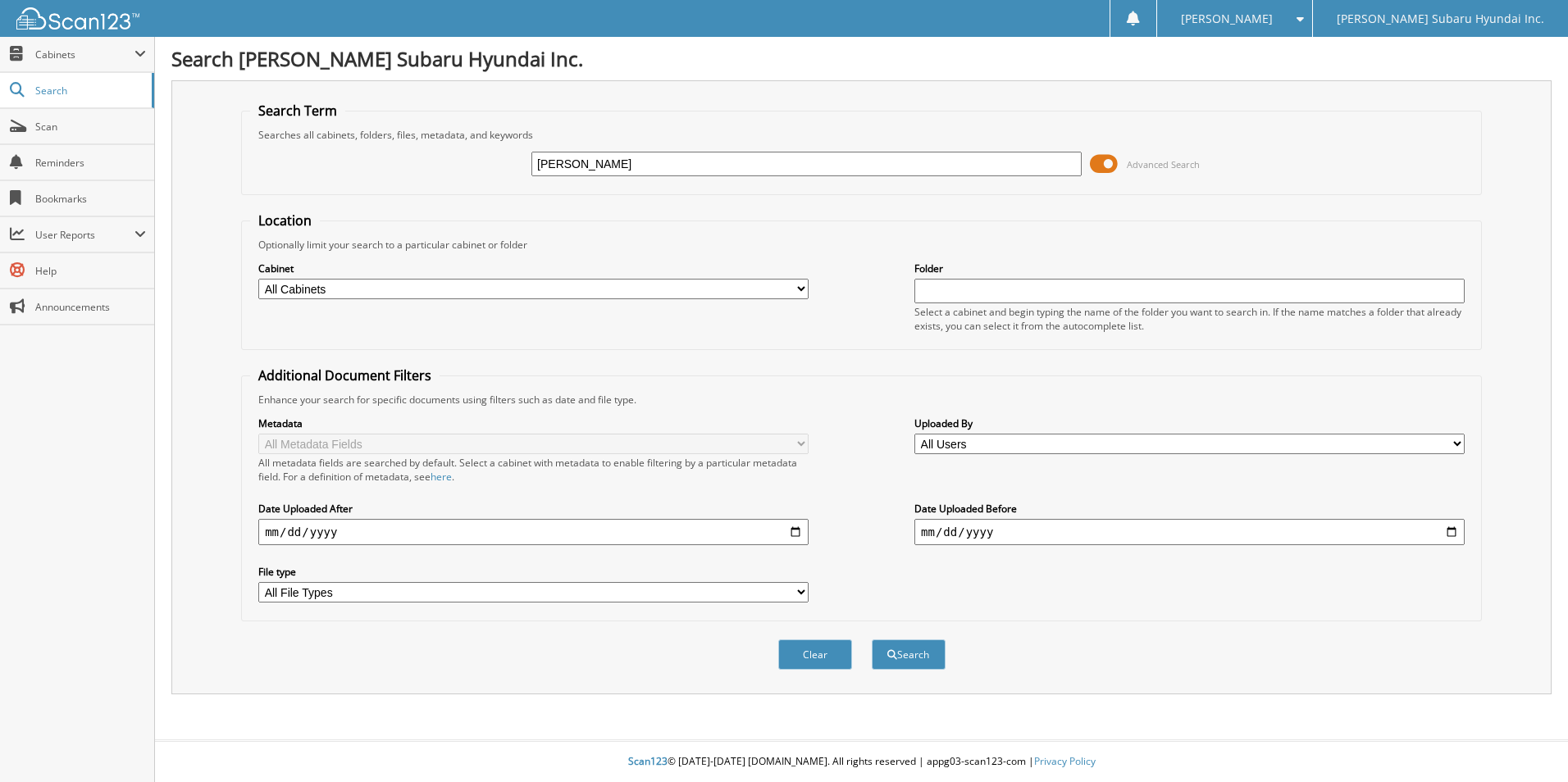
type input "[PERSON_NAME]"
click at [872, 640] on button "Search" at bounding box center [908, 654] width 74 height 30
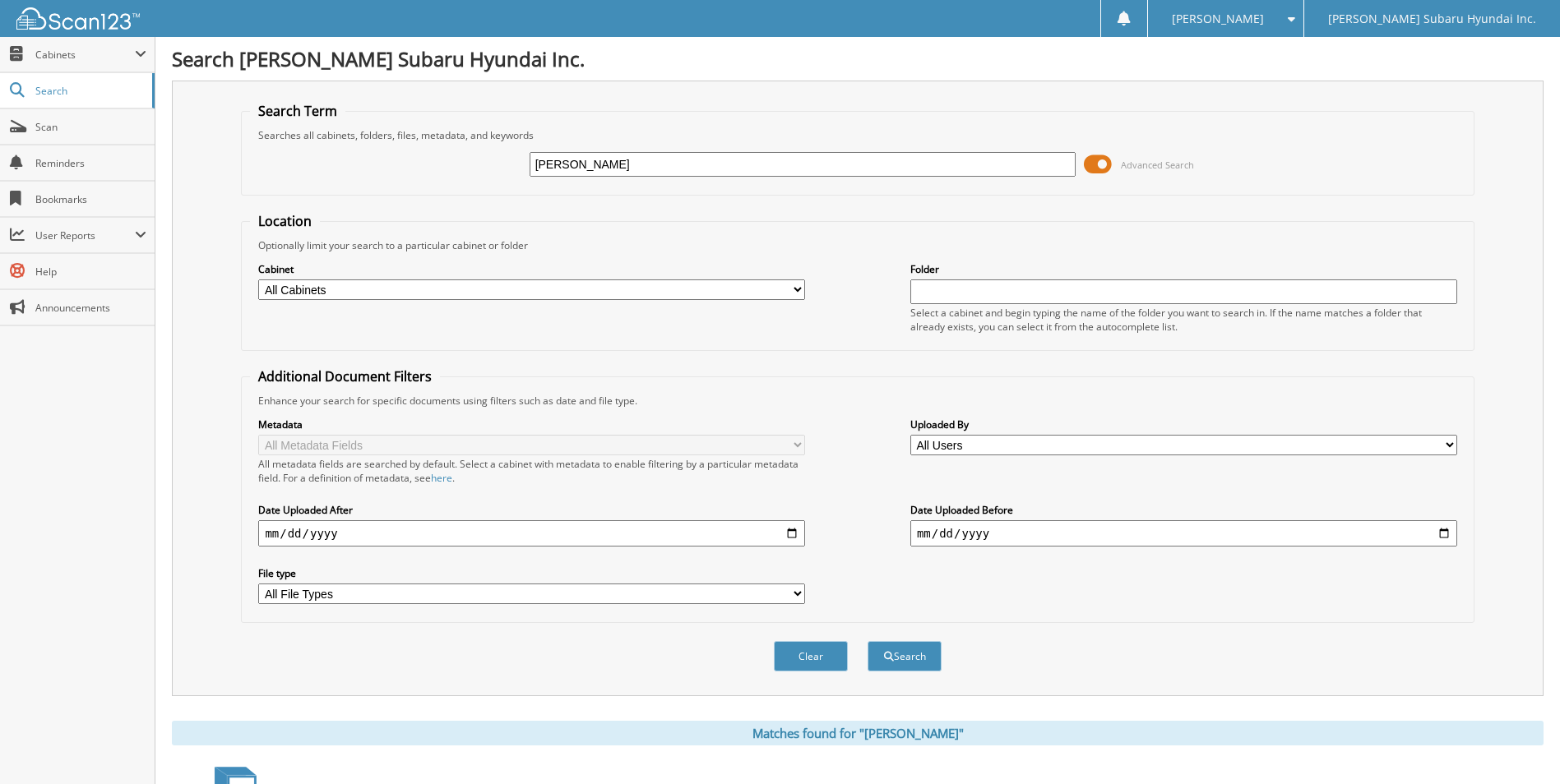
drag, startPoint x: 593, startPoint y: 172, endPoint x: 483, endPoint y: 179, distance: 110.2
click at [483, 179] on div "mason Advanced Search" at bounding box center [858, 164] width 1215 height 44
type input "sct5751a"
click at [868, 641] on button "Search" at bounding box center [905, 656] width 74 height 30
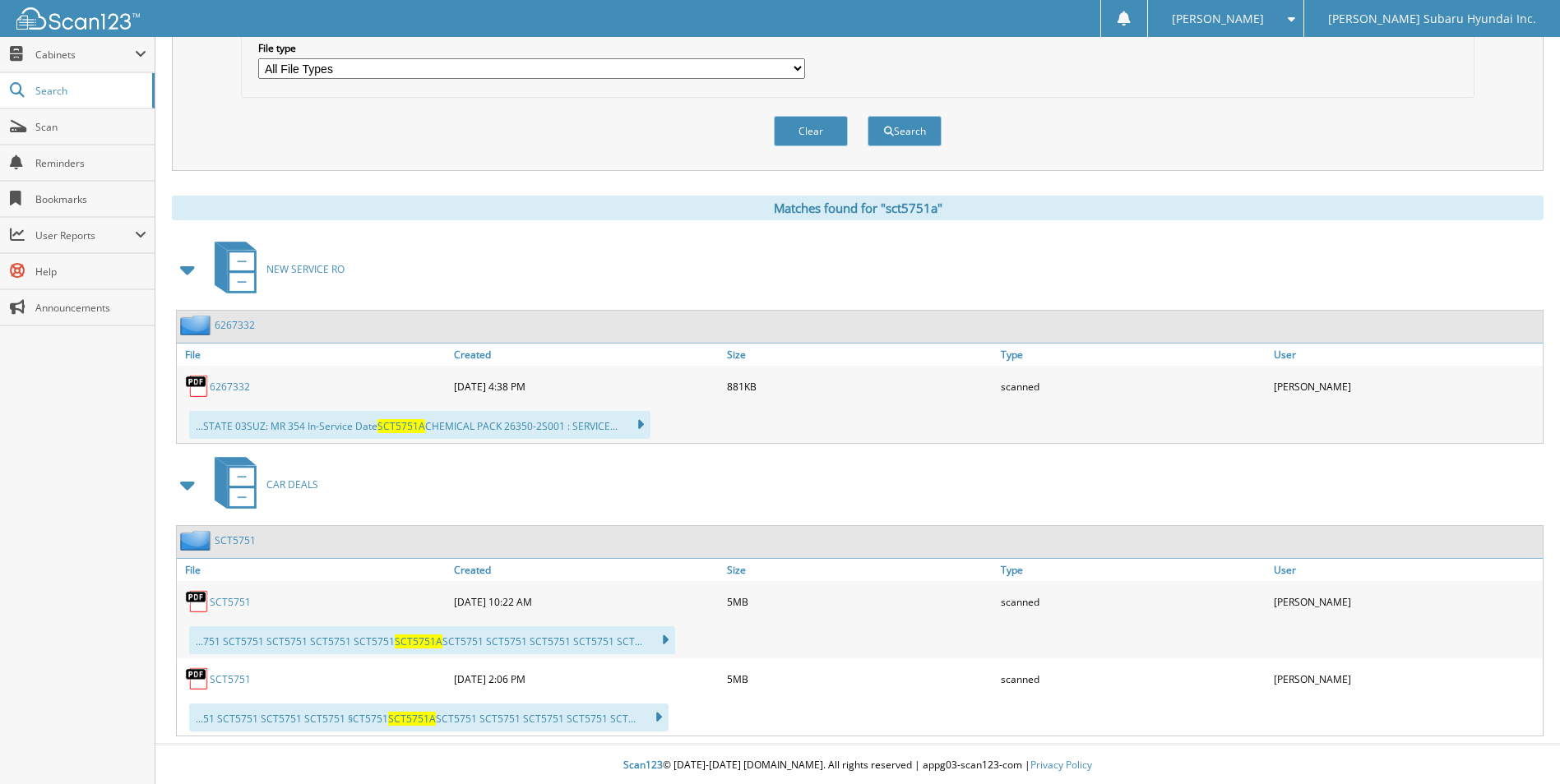
scroll to position [528, 0]
click at [236, 599] on link "SCT5751" at bounding box center [230, 600] width 41 height 14
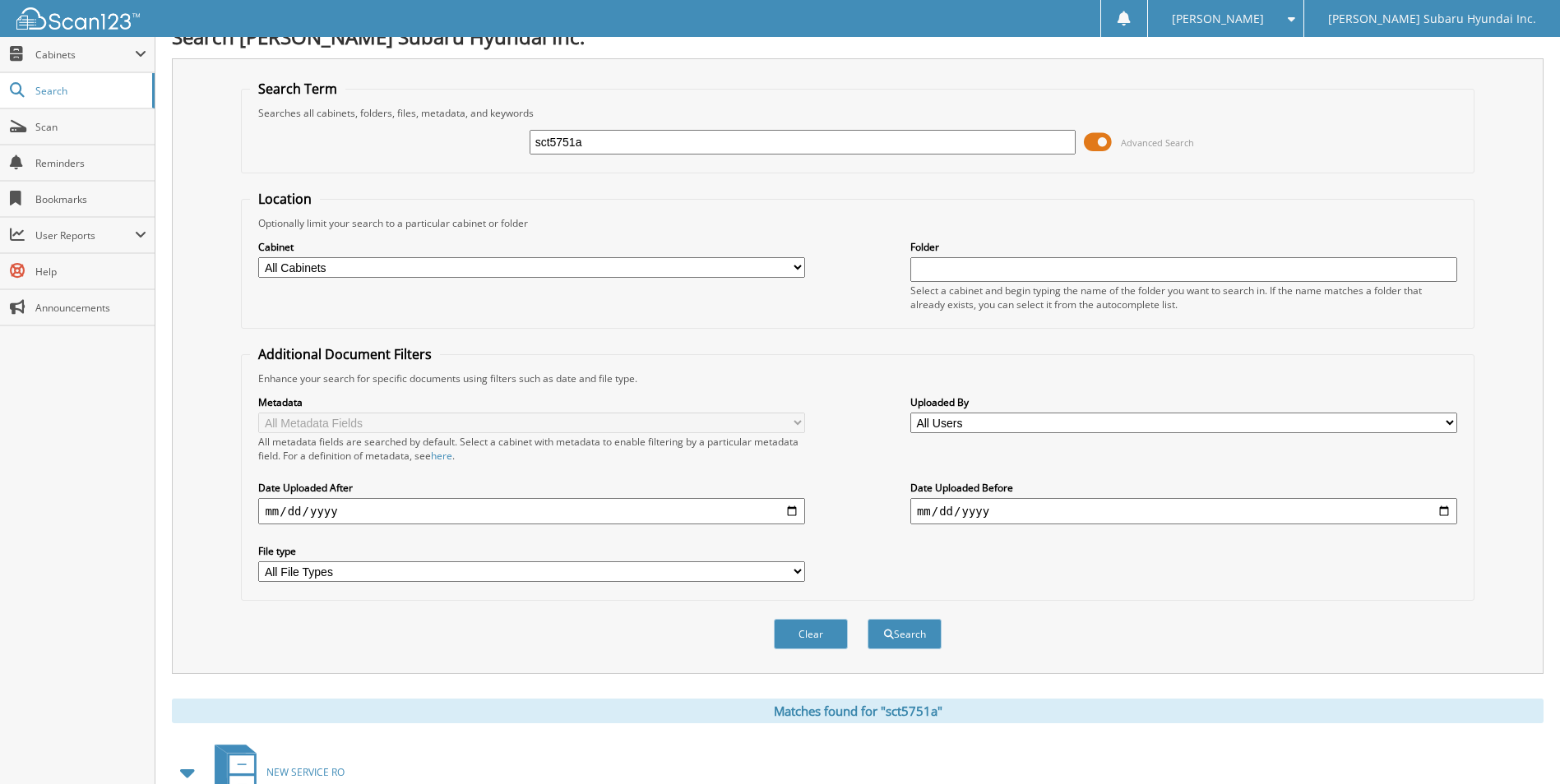
scroll to position [0, 0]
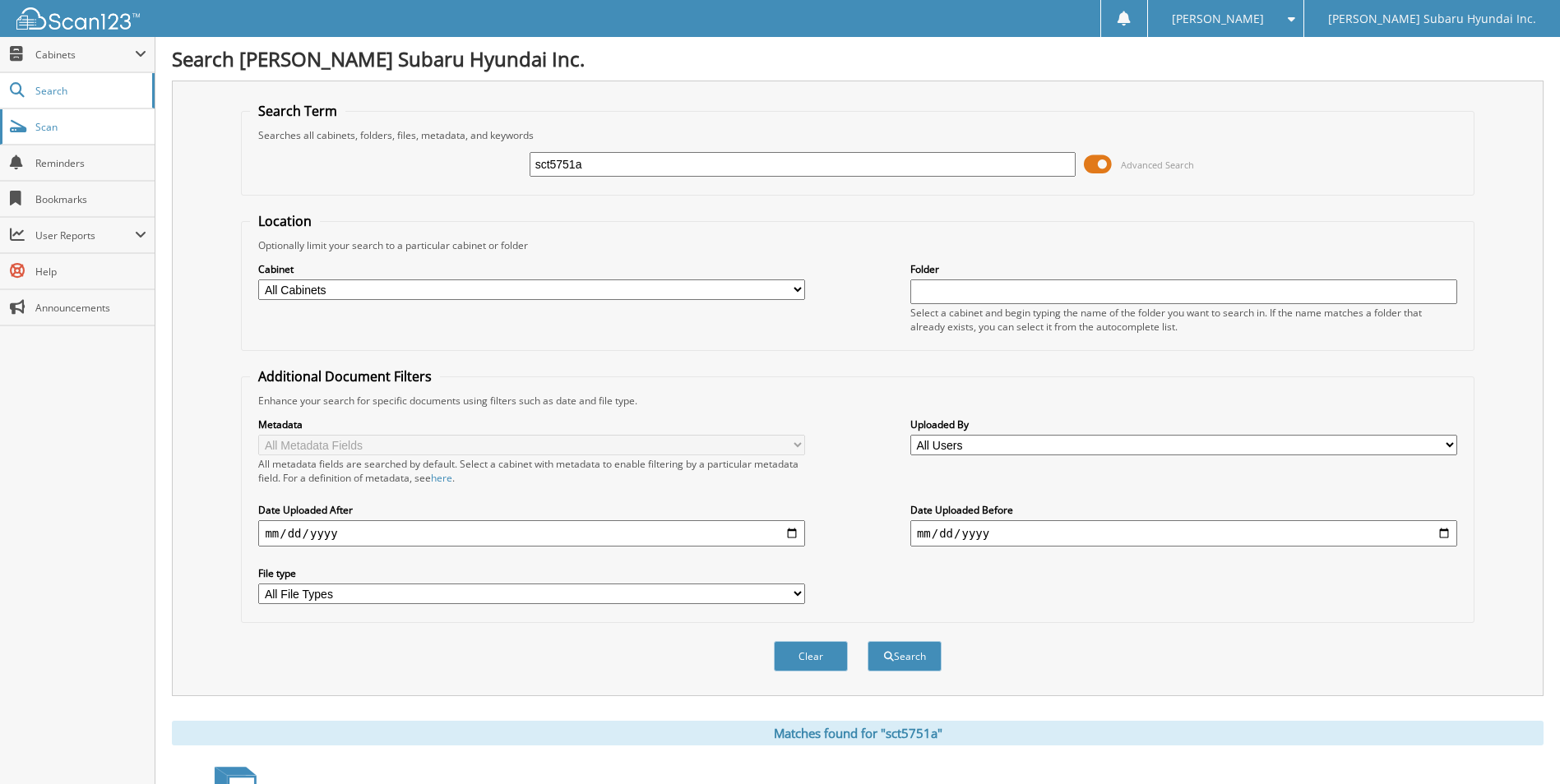
click at [76, 122] on span "Scan" at bounding box center [91, 127] width 111 height 14
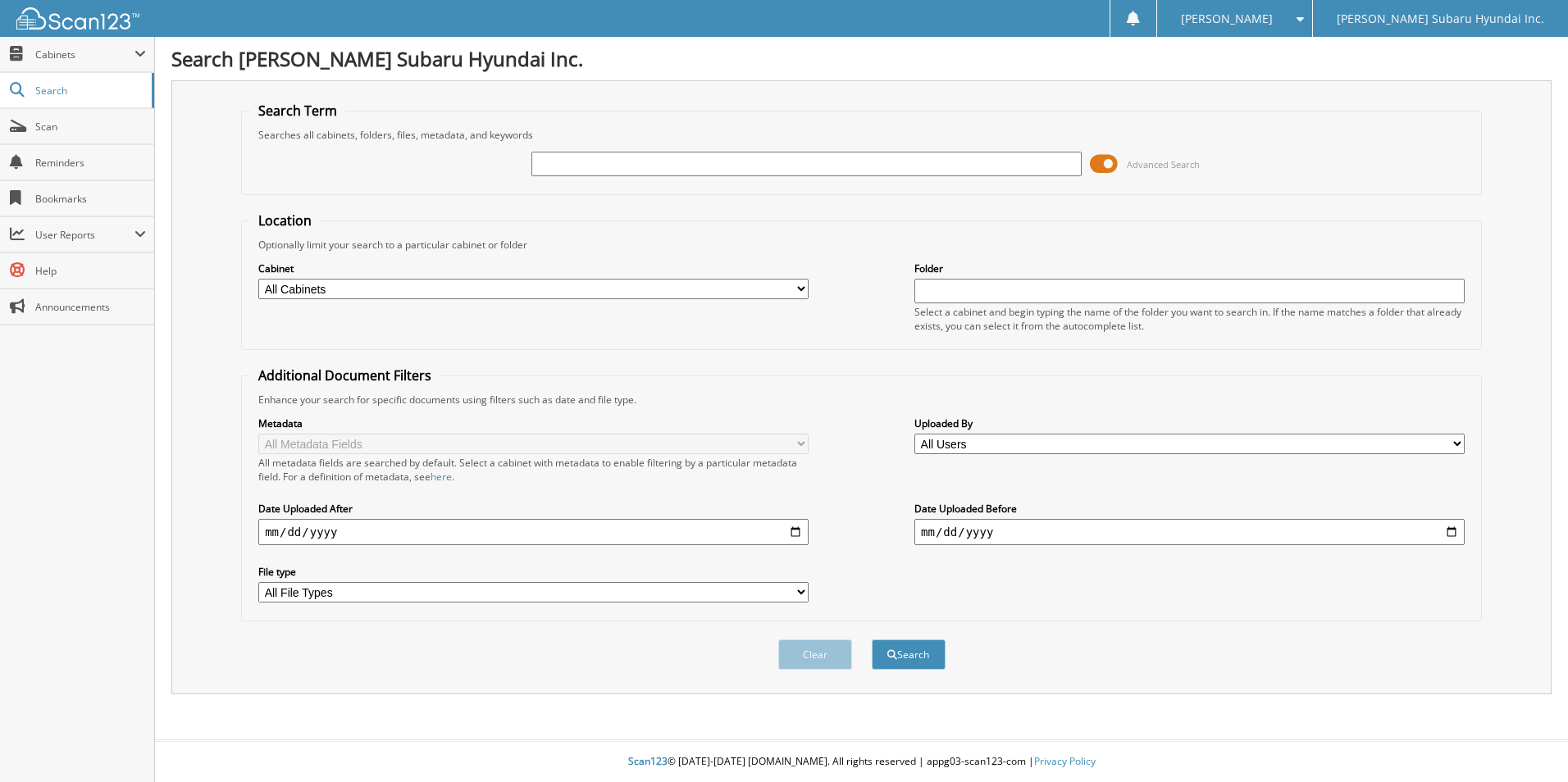
click at [661, 159] on input "text" at bounding box center [807, 164] width 550 height 24
type input "sct5751a"
click at [872, 640] on button "Search" at bounding box center [908, 654] width 74 height 30
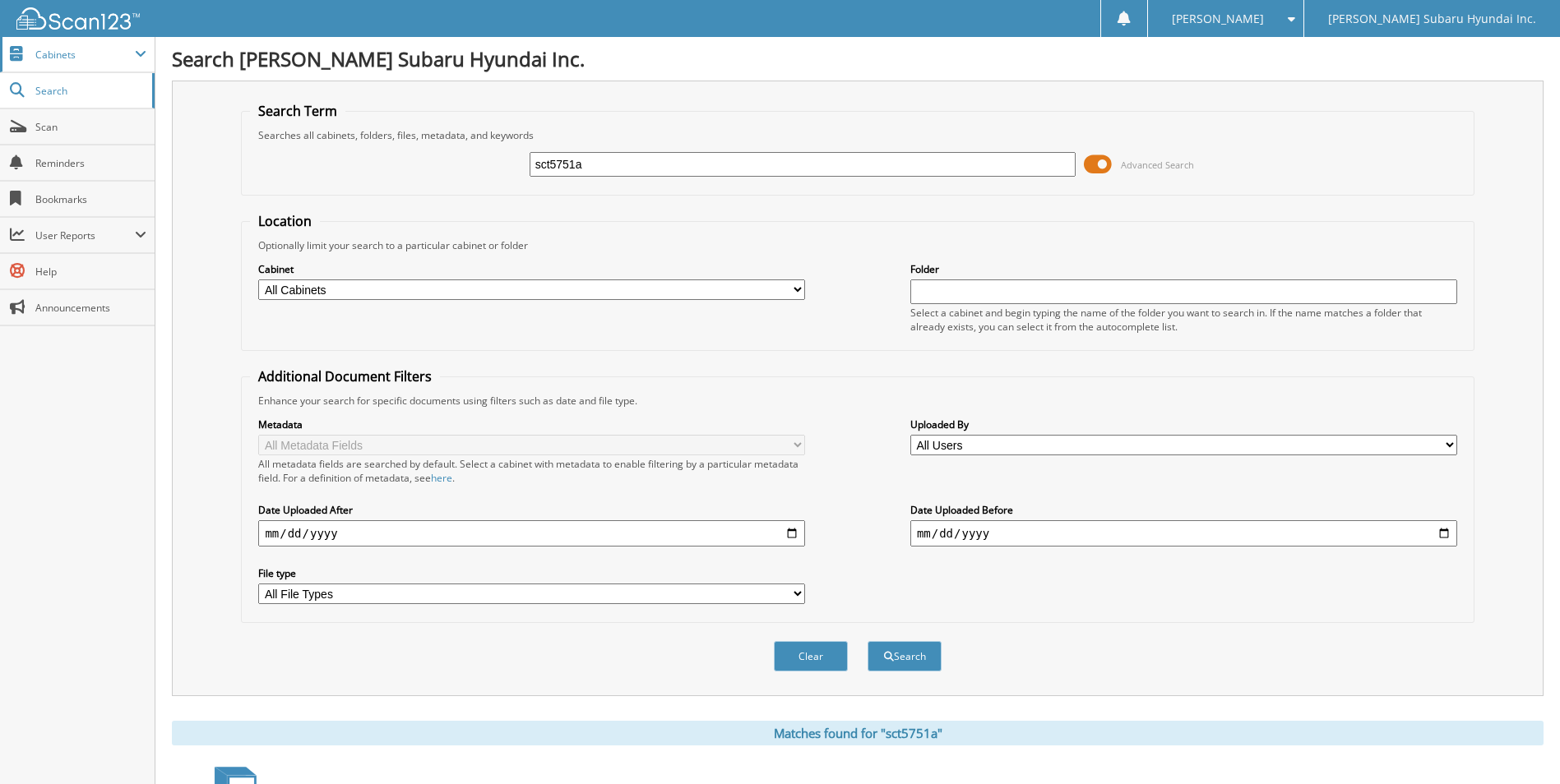
click at [114, 60] on span "Cabinets" at bounding box center [85, 55] width 99 height 14
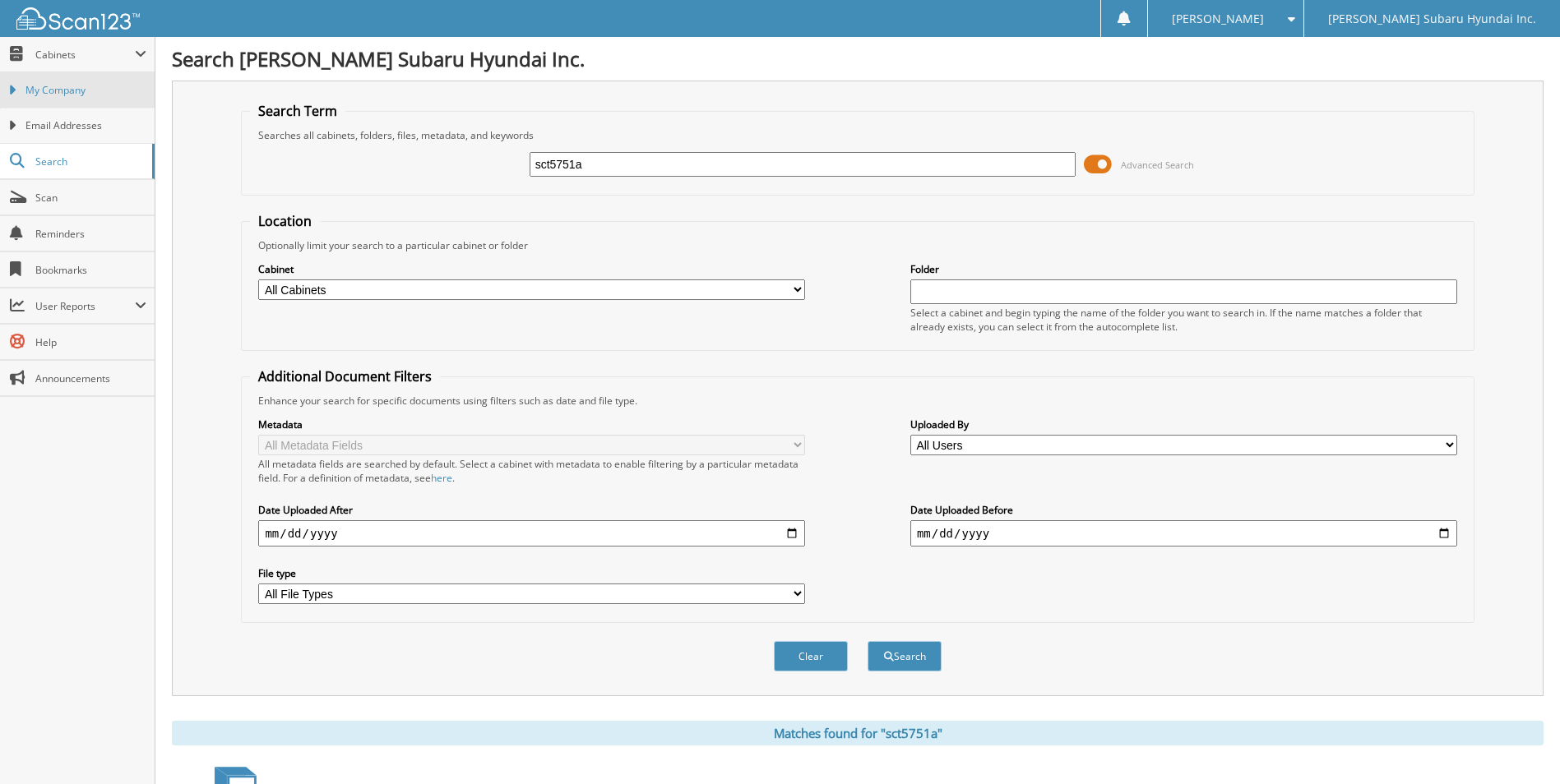
click at [69, 88] on span "My Company" at bounding box center [85, 90] width 121 height 15
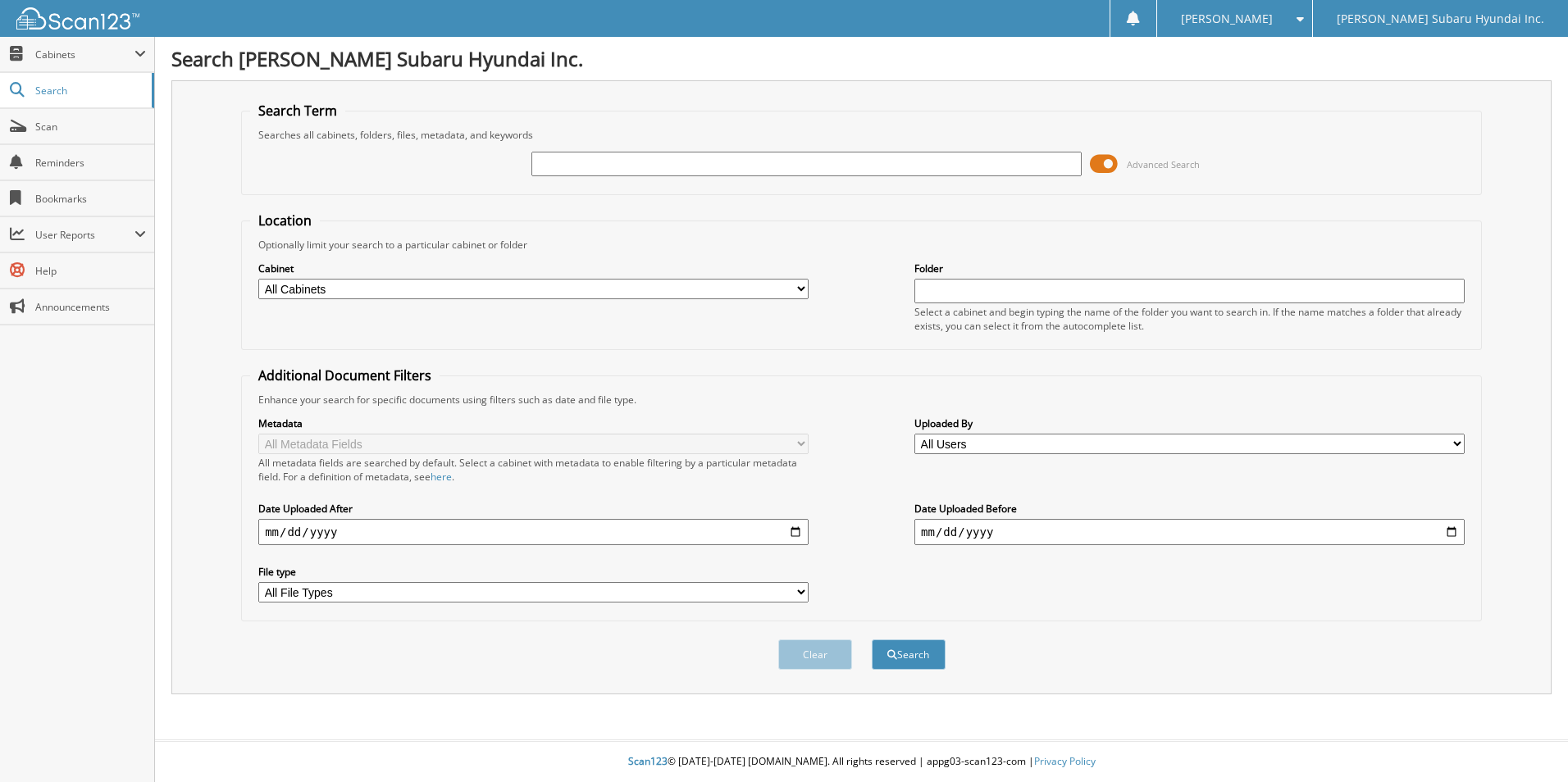
click at [587, 148] on div "Advanced Search" at bounding box center [861, 163] width 1223 height 44
click at [592, 160] on input "text" at bounding box center [807, 164] width 550 height 24
type input "slo5693a"
click at [872, 640] on button "Search" at bounding box center [908, 654] width 74 height 30
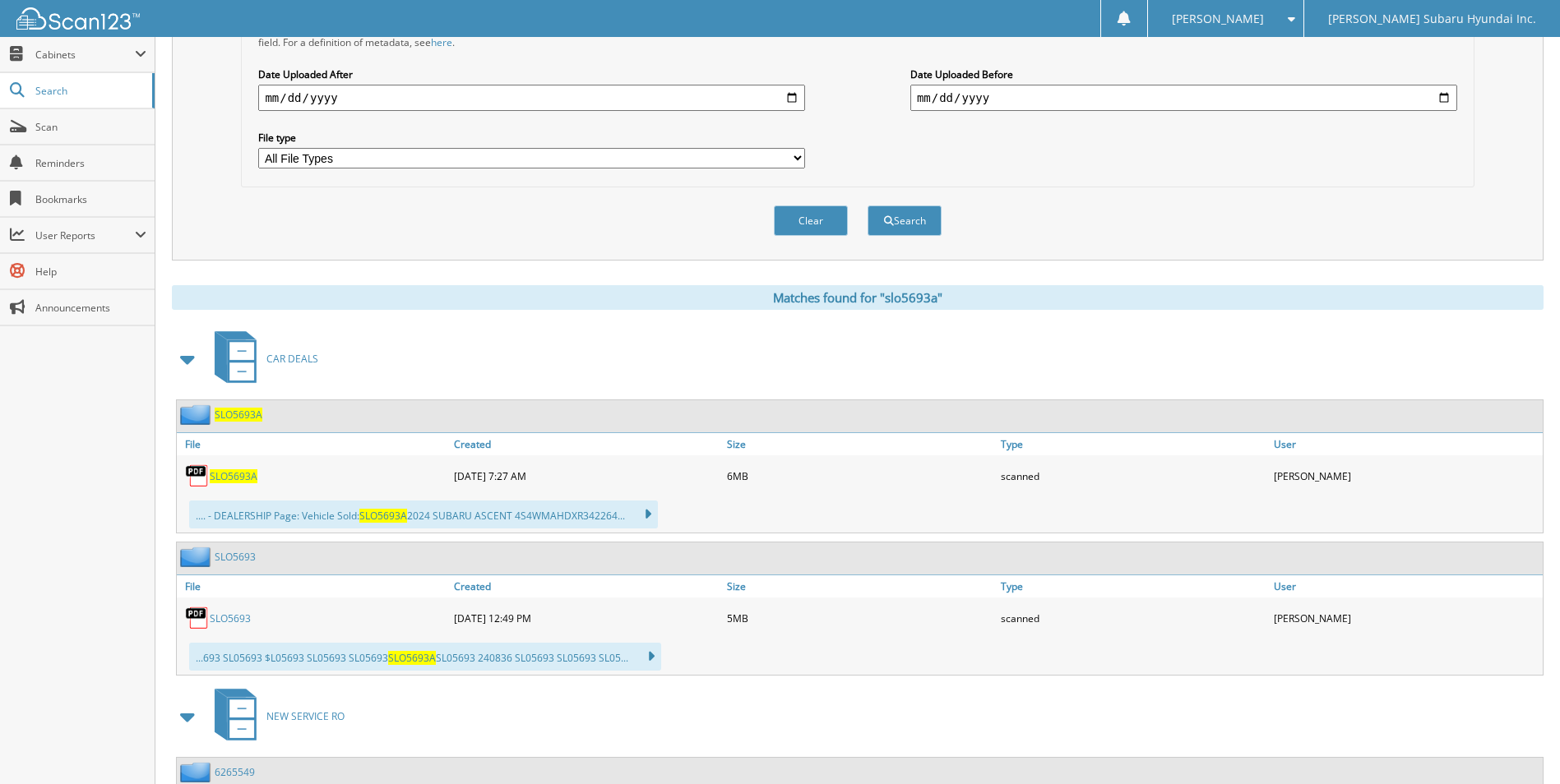
scroll to position [493, 0]
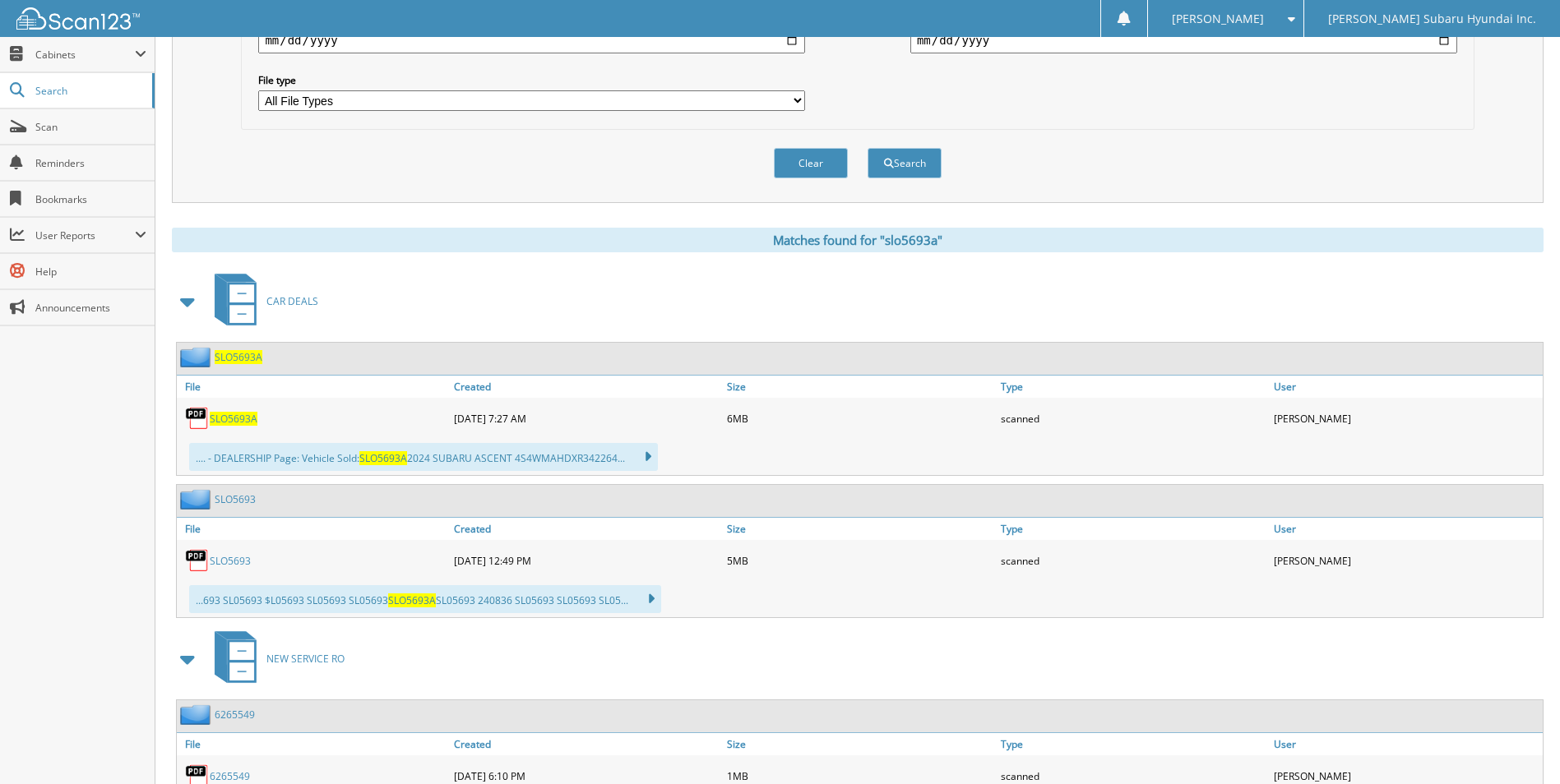
click at [228, 419] on span "SLO5693A" at bounding box center [234, 419] width 48 height 14
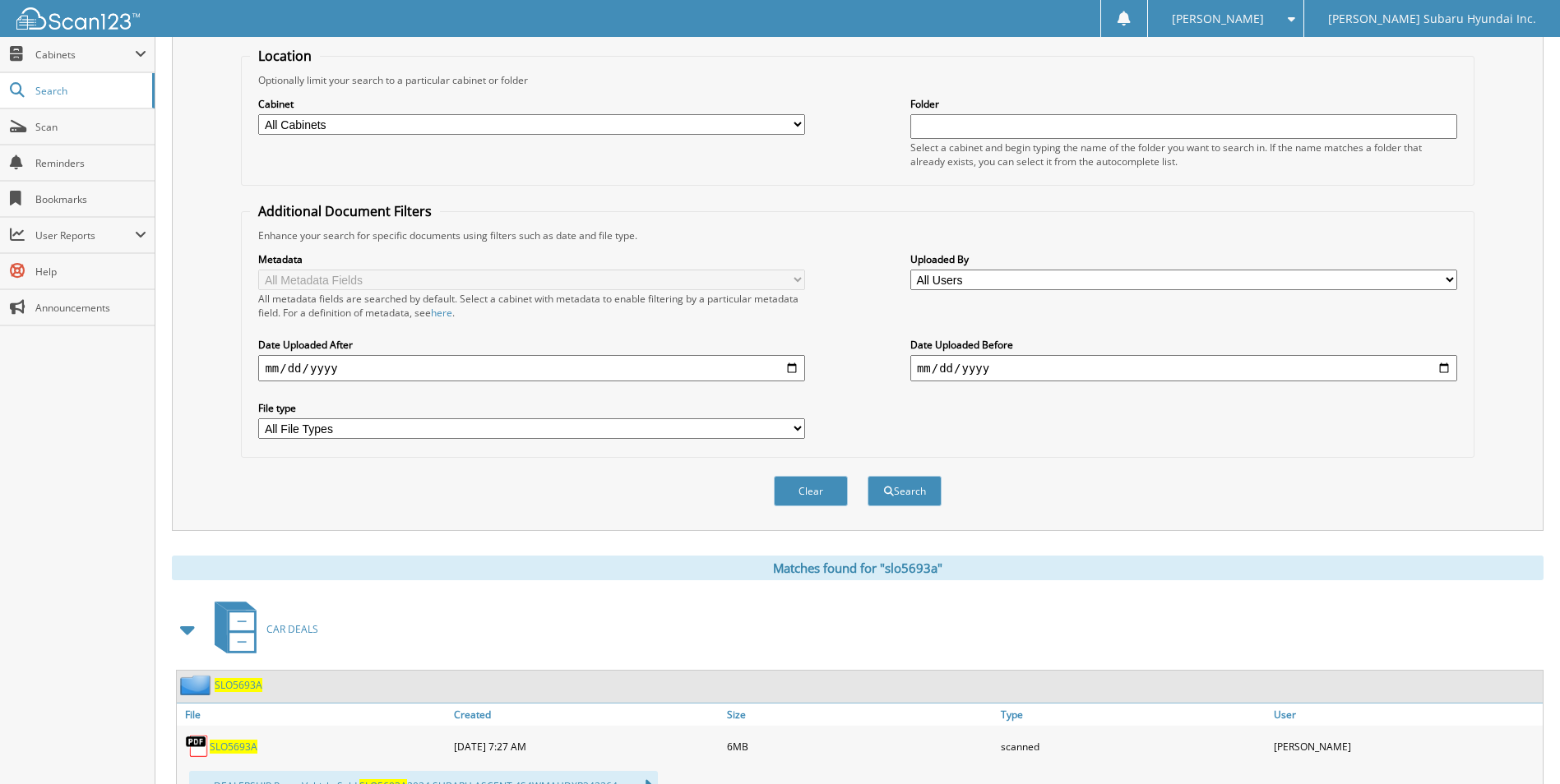
scroll to position [0, 0]
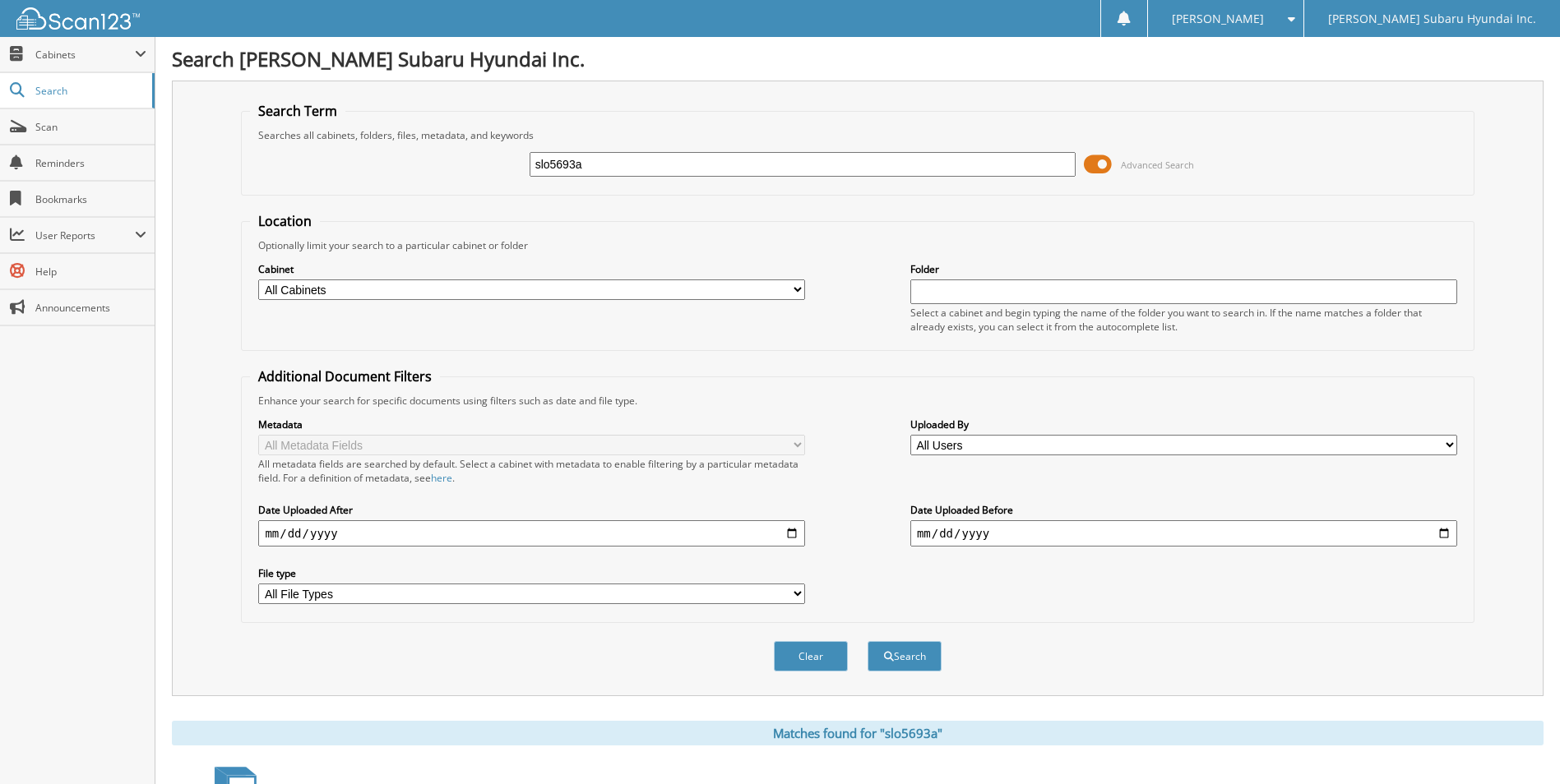
drag, startPoint x: 716, startPoint y: 163, endPoint x: 519, endPoint y: 178, distance: 197.6
click at [519, 178] on div "slo5693a Advanced Search" at bounding box center [858, 164] width 1215 height 44
type input "d"
type input "sct5960"
click at [868, 641] on button "Search" at bounding box center [905, 656] width 74 height 30
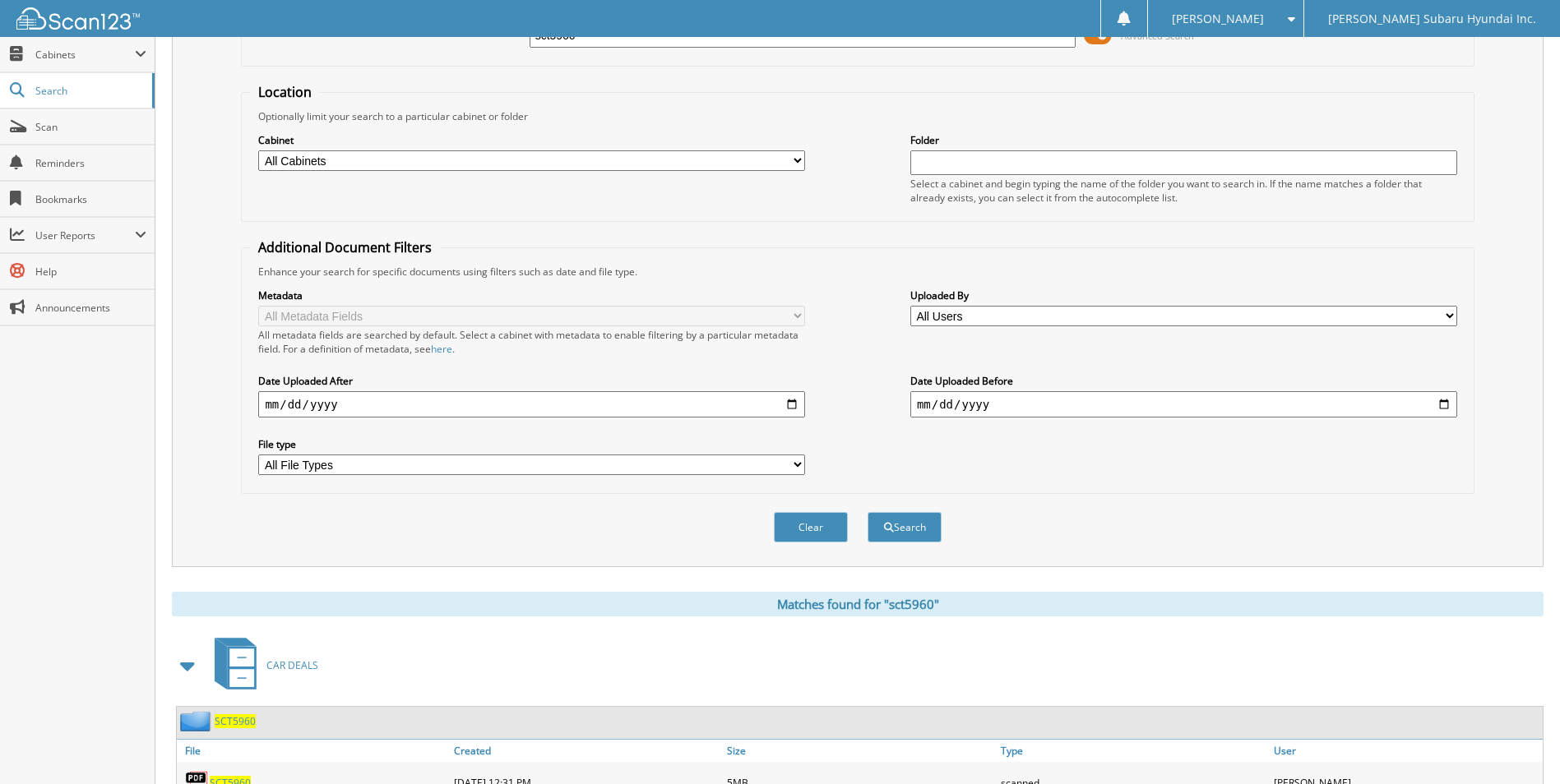
scroll to position [411, 0]
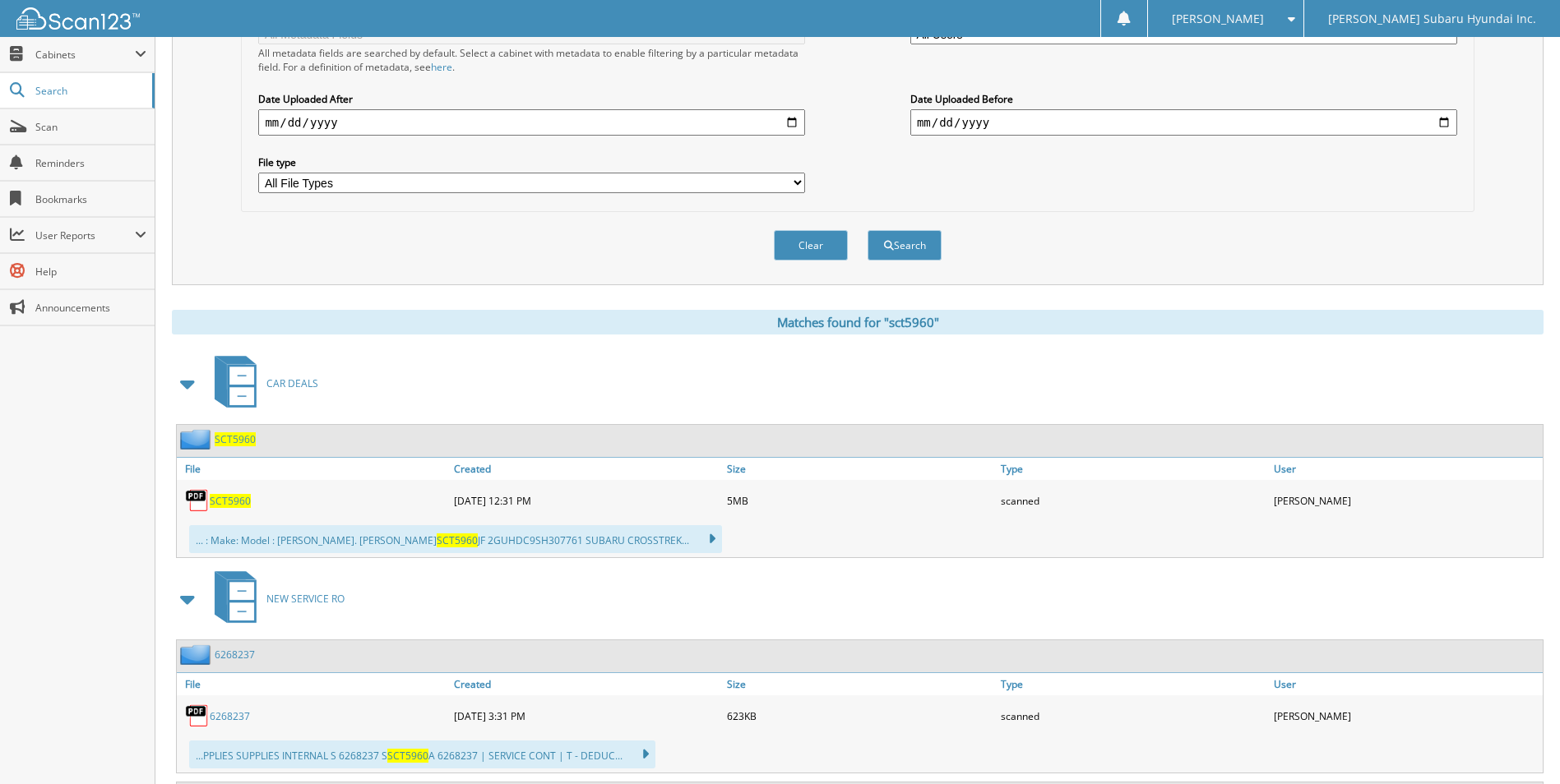
click at [241, 499] on span "SCT5960" at bounding box center [230, 501] width 41 height 14
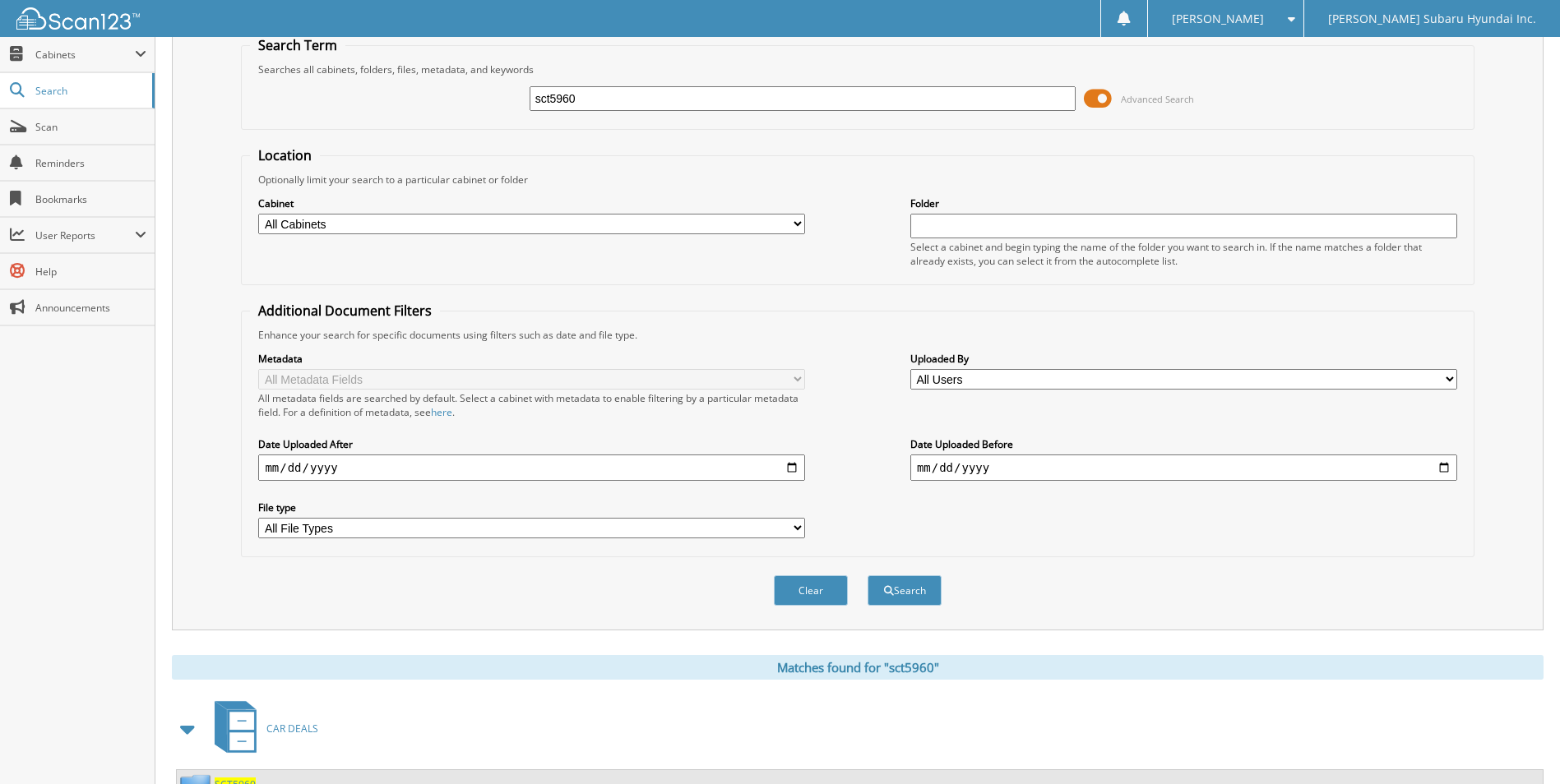
scroll to position [0, 0]
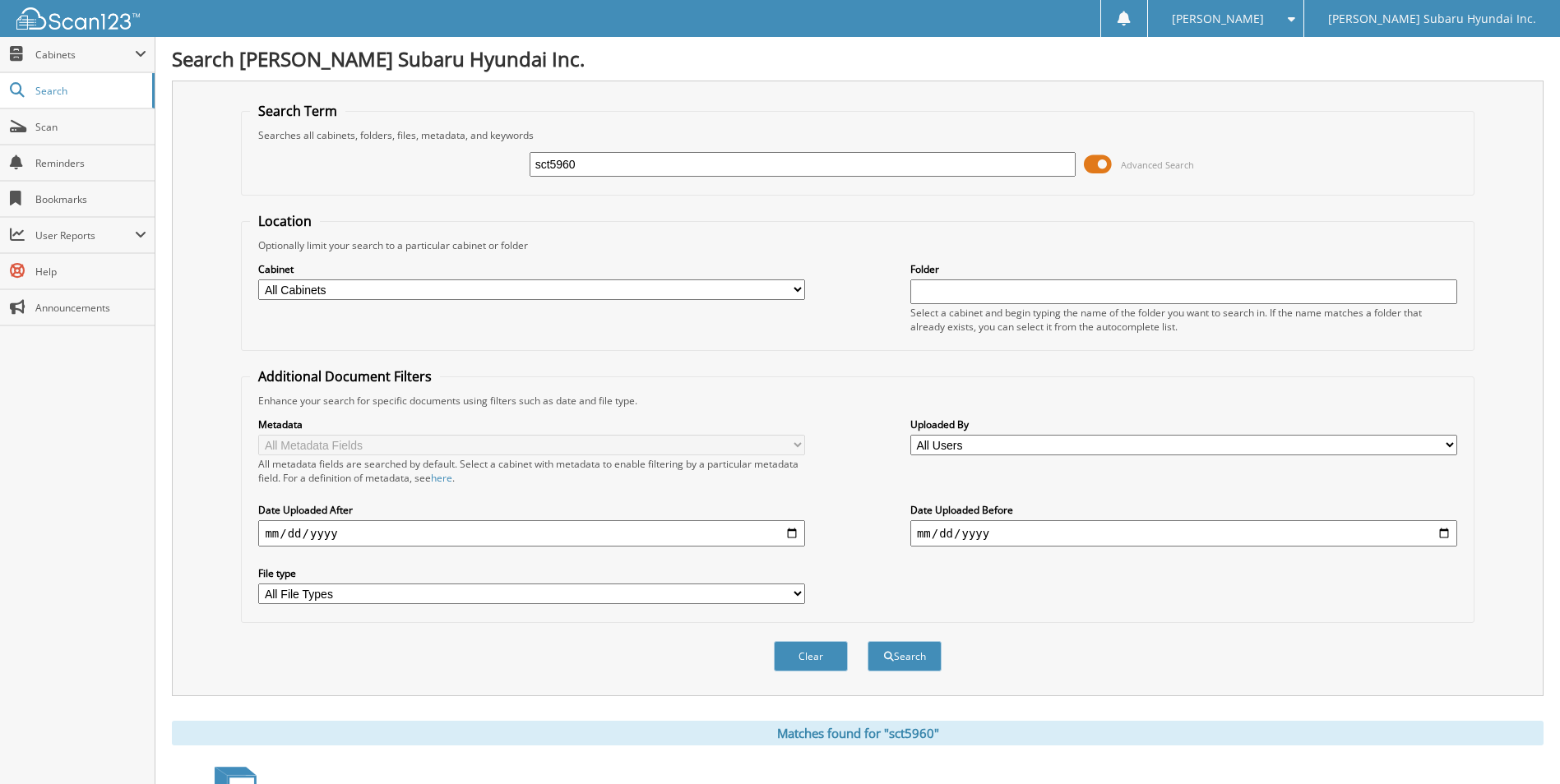
drag, startPoint x: 599, startPoint y: 168, endPoint x: 486, endPoint y: 153, distance: 114.0
click at [486, 153] on div "sct5960 Advanced Search" at bounding box center [858, 164] width 1215 height 44
type input "slo5856"
click at [868, 641] on button "Search" at bounding box center [905, 656] width 74 height 30
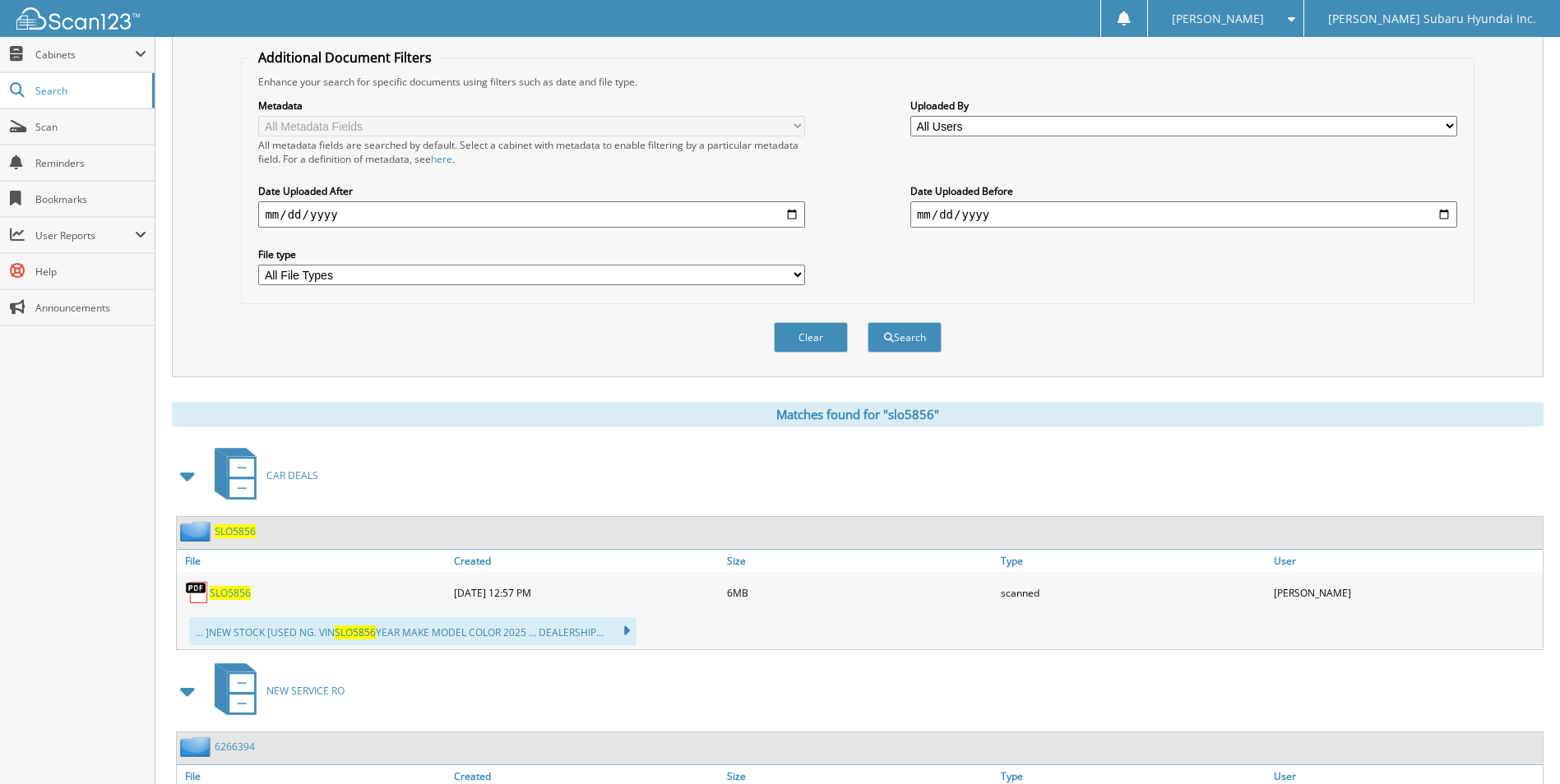
scroll to position [328, 0]
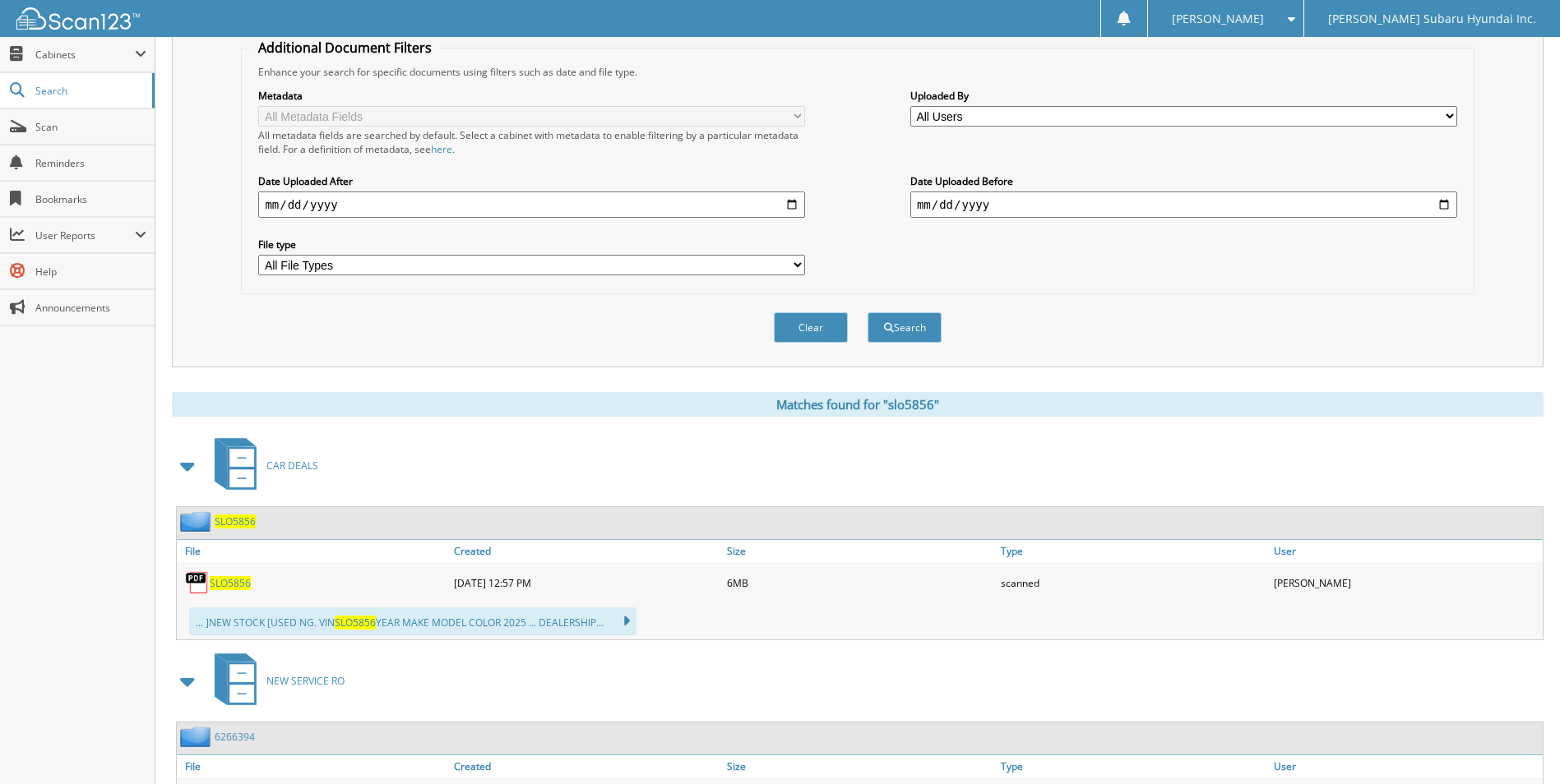
click at [236, 580] on span "SLO5856" at bounding box center [230, 584] width 41 height 14
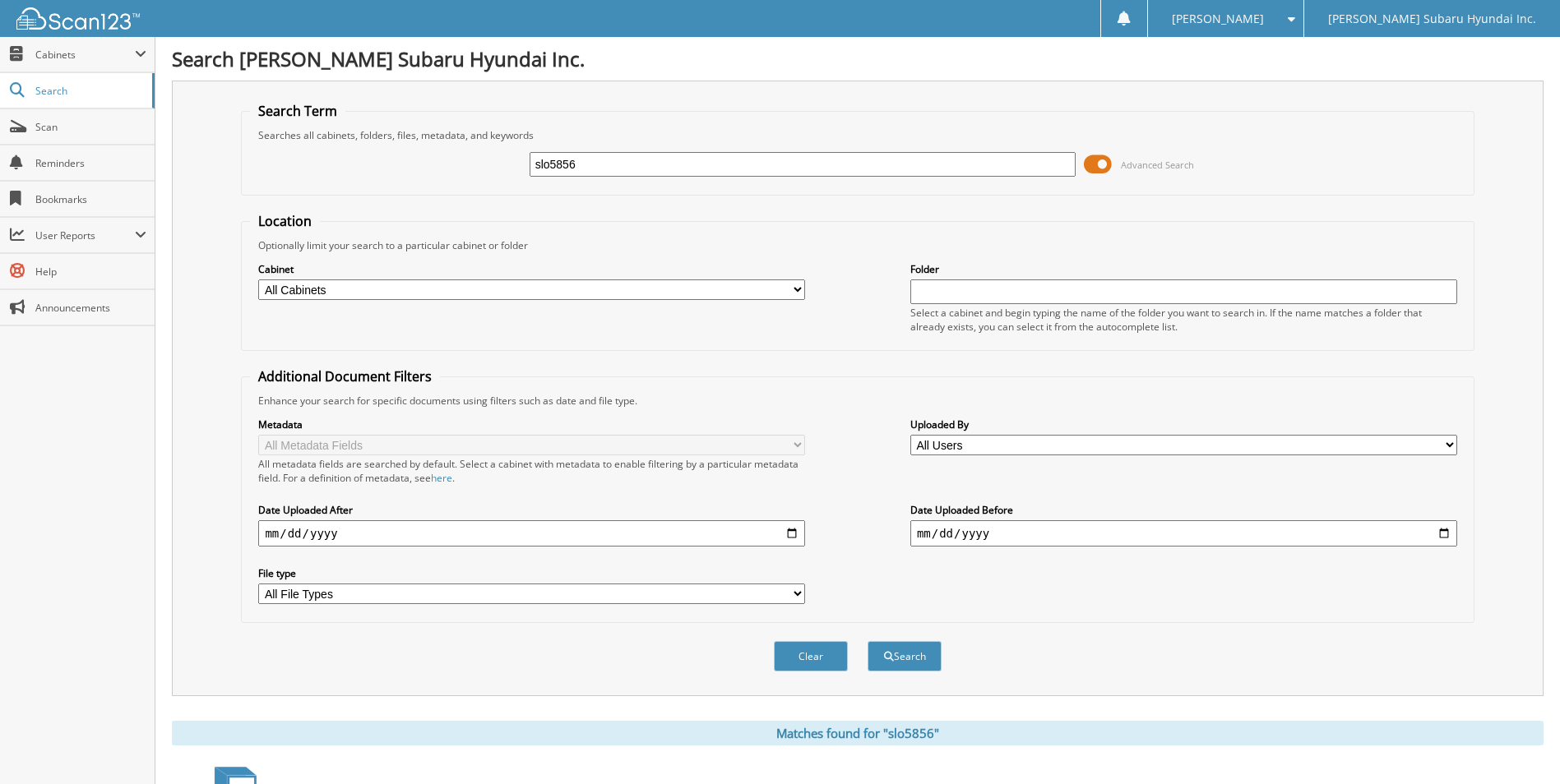
drag, startPoint x: 583, startPoint y: 165, endPoint x: 478, endPoint y: 171, distance: 105.2
click at [478, 171] on div "slo5856 Advanced Search" at bounding box center [858, 164] width 1215 height 44
type input "slo8871"
click at [868, 641] on button "Search" at bounding box center [905, 656] width 74 height 30
click at [27, 584] on div "Close Cabinets My Company Email Addresses Search Scan" at bounding box center [78, 410] width 155 height 747
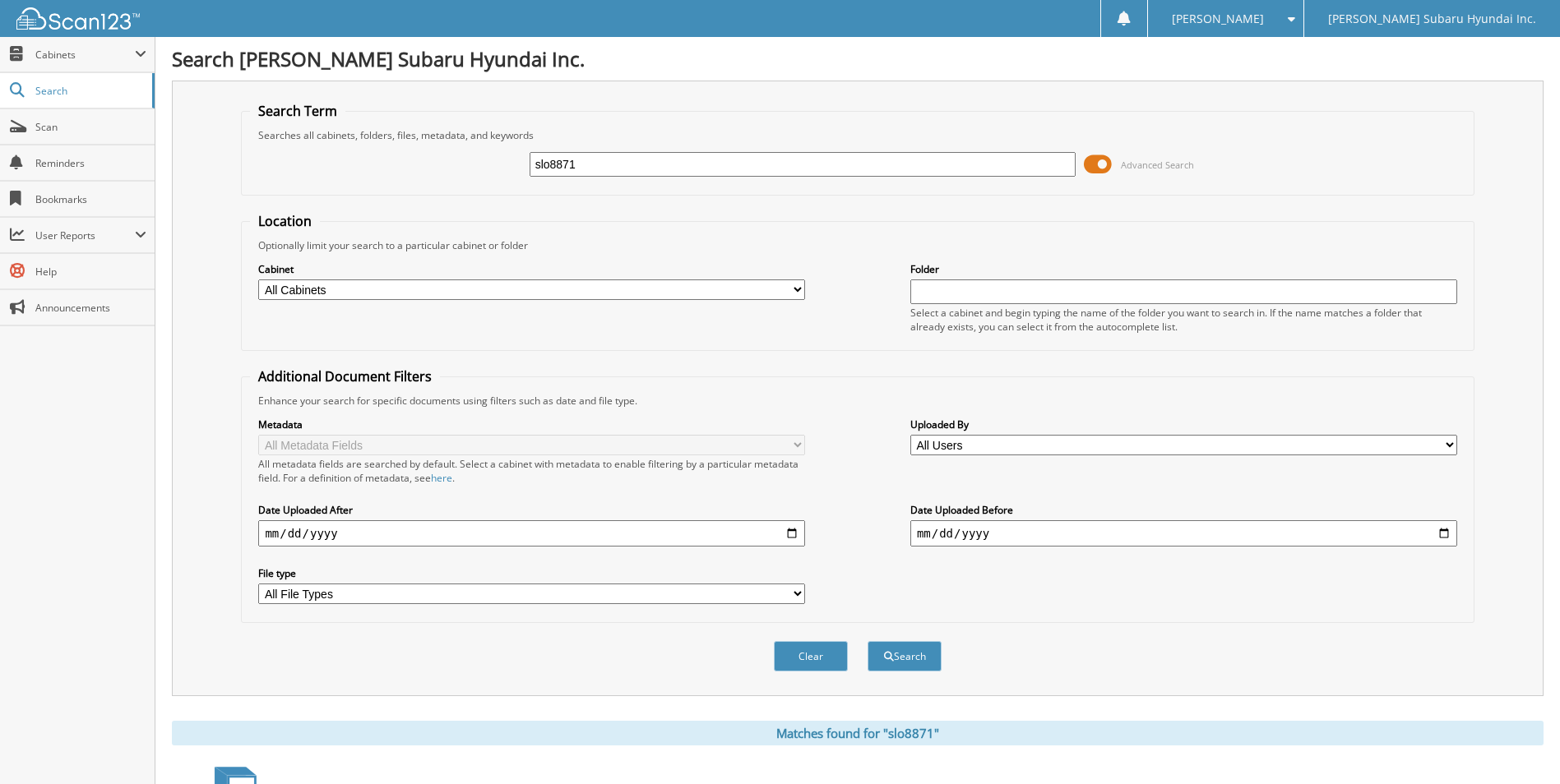
click at [669, 240] on div "Optionally limit your search to a particular cabinet or folder" at bounding box center [858, 246] width 1215 height 14
click at [593, 228] on fieldset "Location Optionally limit your search to a particular cabinet or folder Cabinet…" at bounding box center [858, 280] width 1233 height 139
click at [98, 563] on div "Close Cabinets My Company Email Addresses Search Scan" at bounding box center [78, 410] width 155 height 747
drag, startPoint x: 586, startPoint y: 166, endPoint x: 473, endPoint y: 178, distance: 113.6
click at [473, 178] on div "slo8871 Advanced Search" at bounding box center [858, 164] width 1215 height 44
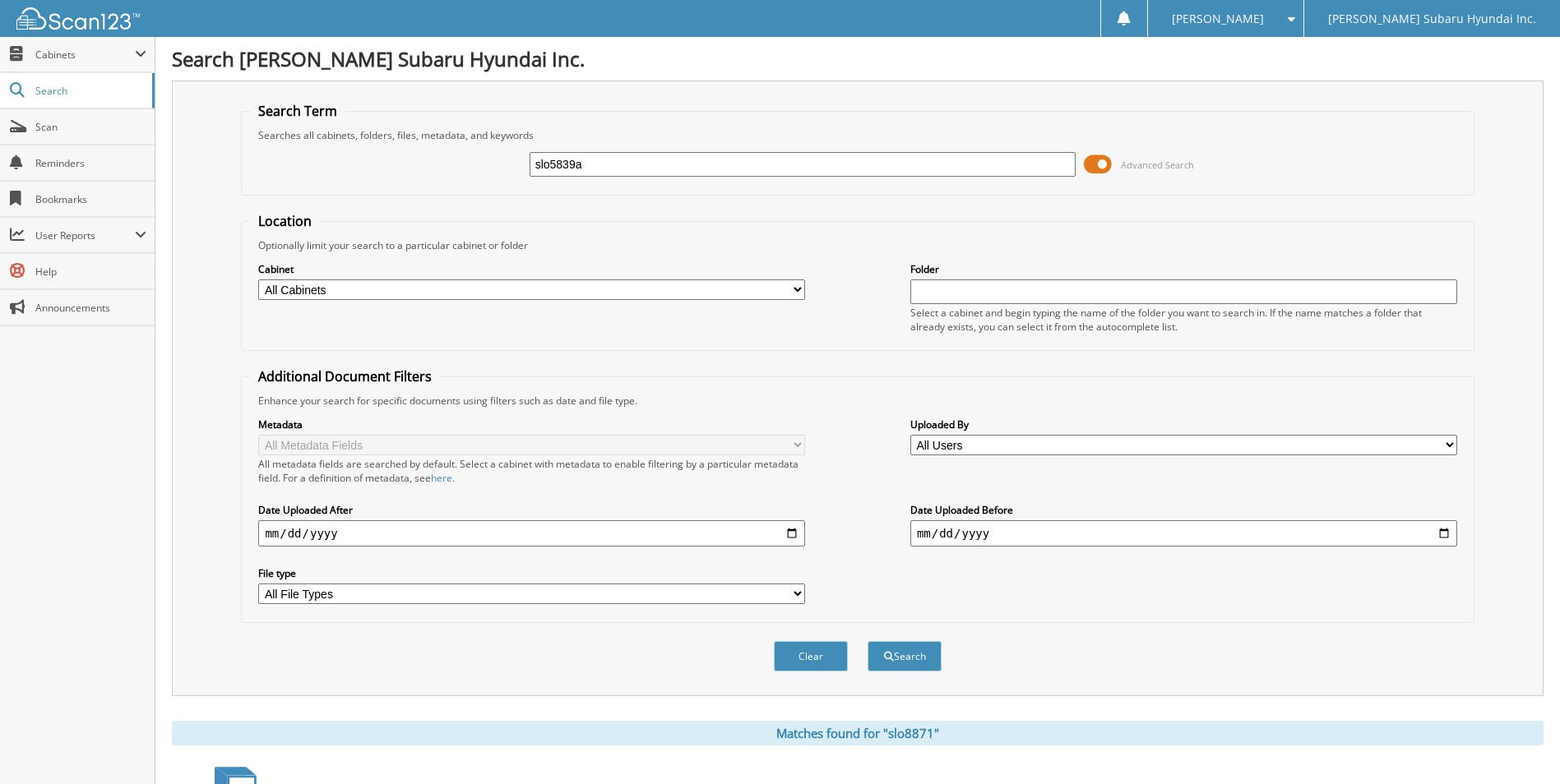
type input "slo5839a"
click at [868, 641] on button "Search" at bounding box center [905, 656] width 74 height 30
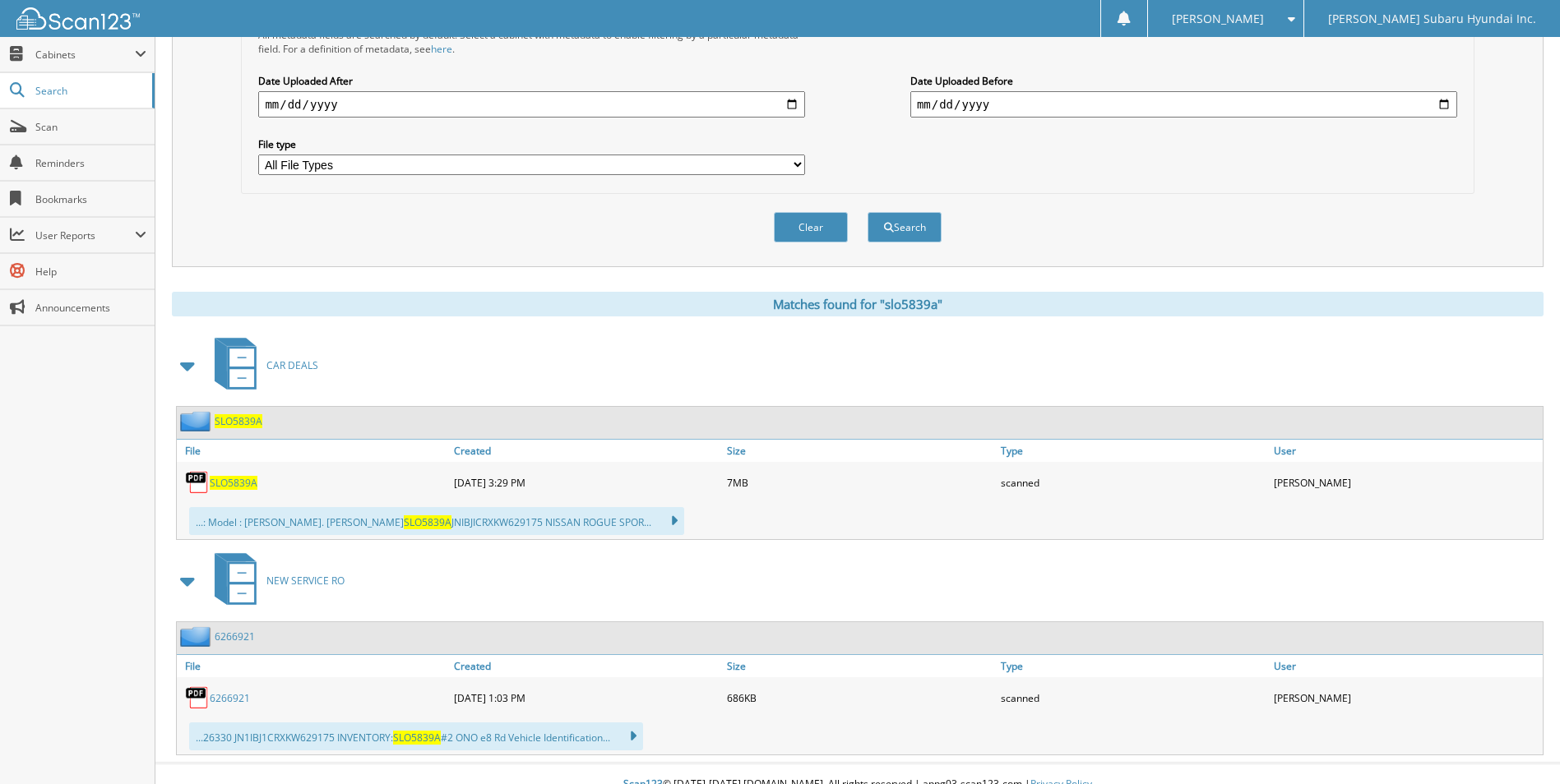
scroll to position [450, 0]
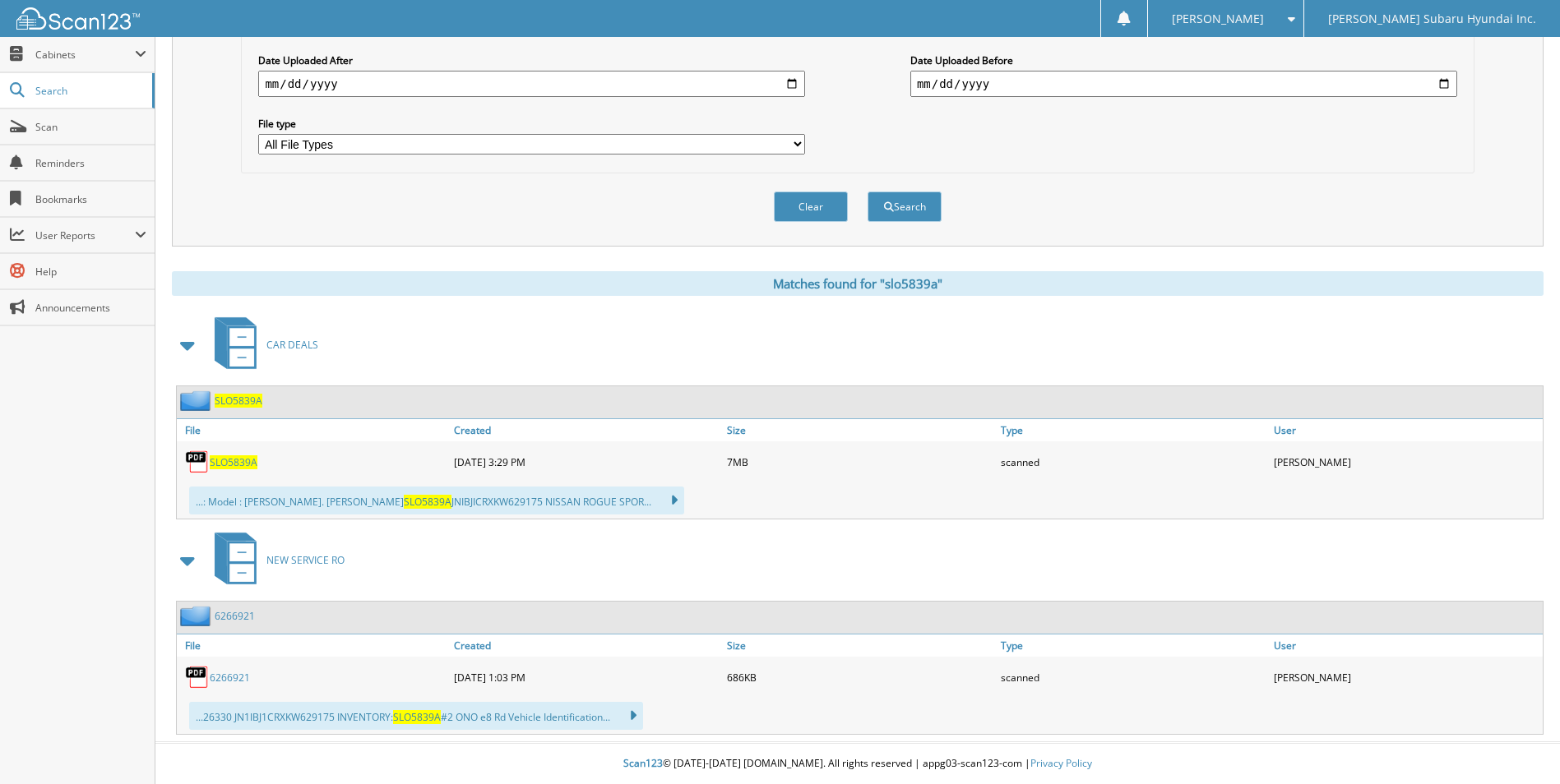
click at [246, 457] on span "SLO5839A" at bounding box center [234, 463] width 48 height 14
click at [58, 567] on div "Close Cabinets My Company Email Addresses Search Scan" at bounding box center [78, 410] width 155 height 747
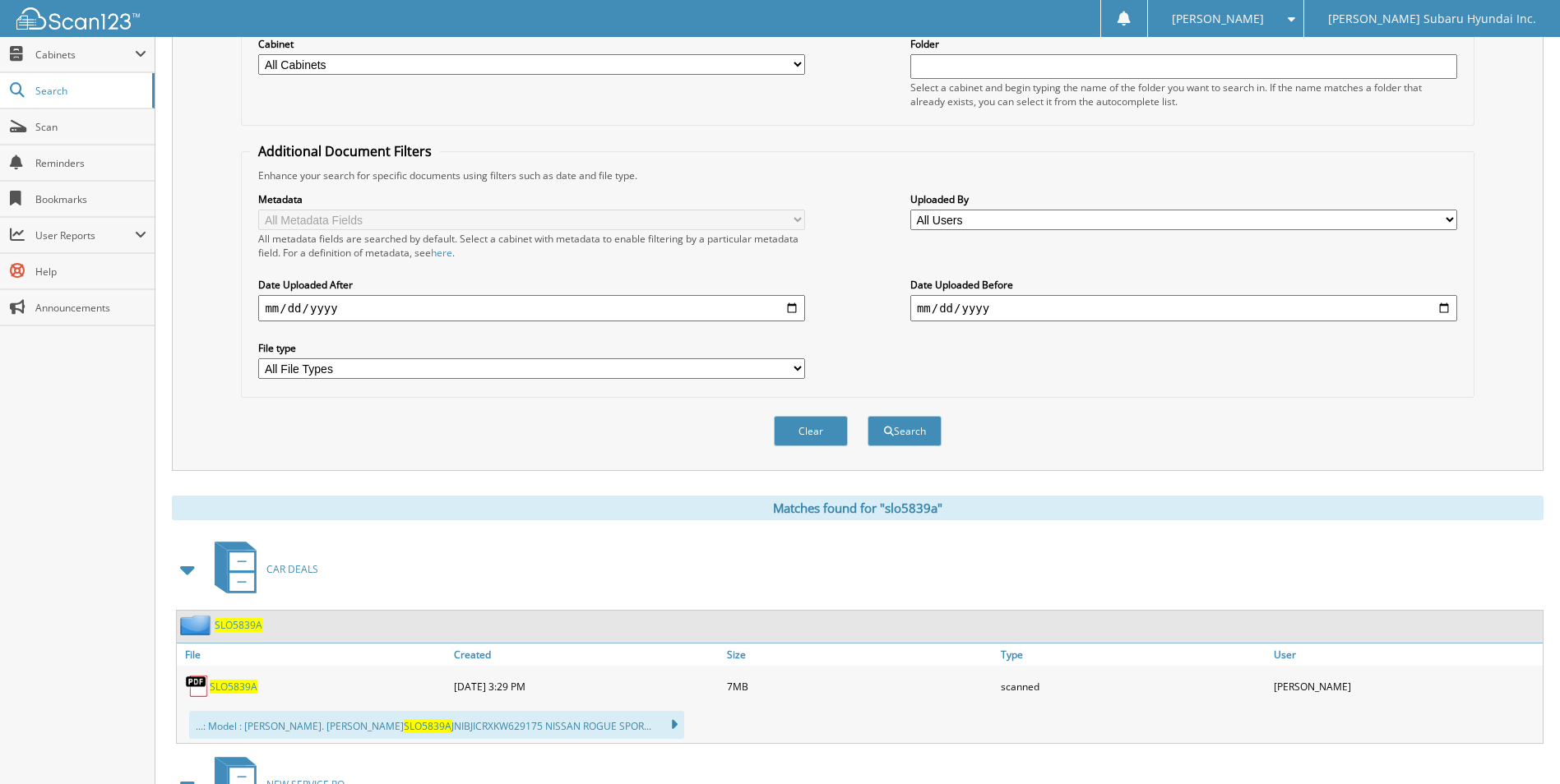
scroll to position [0, 0]
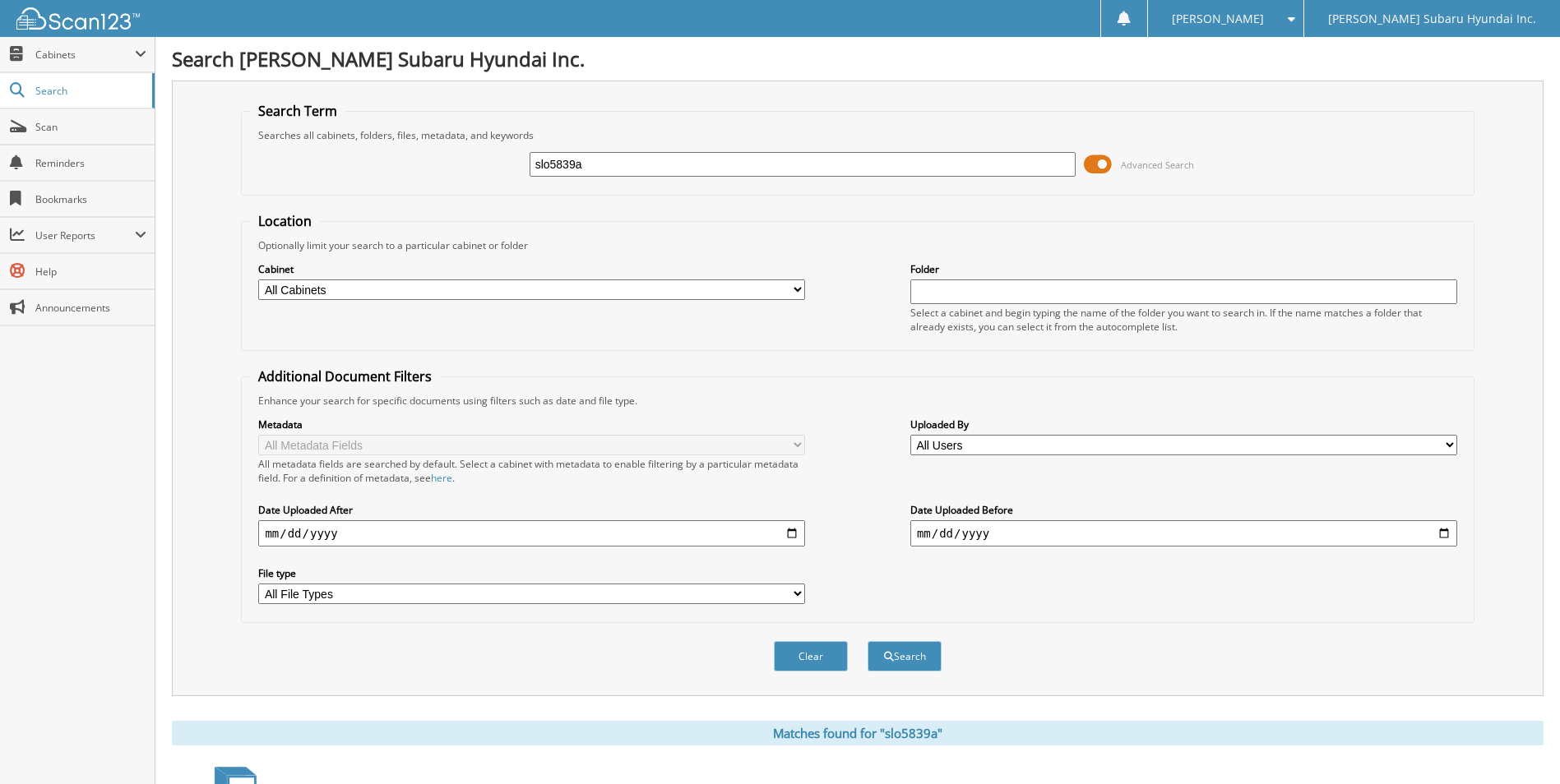
drag, startPoint x: 607, startPoint y: 159, endPoint x: 460, endPoint y: 168, distance: 147.3
click at [460, 168] on div "slo5839a Advanced Search" at bounding box center [858, 164] width 1215 height 44
drag, startPoint x: 1170, startPoint y: 377, endPoint x: 1146, endPoint y: 366, distance: 26.4
click at [1169, 377] on fieldset "Additional Document Filters Enhance your search for specific documents using fi…" at bounding box center [858, 495] width 1233 height 255
click at [764, 154] on input "text" at bounding box center [804, 165] width 547 height 24
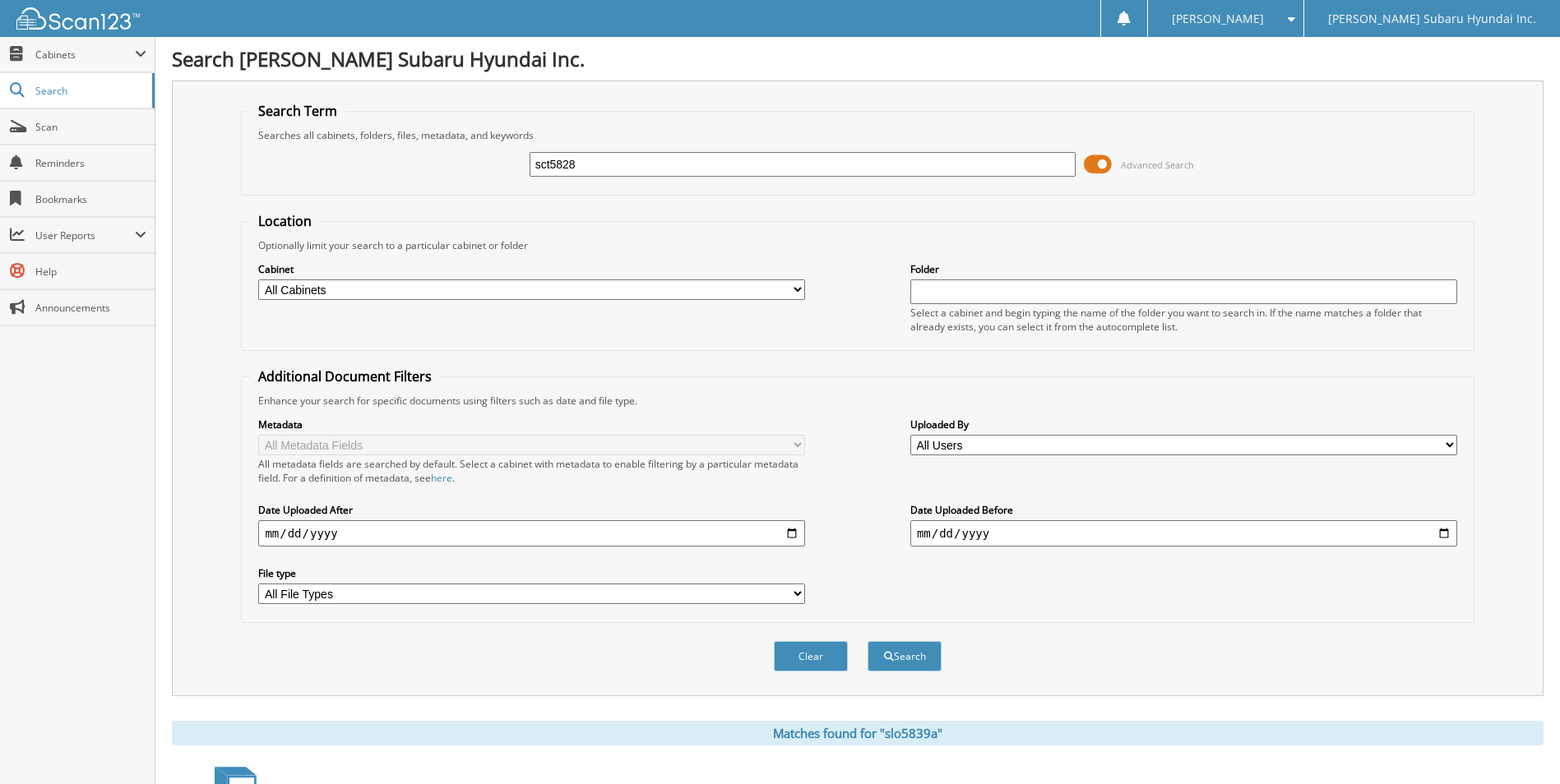
type input "sct5828"
click at [868, 641] on button "Search" at bounding box center [905, 656] width 74 height 30
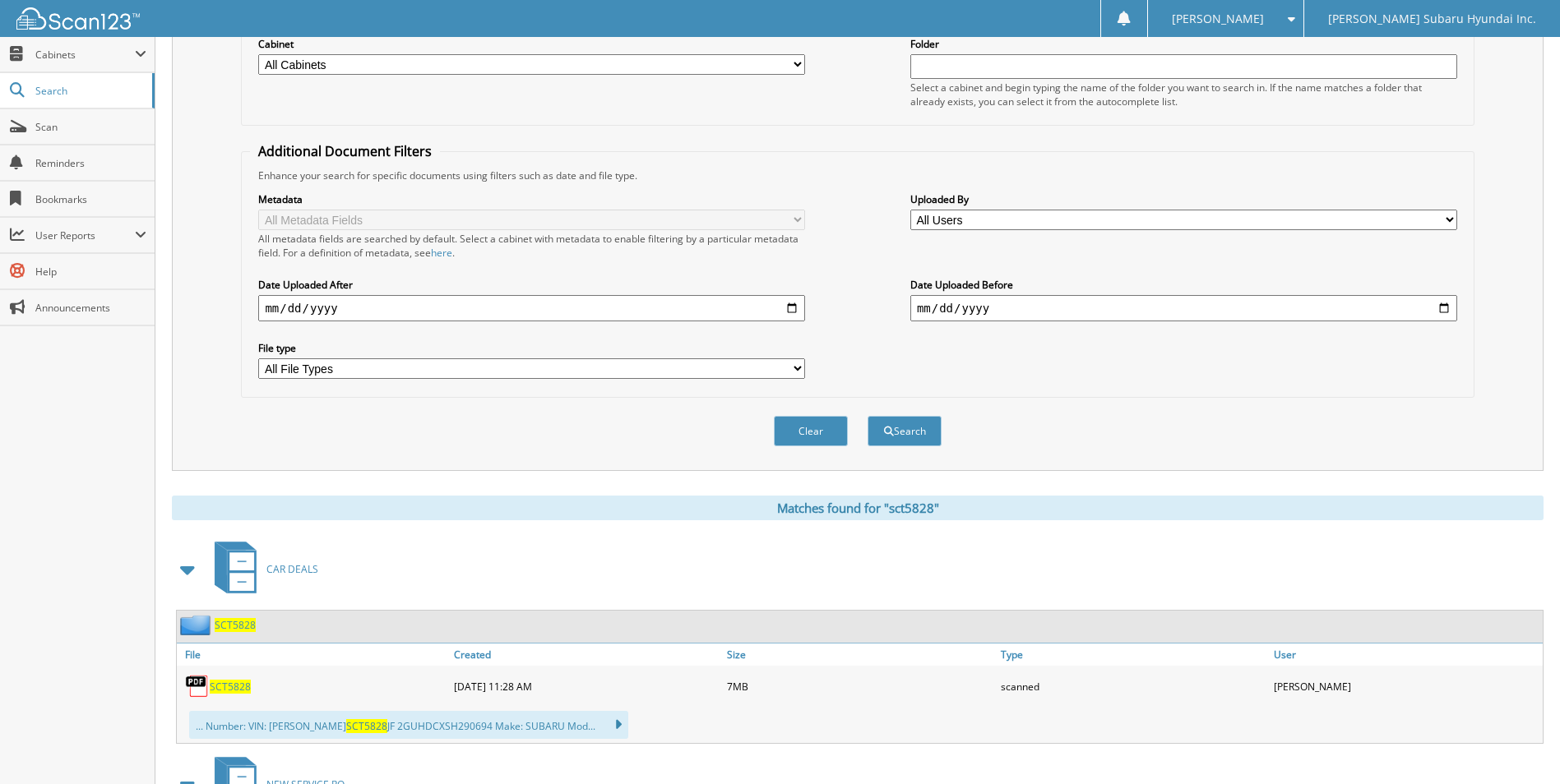
scroll to position [247, 0]
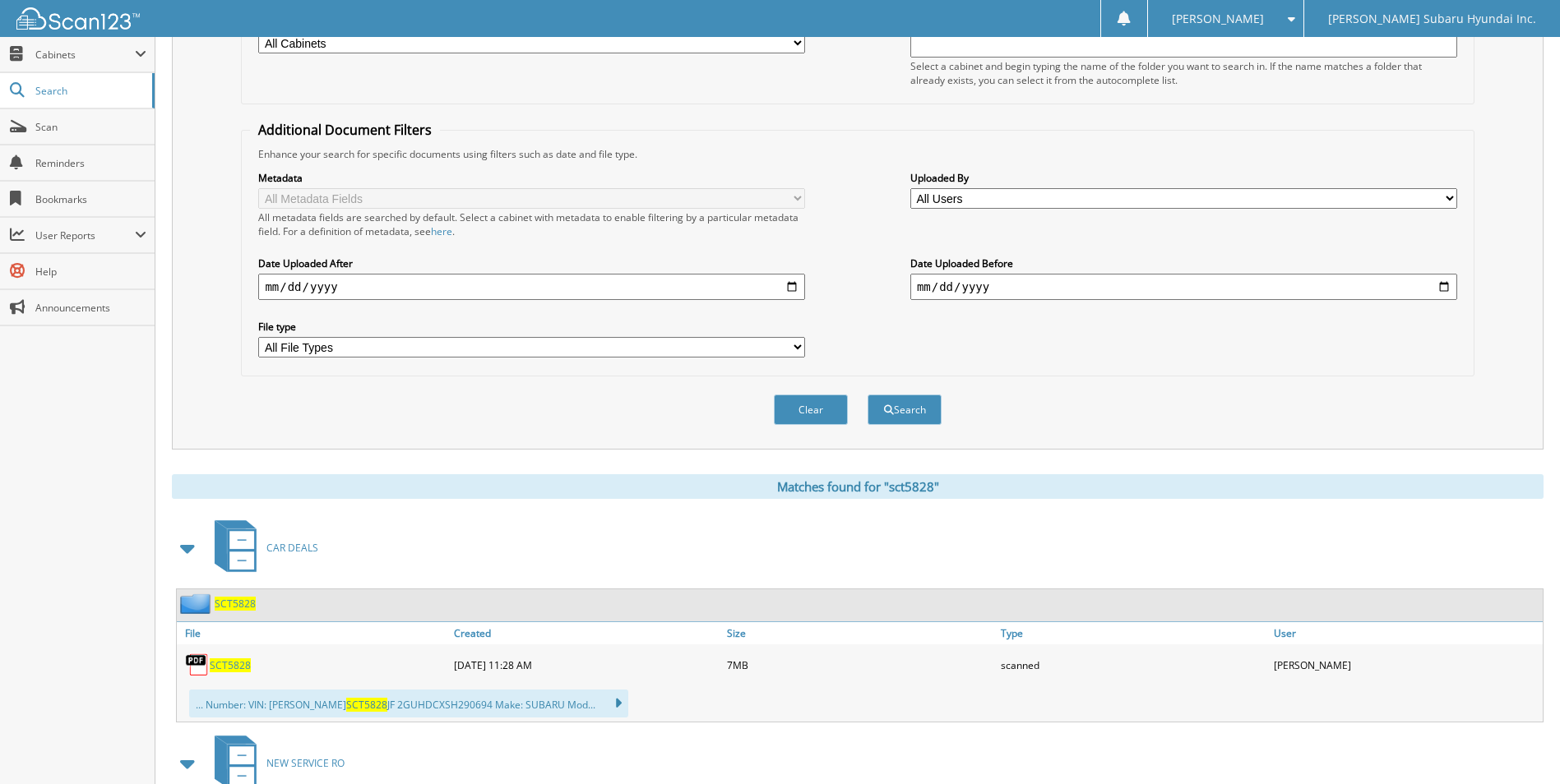
click at [229, 667] on span "SCT5828" at bounding box center [230, 666] width 41 height 14
click at [577, 450] on div "Search Term Searches all cabinets, folders, files, metadata, and keywords sct58…" at bounding box center [858, 424] width 1372 height 1181
click at [94, 594] on div "Close Cabinets My Company Email Addresses Search Scan" at bounding box center [78, 410] width 155 height 747
click at [73, 603] on div "Close Cabinets My Company Email Addresses Search Scan" at bounding box center [78, 410] width 155 height 747
click at [63, 620] on div "Close Cabinets My Company Email Addresses Search Scan" at bounding box center [78, 410] width 155 height 747
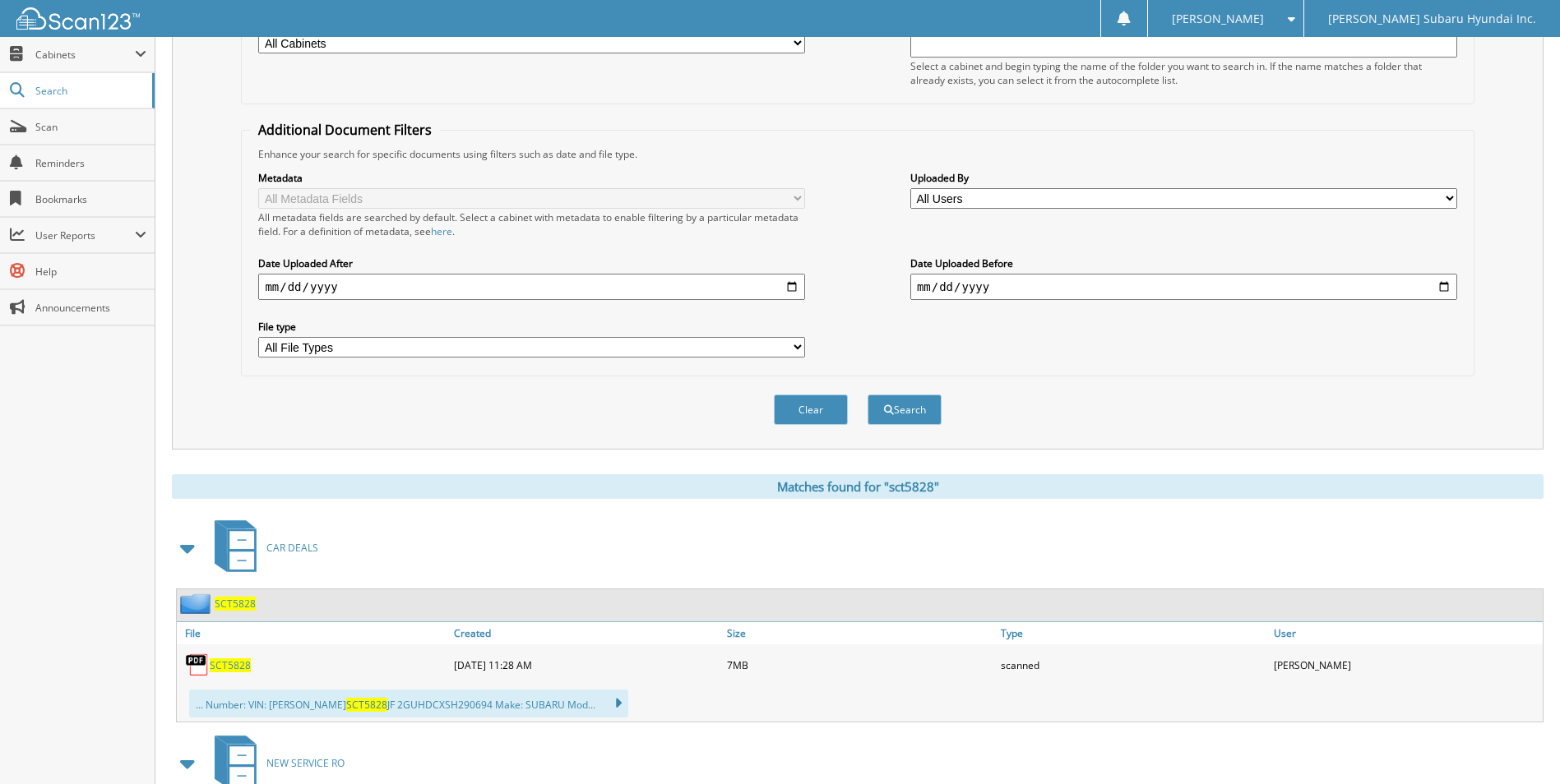
click at [44, 600] on div "Close Cabinets My Company Email Addresses Search Scan" at bounding box center [78, 410] width 155 height 747
